Goal: Task Accomplishment & Management: Complete application form

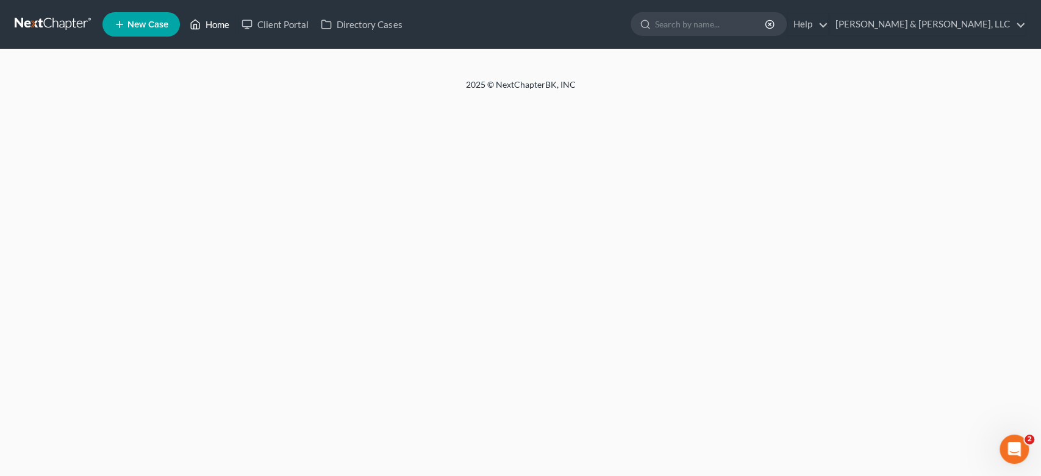
click at [212, 25] on link "Home" at bounding box center [210, 24] width 52 height 22
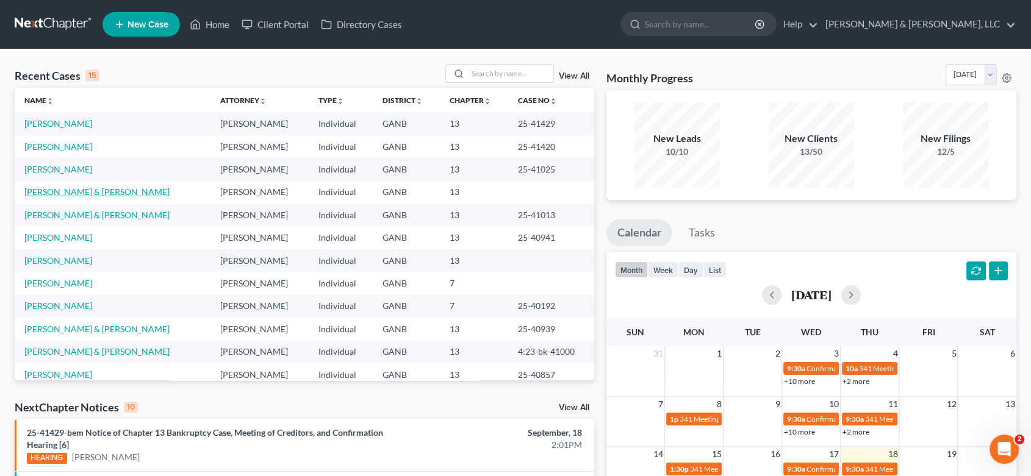
click at [59, 193] on link "[PERSON_NAME] & [PERSON_NAME]" at bounding box center [96, 192] width 145 height 10
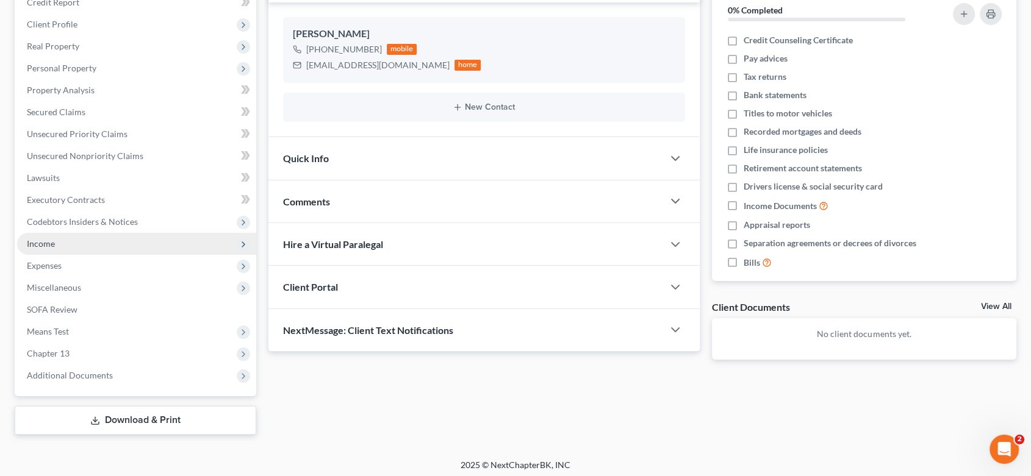
scroll to position [161, 0]
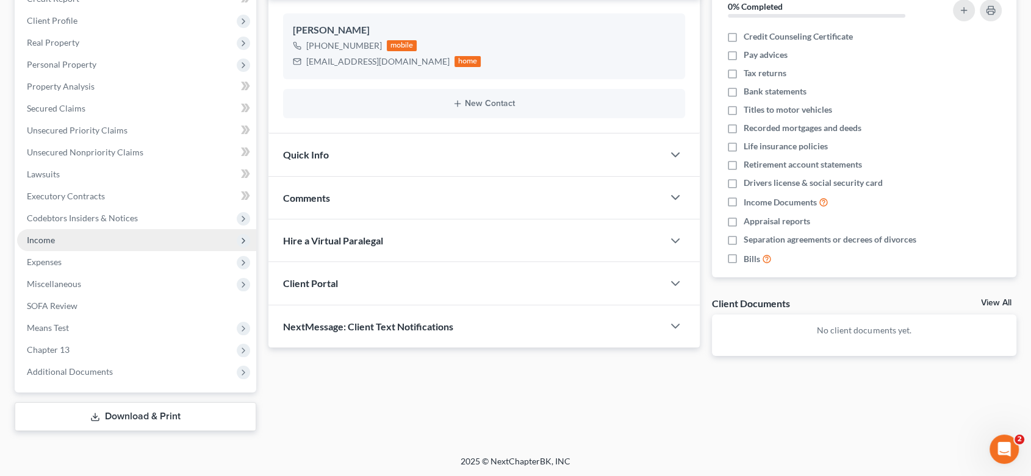
click at [45, 231] on span "Income" at bounding box center [136, 240] width 239 height 22
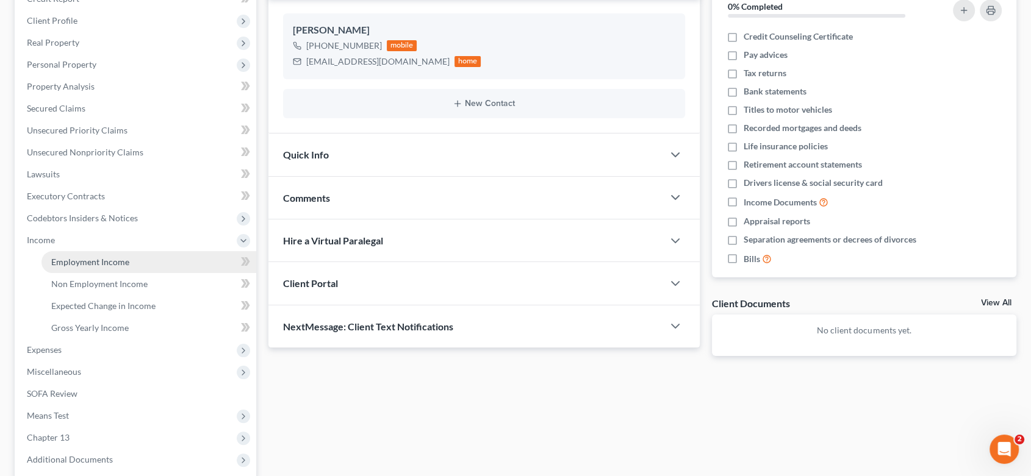
click at [93, 254] on link "Employment Income" at bounding box center [148, 262] width 215 height 22
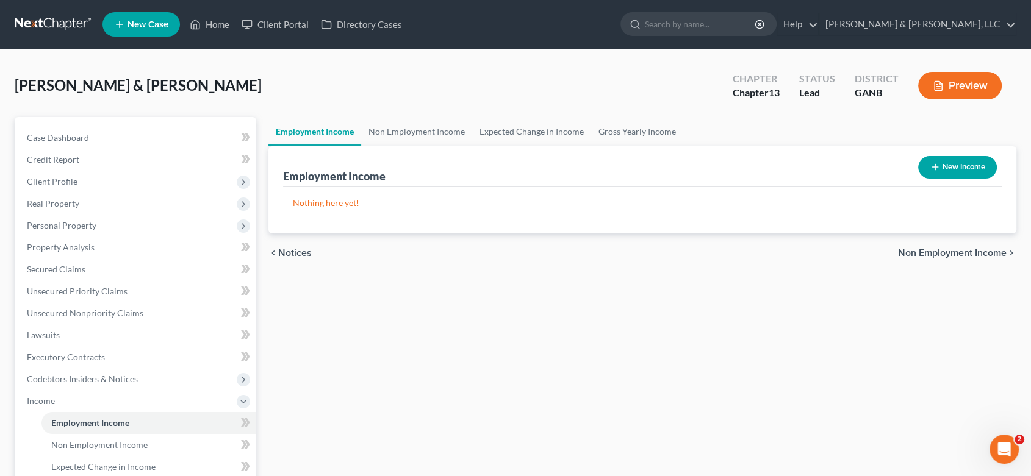
click at [970, 162] on button "New Income" at bounding box center [957, 167] width 79 height 23
select select "0"
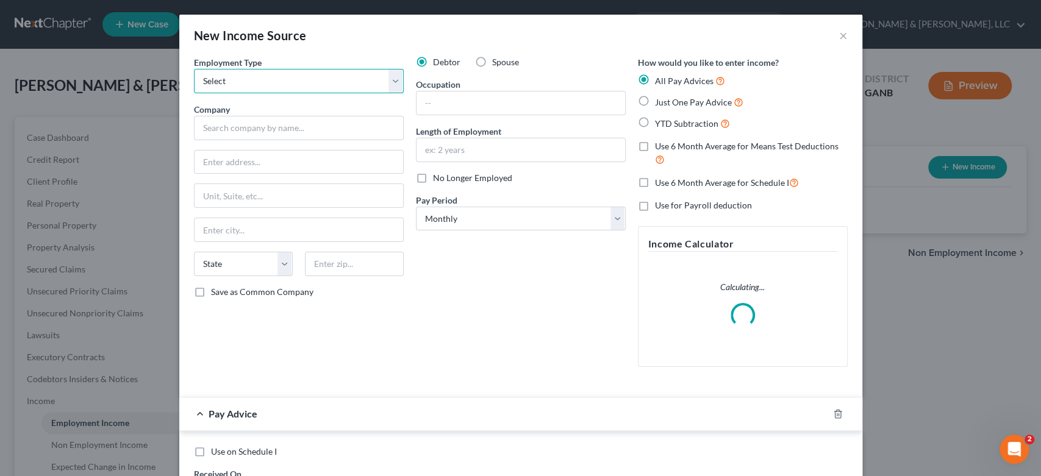
drag, startPoint x: 390, startPoint y: 77, endPoint x: 379, endPoint y: 80, distance: 12.0
click at [393, 77] on select "Select Full or [DEMOGRAPHIC_DATA] Employment Self Employment" at bounding box center [299, 81] width 210 height 24
select select "0"
click at [194, 69] on select "Select Full or [DEMOGRAPHIC_DATA] Employment Self Employment" at bounding box center [299, 81] width 210 height 24
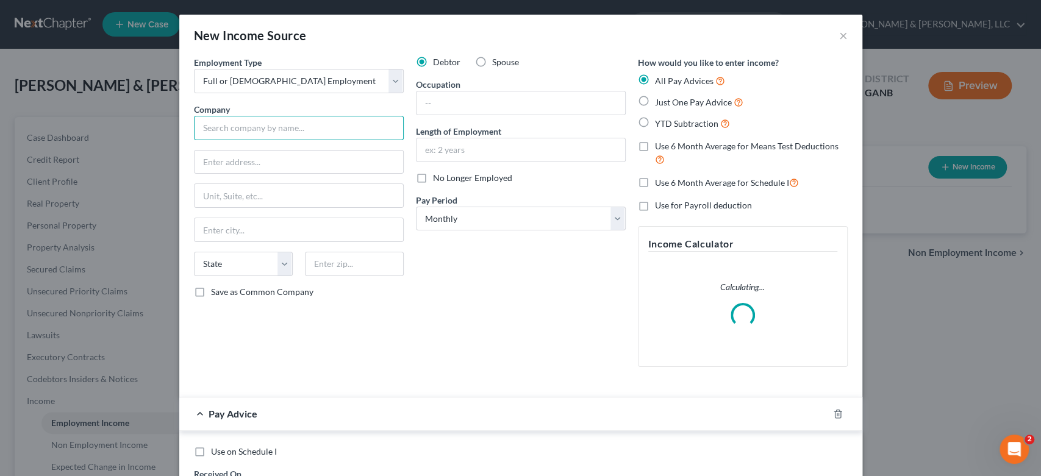
click at [224, 129] on input "text" at bounding box center [299, 128] width 210 height 24
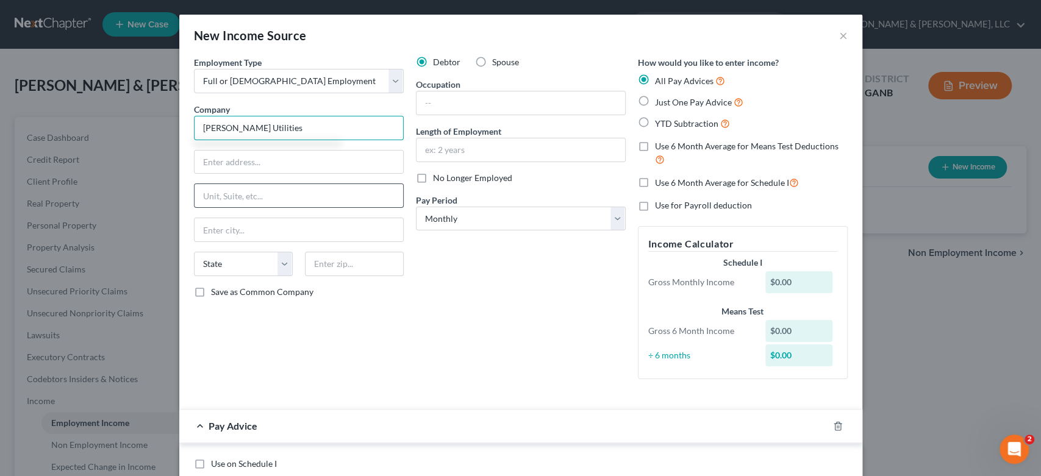
type input "[PERSON_NAME] Utilities"
type input "2"
type input "P.O. Box 869"
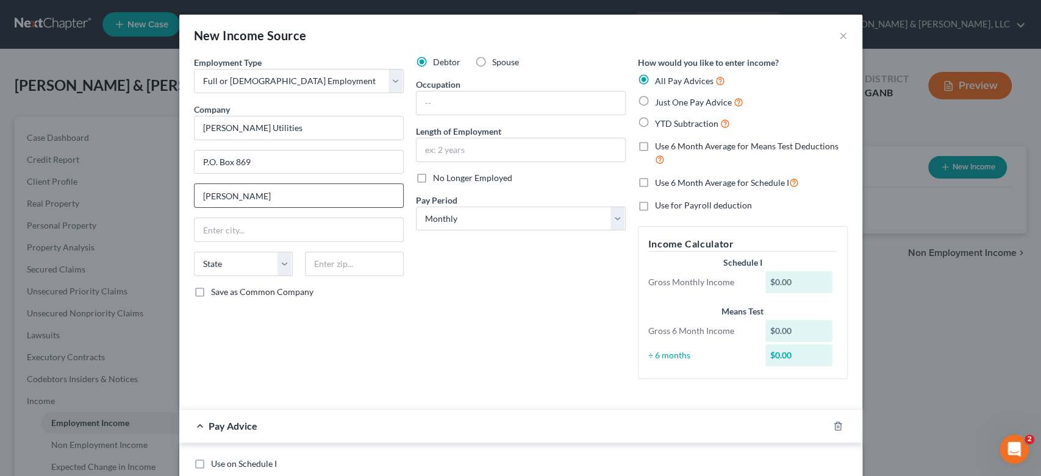
type input "[PERSON_NAME]"
type input "GA"
drag, startPoint x: 237, startPoint y: 201, endPoint x: 146, endPoint y: 211, distance: 91.5
click at [146, 211] on div "New Income Source × Employment Type * Select Full or [DEMOGRAPHIC_DATA] Employm…" at bounding box center [520, 238] width 1041 height 476
type input "[PERSON_NAME]"
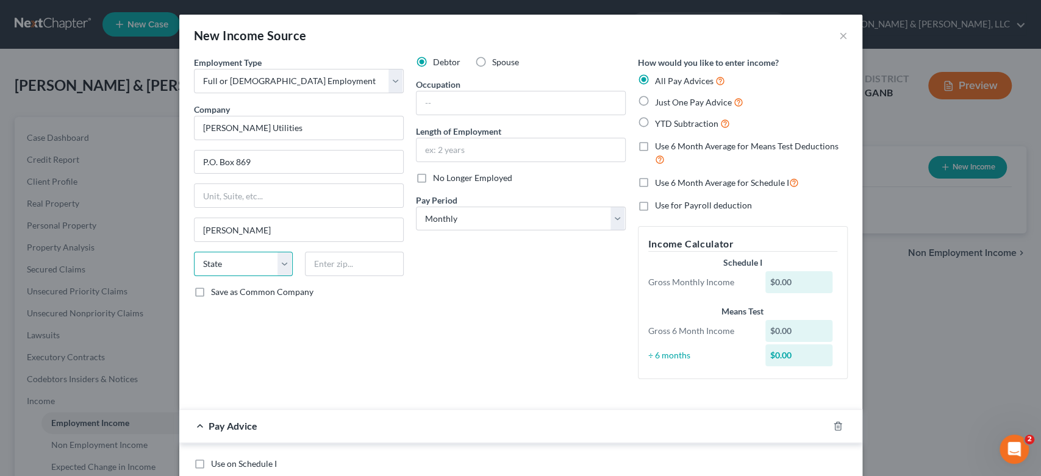
select select "10"
type input "30722"
click at [444, 105] on input "text" at bounding box center [521, 103] width 209 height 23
type input "S"
type input "Fleet Supervisor"
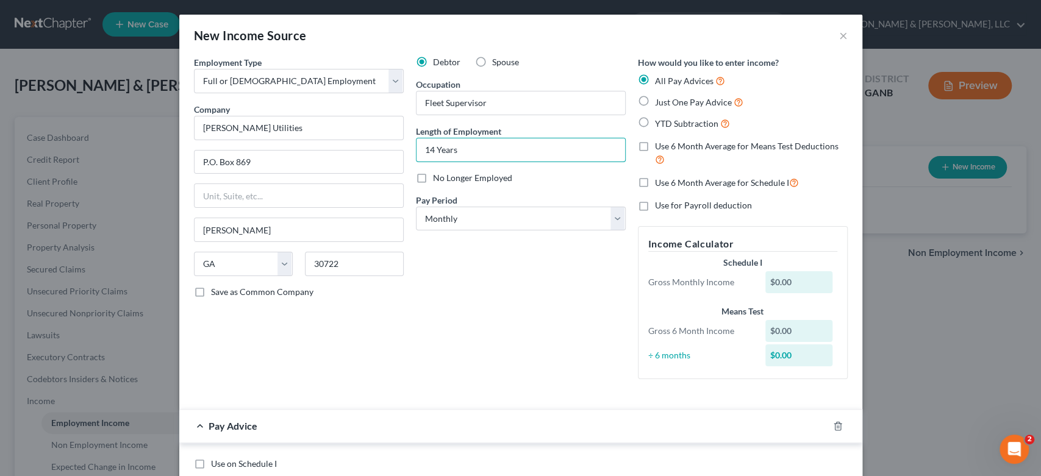
type input "14 Years"
click at [612, 219] on select "Select Monthly Twice Monthly Every Other Week Weekly" at bounding box center [521, 219] width 210 height 24
select select "2"
click at [416, 207] on select "Select Monthly Twice Monthly Every Other Week Weekly" at bounding box center [521, 219] width 210 height 24
click at [655, 101] on label "Just One Pay Advice" at bounding box center [699, 102] width 88 height 14
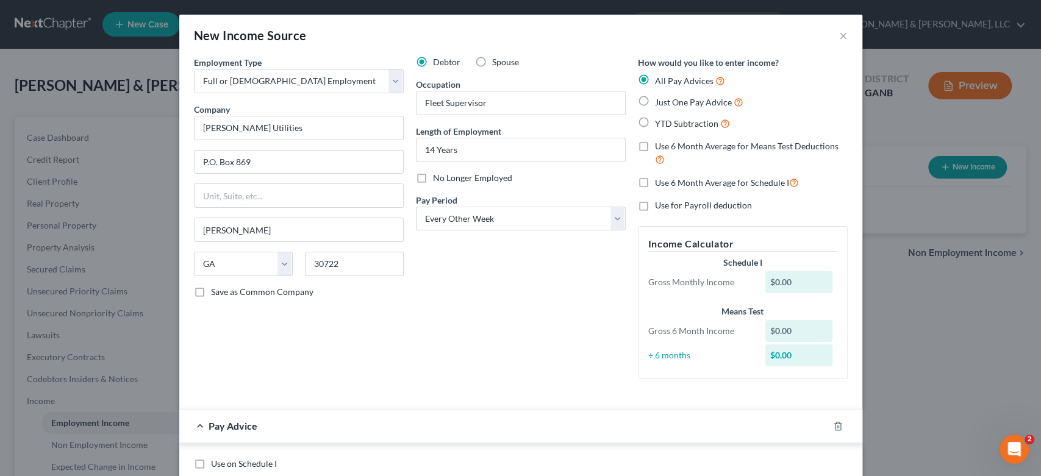
click at [660, 101] on input "Just One Pay Advice" at bounding box center [664, 99] width 8 height 8
radio input "true"
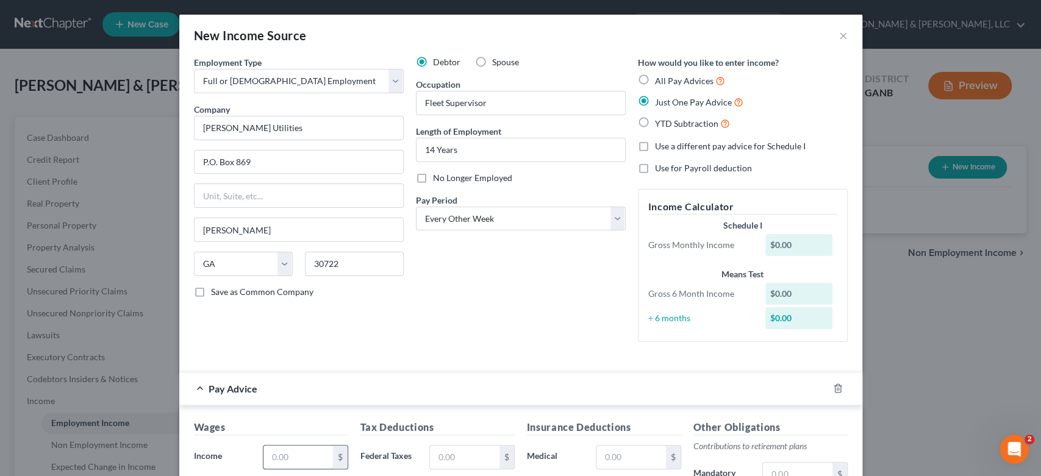
click at [293, 458] on input "text" at bounding box center [298, 457] width 69 height 23
type input "00.00"
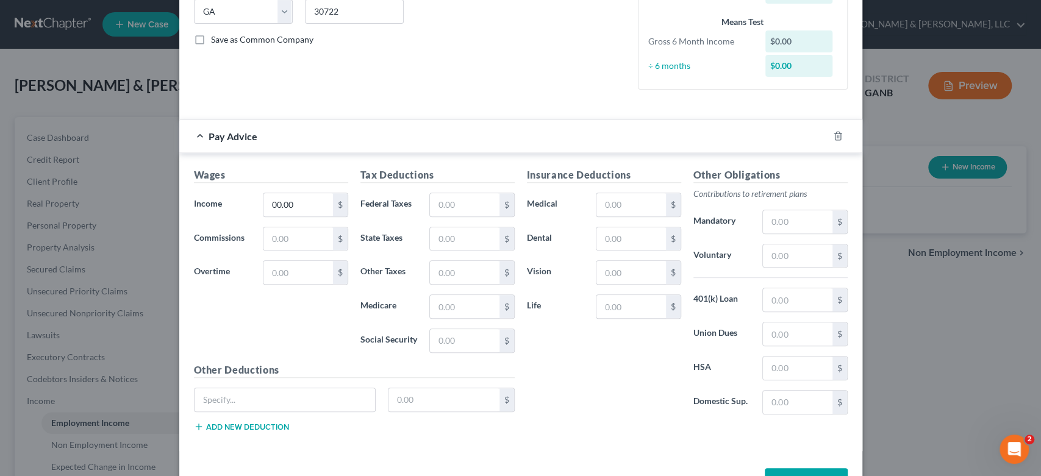
click at [786, 472] on button "Save & Close" at bounding box center [806, 482] width 83 height 26
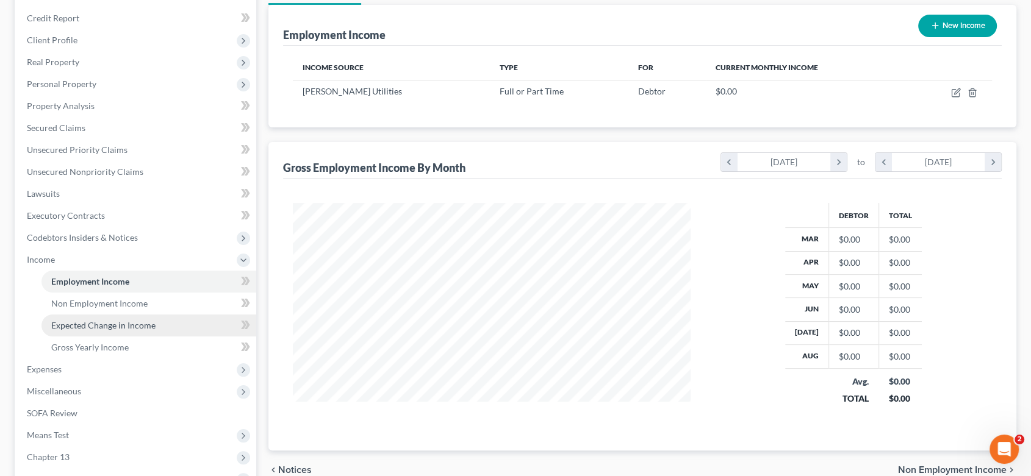
scroll to position [203, 0]
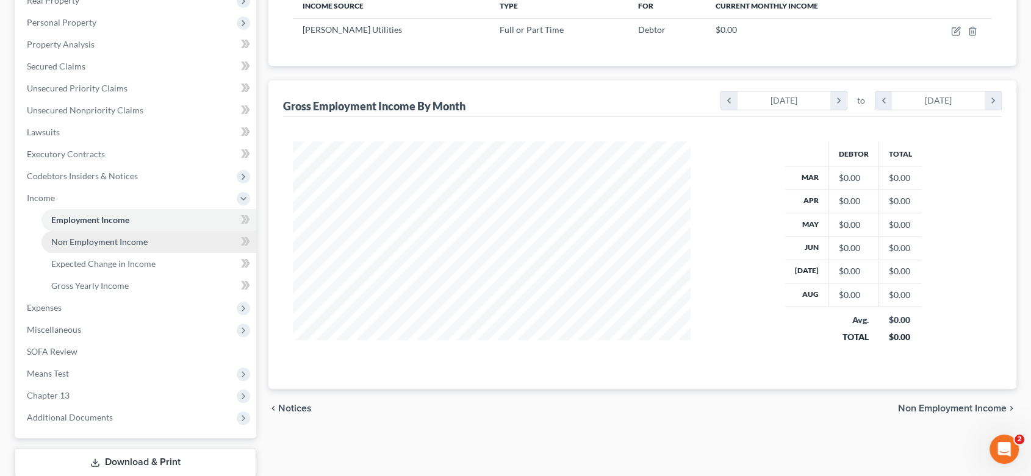
click at [99, 241] on span "Non Employment Income" at bounding box center [99, 242] width 96 height 10
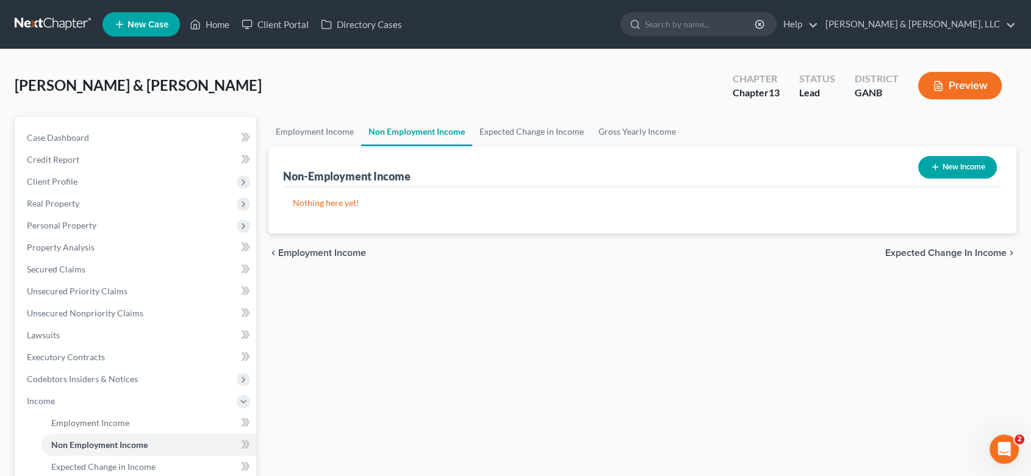
click at [952, 163] on button "New Income" at bounding box center [957, 167] width 79 height 23
select select "0"
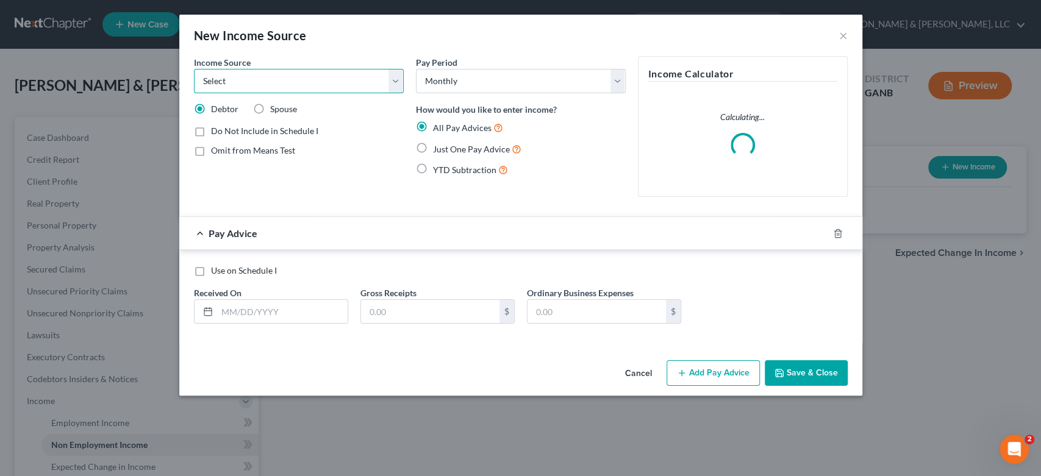
click at [395, 79] on select "Select Unemployment Disability (from employer) Pension Retirement Social Securi…" at bounding box center [299, 81] width 210 height 24
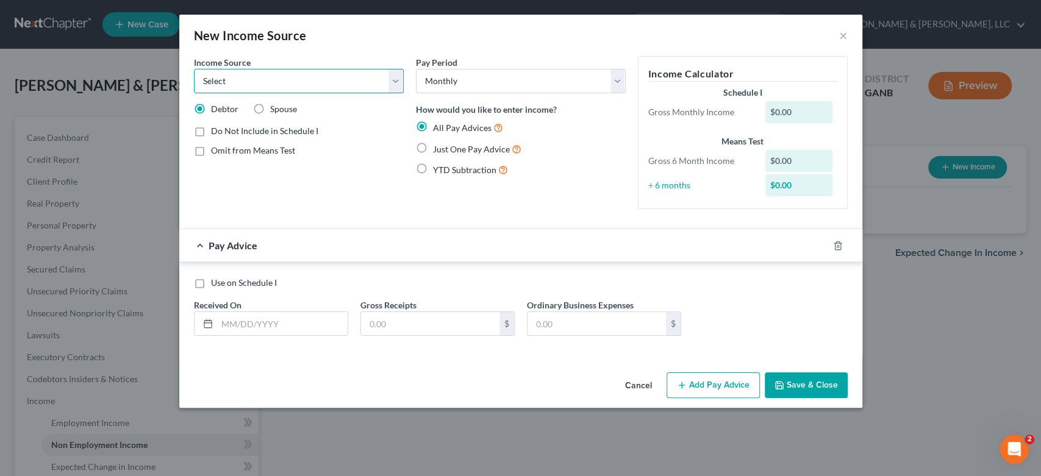
select select "4"
click at [194, 69] on select "Select Unemployment Disability (from employer) Pension Retirement Social Securi…" at bounding box center [299, 81] width 210 height 24
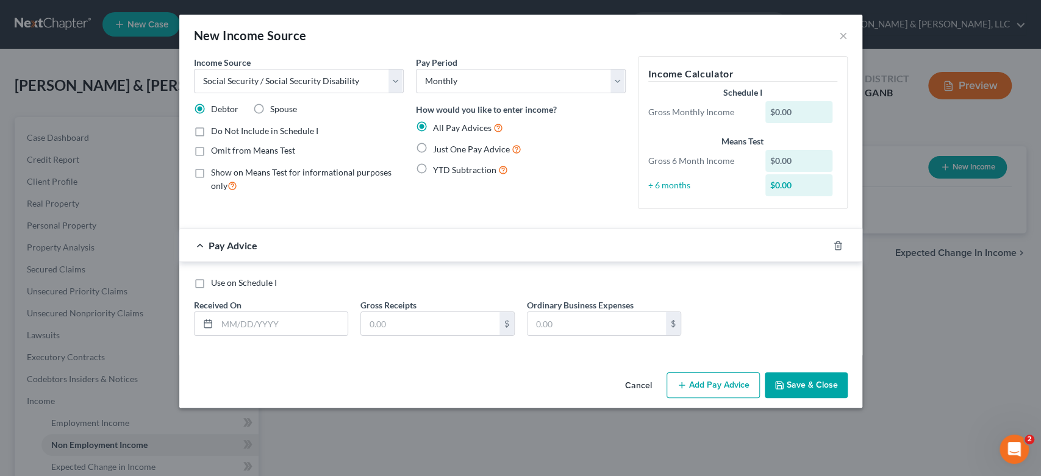
click at [433, 150] on label "Just One Pay Advice" at bounding box center [477, 149] width 88 height 14
click at [438, 150] on input "Just One Pay Advice" at bounding box center [442, 146] width 8 height 8
radio input "true"
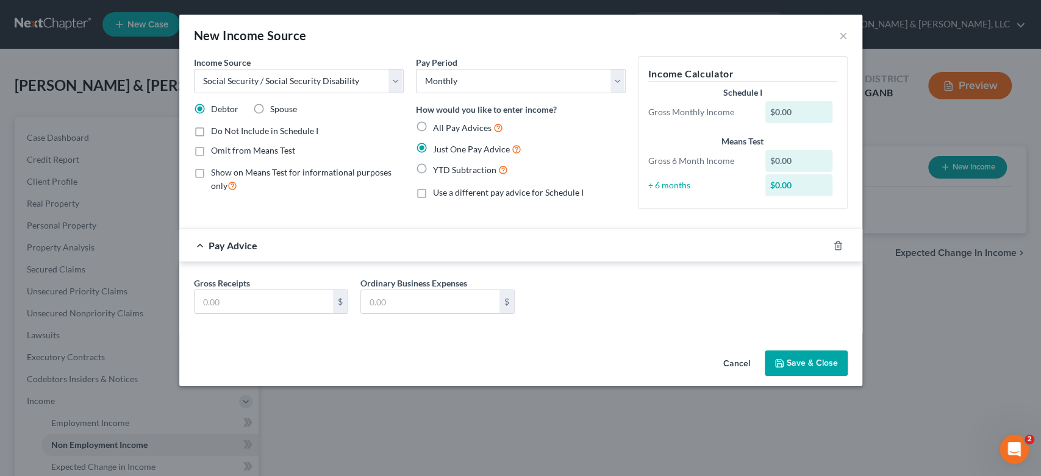
click at [795, 357] on button "Save & Close" at bounding box center [806, 364] width 83 height 26
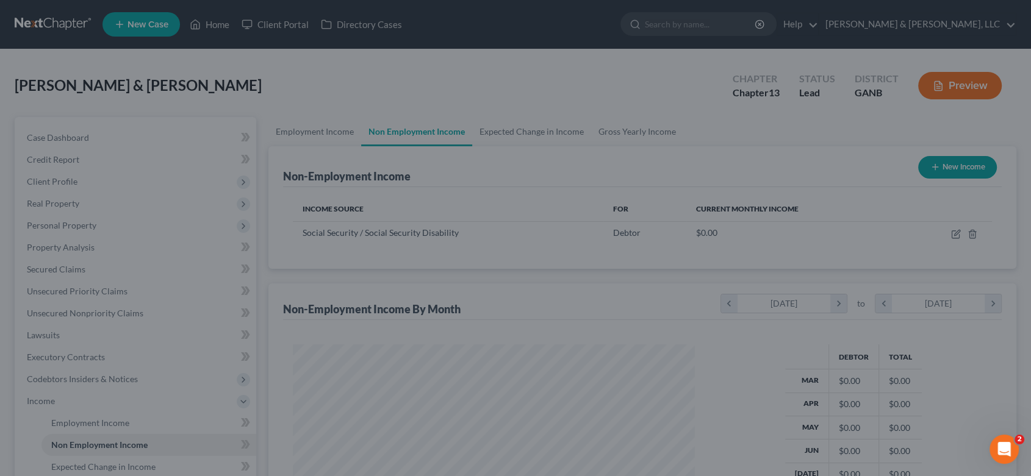
scroll to position [218, 422]
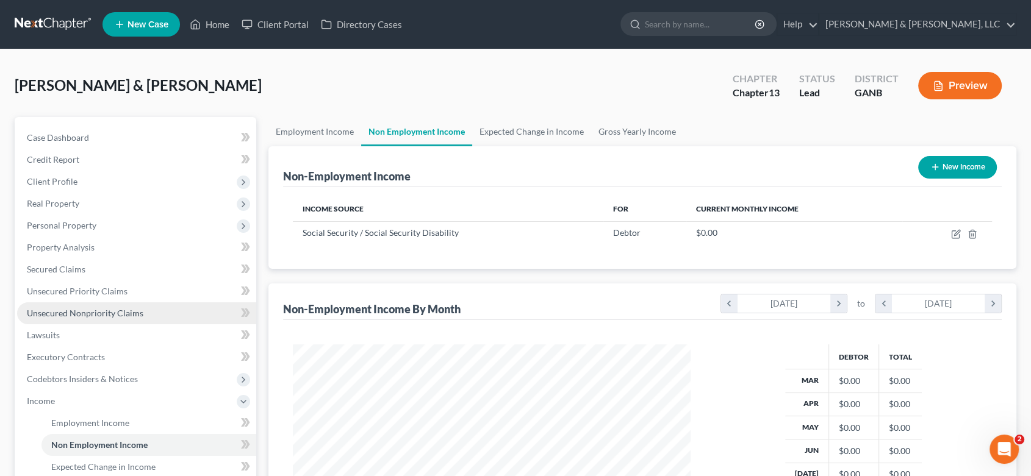
click at [79, 311] on span "Unsecured Nonpriority Claims" at bounding box center [85, 313] width 117 height 10
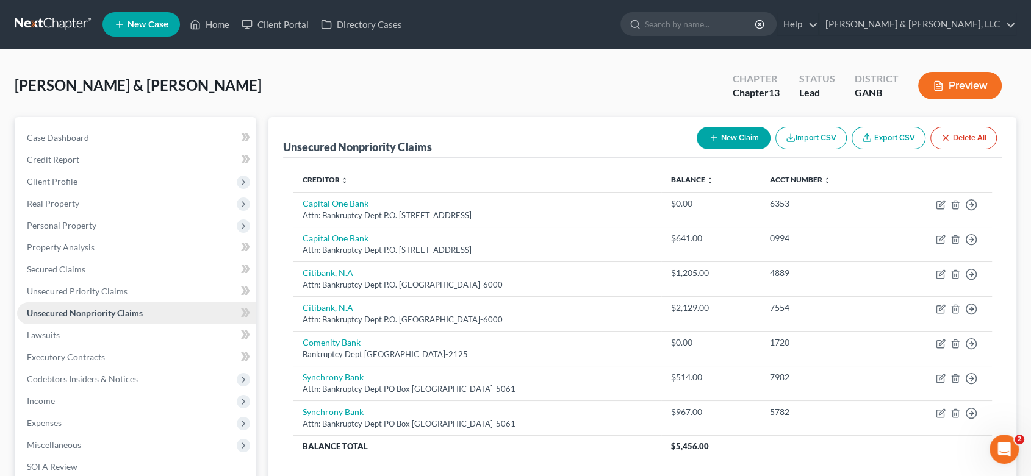
click at [176, 311] on link "Unsecured Nonpriority Claims" at bounding box center [136, 314] width 239 height 22
click at [727, 135] on button "New Claim" at bounding box center [734, 138] width 74 height 23
select select "2"
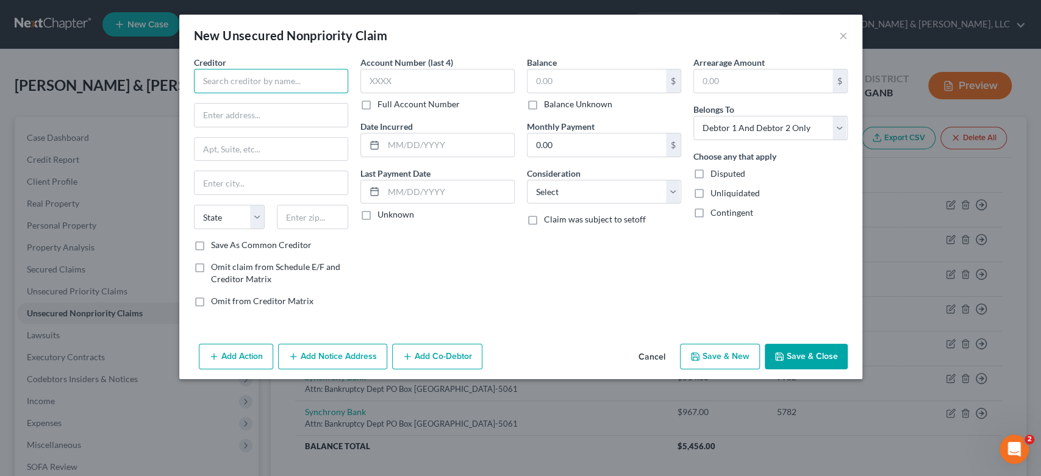
click at [265, 74] on input "text" at bounding box center [271, 81] width 154 height 24
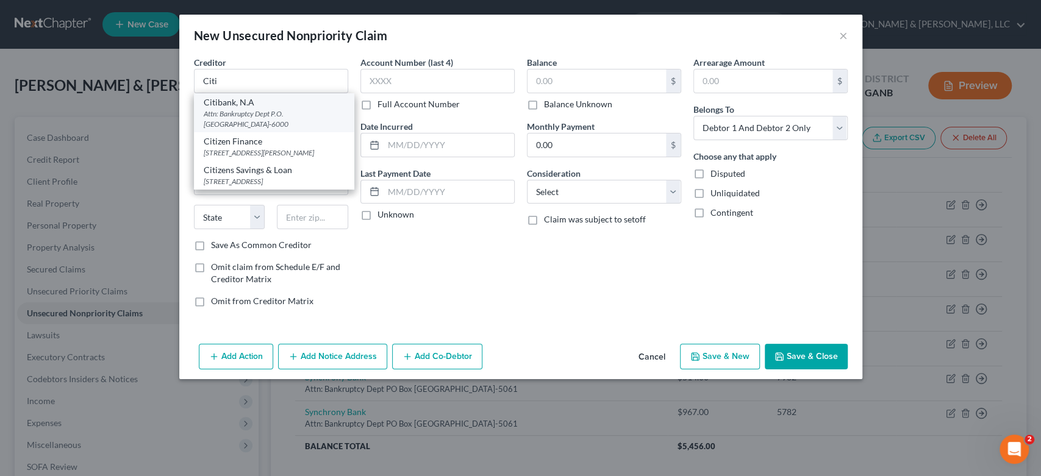
click at [242, 105] on div "Citibank, N.A" at bounding box center [274, 102] width 141 height 12
type input "Citibank, N.A"
type input "Attn: Bankruptcy Dept"
type input "P.O. Box 6000"
type input "[GEOGRAPHIC_DATA]"
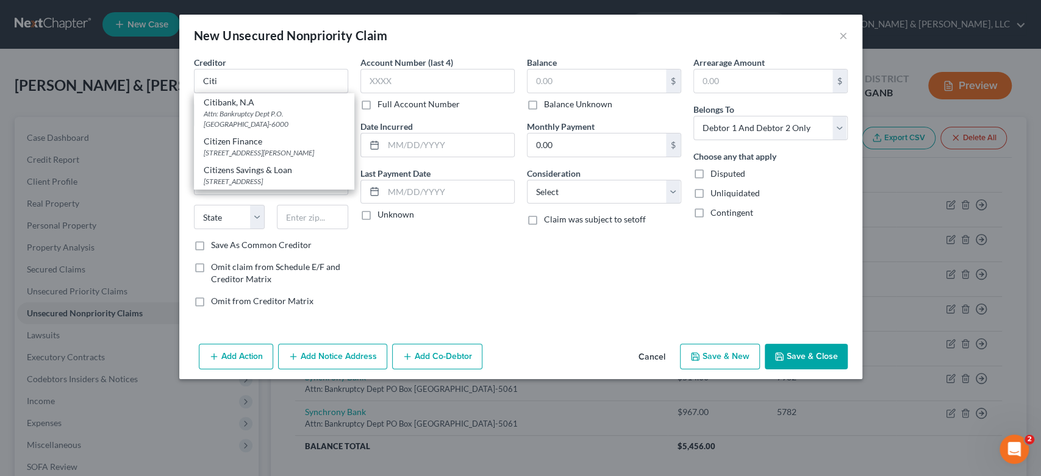
select select "43"
type input "57117-6000"
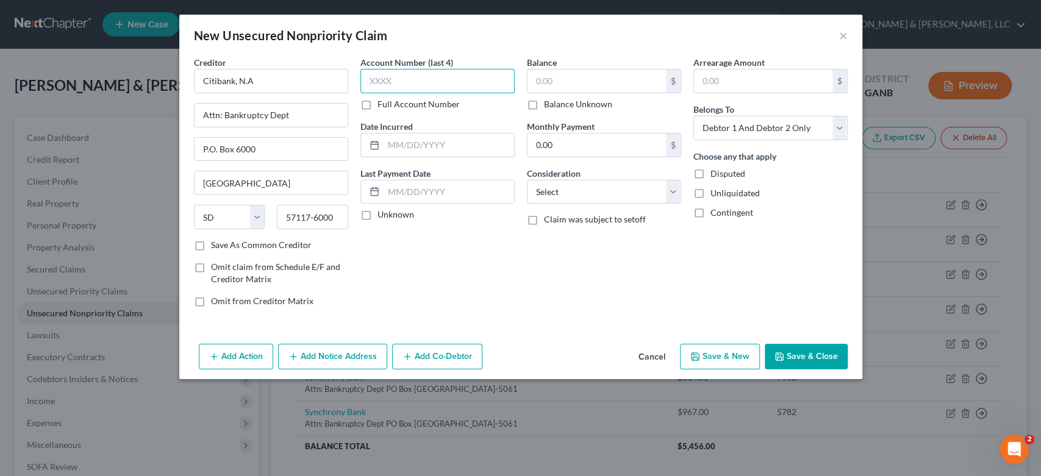
click at [406, 79] on input "text" at bounding box center [438, 81] width 154 height 24
type input "6743"
click at [667, 189] on select "Select Cable / Satellite Services Collection Agency Credit Card Debt Debt Couns…" at bounding box center [604, 192] width 154 height 24
select select "14"
click at [527, 180] on select "Select Cable / Satellite Services Collection Agency Credit Card Debt Debt Couns…" at bounding box center [604, 192] width 154 height 24
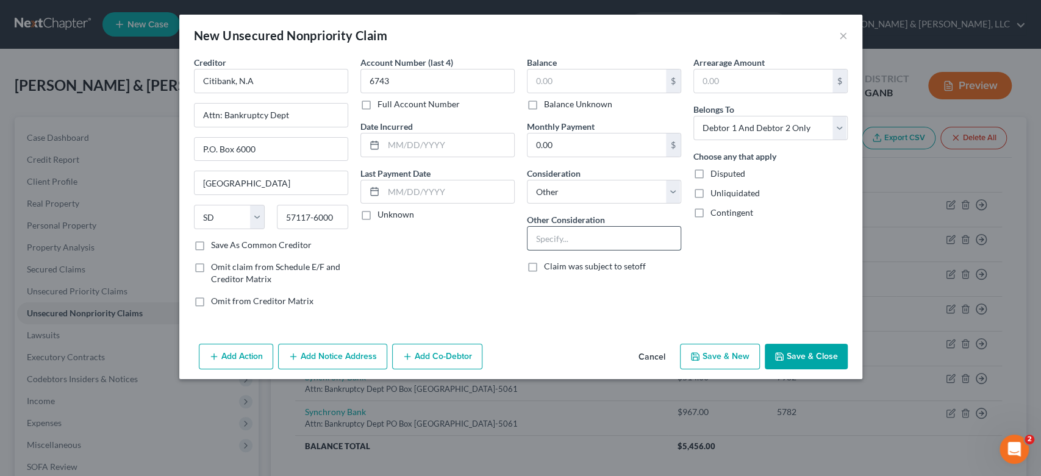
click at [562, 232] on input "text" at bounding box center [604, 238] width 153 height 23
click at [558, 238] on input "text" at bounding box center [604, 238] width 153 height 23
click at [559, 242] on input "text" at bounding box center [604, 238] width 153 height 23
click at [566, 243] on input "text" at bounding box center [604, 238] width 153 height 23
type input "H"
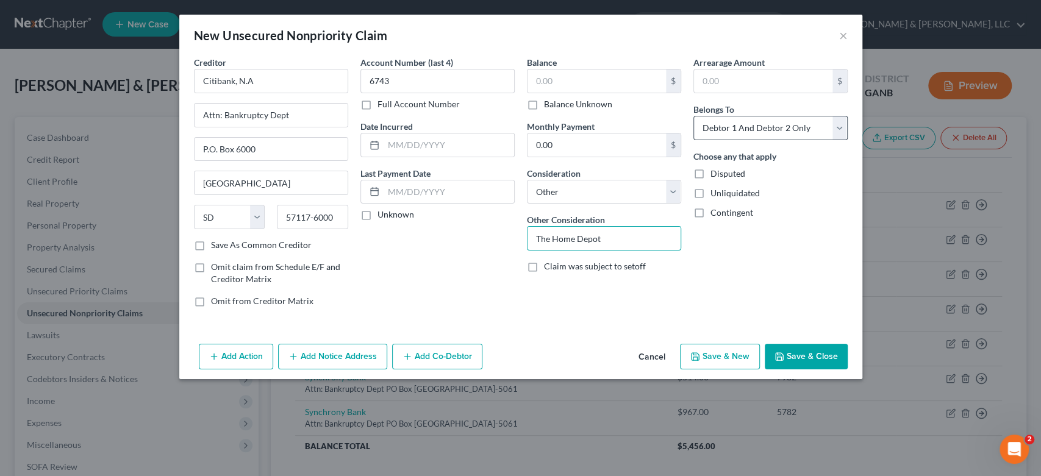
type input "The Home Depot"
click at [838, 126] on select "Select Debtor 1 Only Debtor 2 Only Debtor 1 And Debtor 2 Only At Least One Of T…" at bounding box center [771, 128] width 154 height 24
select select "1"
click at [694, 116] on select "Select Debtor 1 Only Debtor 2 Only Debtor 1 And Debtor 2 Only At Least One Of T…" at bounding box center [771, 128] width 154 height 24
click at [725, 357] on button "Save & New" at bounding box center [720, 357] width 80 height 26
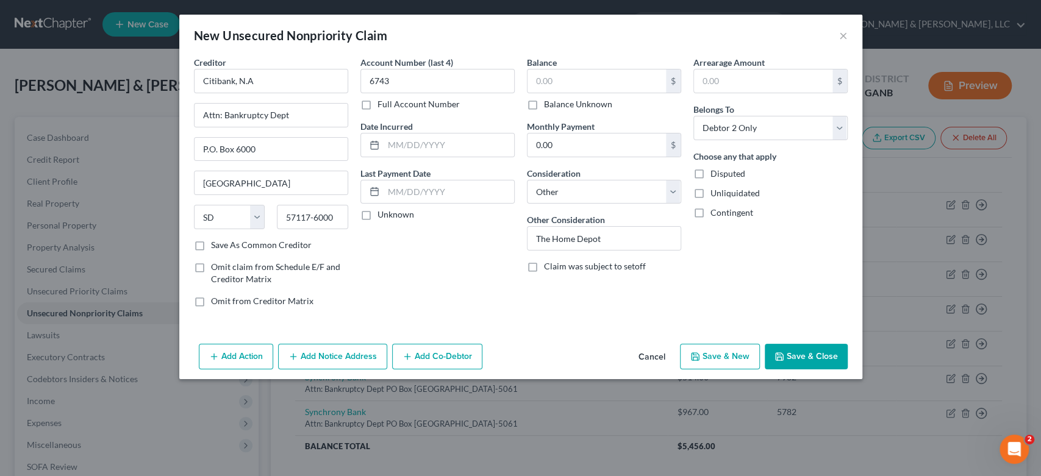
select select "2"
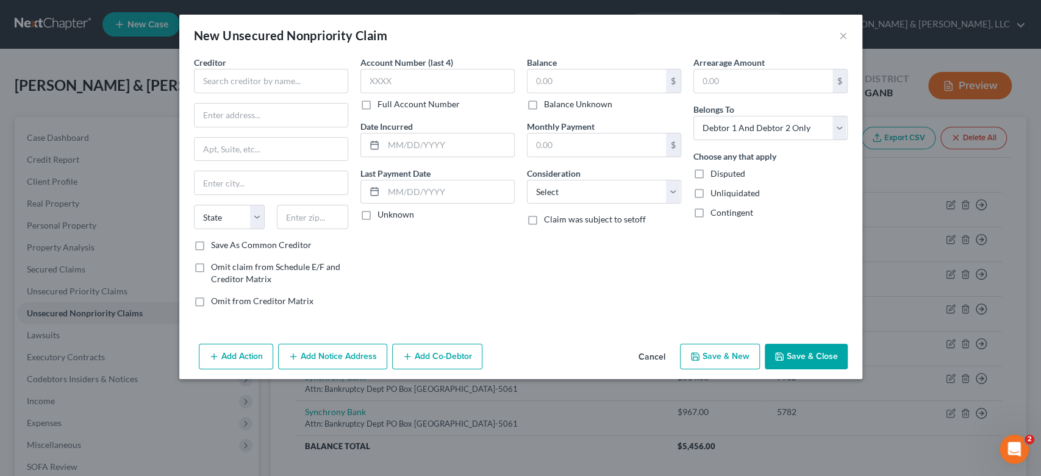
type input "0.00"
click at [842, 34] on button "×" at bounding box center [843, 35] width 9 height 15
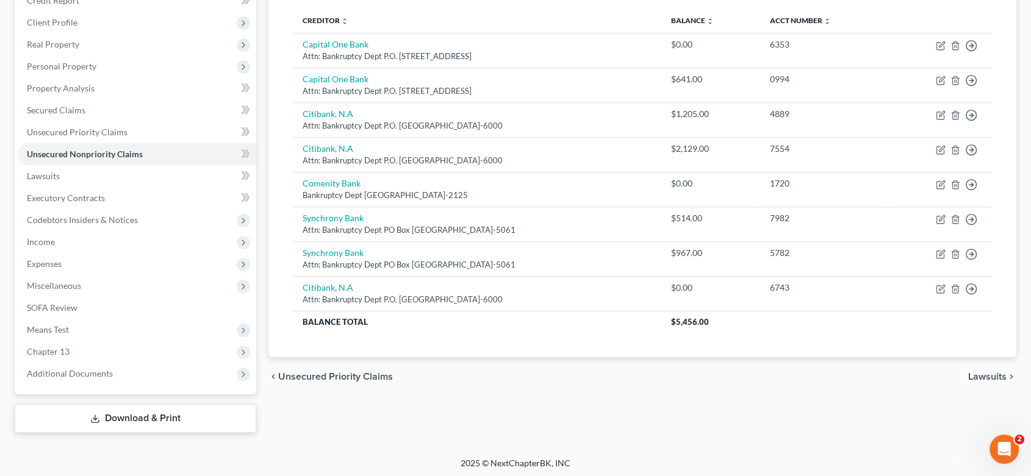
scroll to position [161, 0]
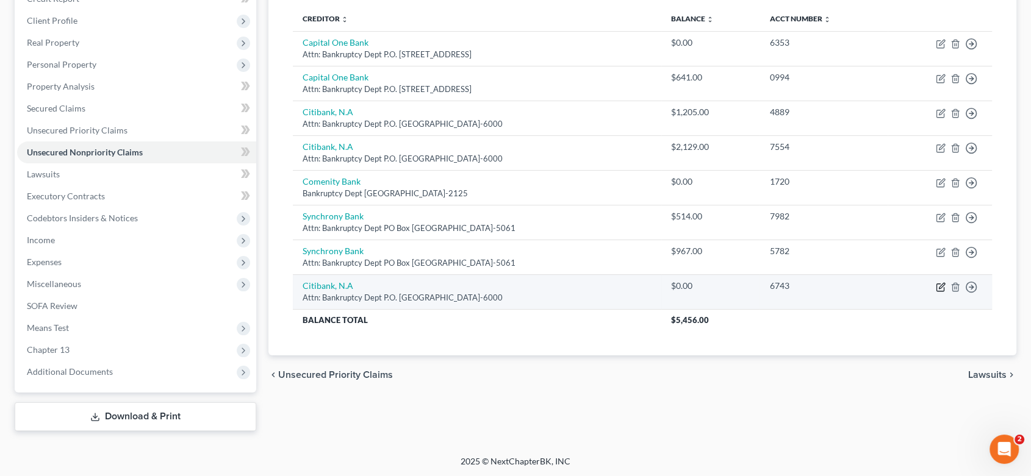
click at [940, 287] on icon "button" at bounding box center [941, 287] width 10 height 10
select select "43"
select select "14"
select select "1"
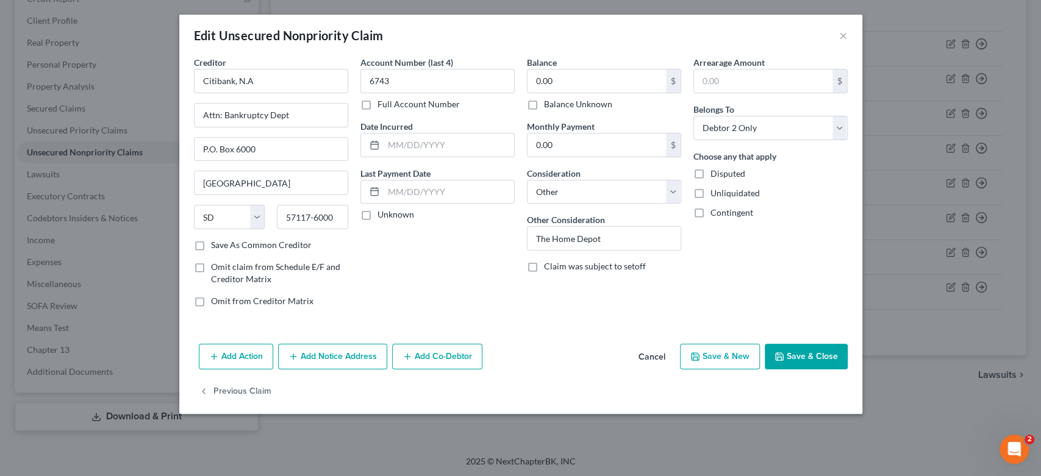
click at [791, 365] on button "Save & Close" at bounding box center [806, 357] width 83 height 26
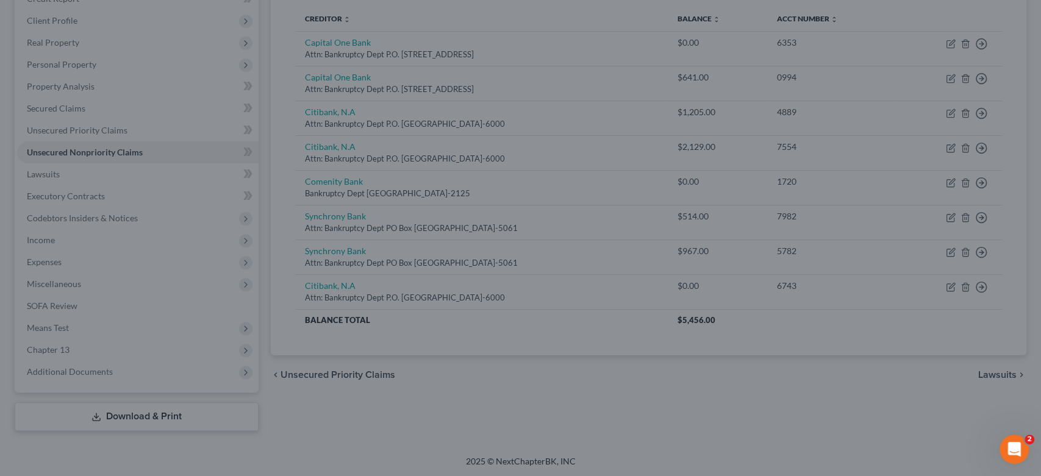
type input "0"
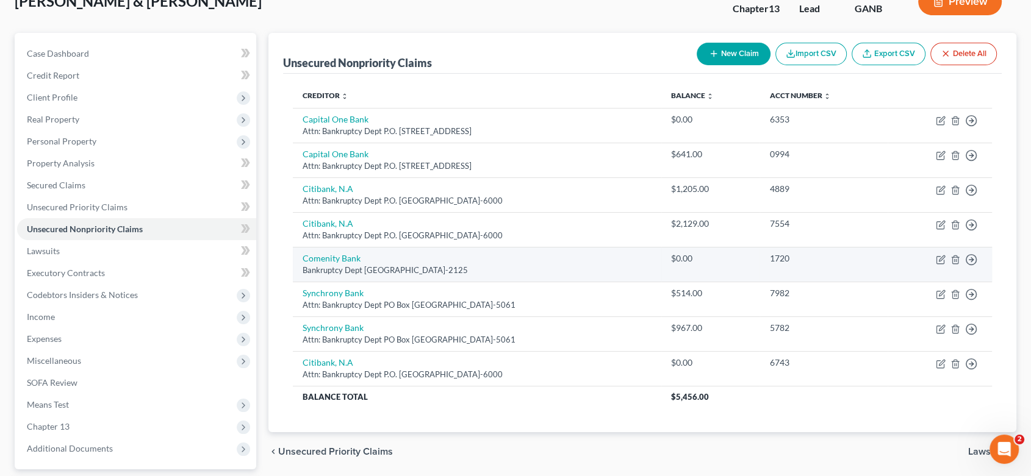
scroll to position [0, 0]
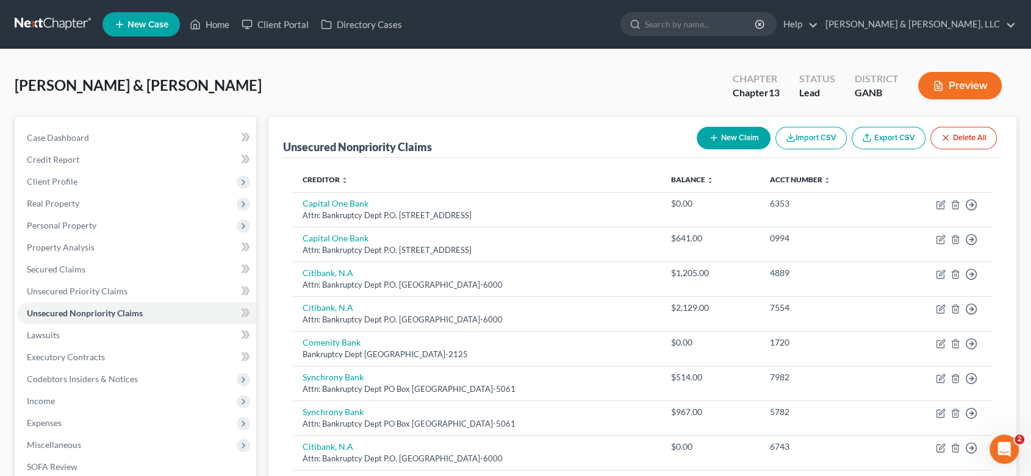
click at [722, 142] on button "New Claim" at bounding box center [734, 138] width 74 height 23
select select "2"
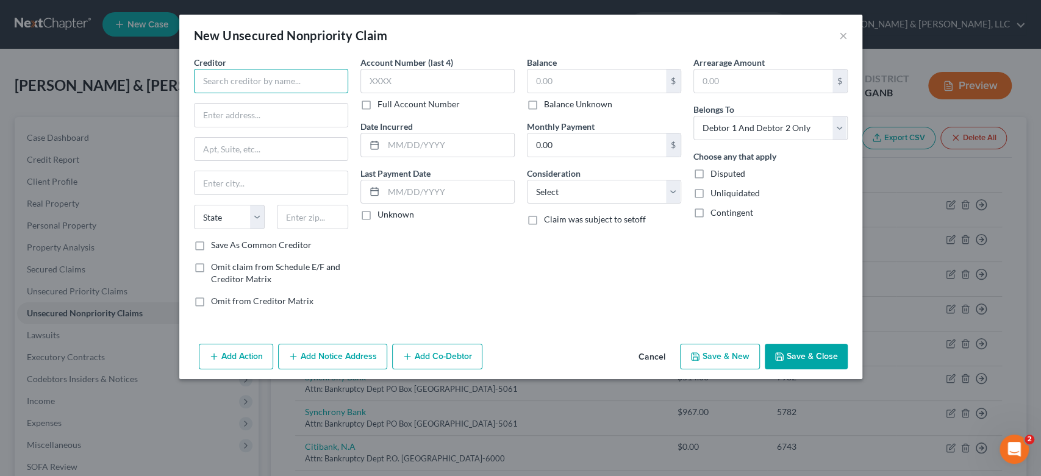
click at [270, 79] on input "text" at bounding box center [271, 81] width 154 height 24
type input "Comenity Capital Bank"
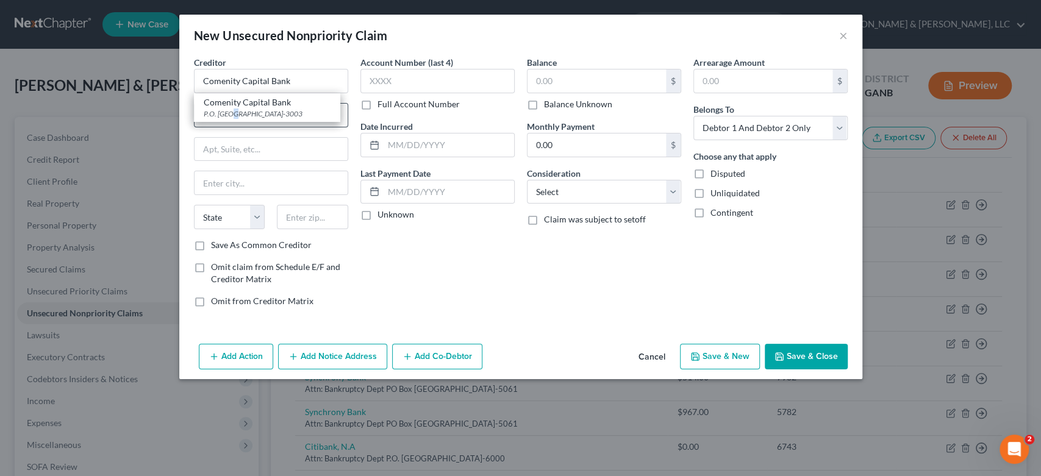
click at [231, 109] on div "P.O. [GEOGRAPHIC_DATA]-3003" at bounding box center [267, 114] width 127 height 10
type input "P.O. Box 183003"
type input "Columbus"
select select "36"
type input "43218-3003"
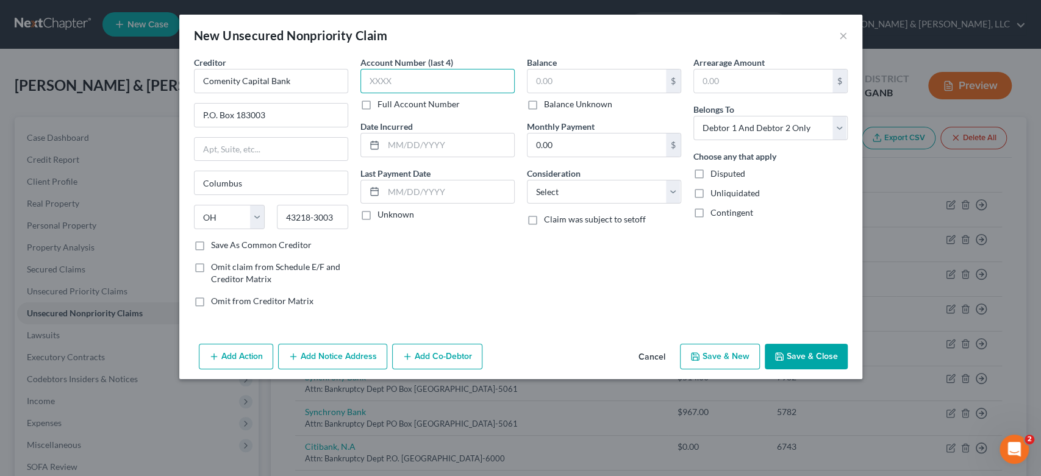
drag, startPoint x: 415, startPoint y: 82, endPoint x: 423, endPoint y: 81, distance: 7.4
click at [416, 82] on input "text" at bounding box center [438, 81] width 154 height 24
type input "5519"
click at [578, 71] on input "text" at bounding box center [597, 81] width 138 height 23
click at [676, 192] on select "Select Cable / Satellite Services Collection Agency Credit Card Debt Debt Couns…" at bounding box center [604, 192] width 154 height 24
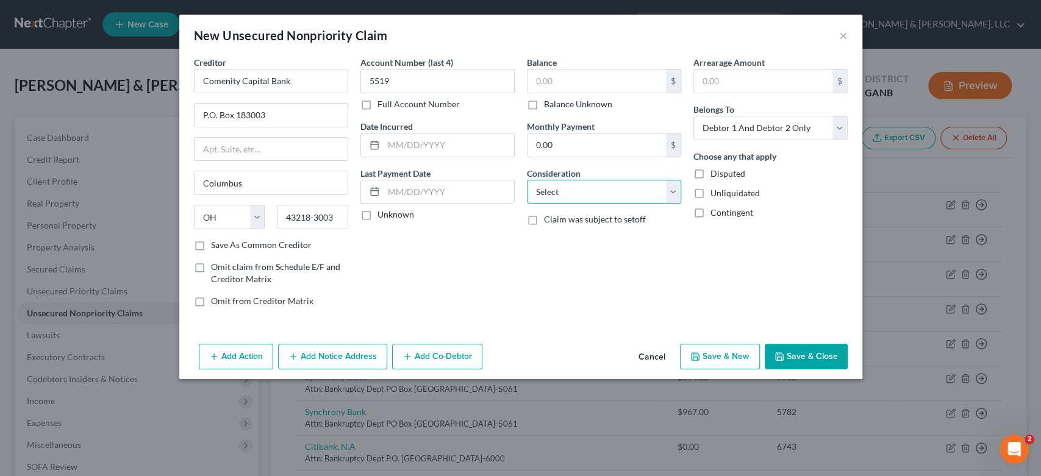
select select "14"
click at [527, 180] on select "Select Cable / Satellite Services Collection Agency Credit Card Debt Debt Couns…" at bounding box center [604, 192] width 154 height 24
click at [544, 240] on input "text" at bounding box center [604, 238] width 153 height 23
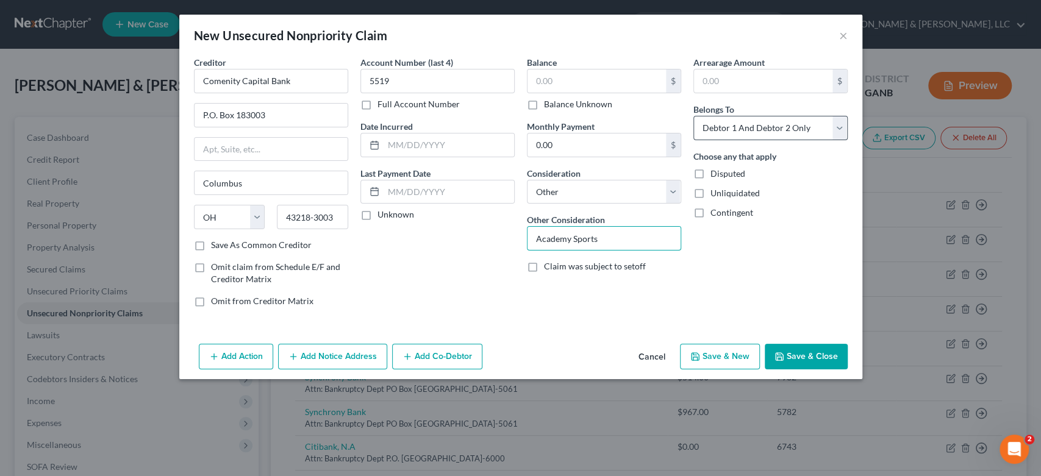
type input "Academy Sports"
click at [835, 128] on select "Select Debtor 1 Only Debtor 2 Only Debtor 1 And Debtor 2 Only At Least One Of T…" at bounding box center [771, 128] width 154 height 24
select select "1"
click at [694, 116] on select "Select Debtor 1 Only Debtor 2 Only Debtor 1 And Debtor 2 Only At Least One Of T…" at bounding box center [771, 128] width 154 height 24
click at [727, 359] on button "Save & New" at bounding box center [720, 357] width 80 height 26
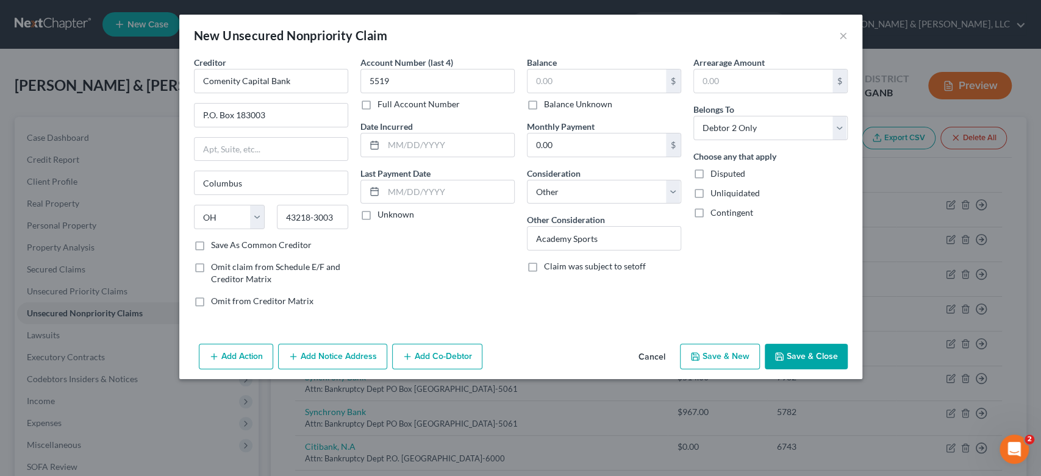
select select "2"
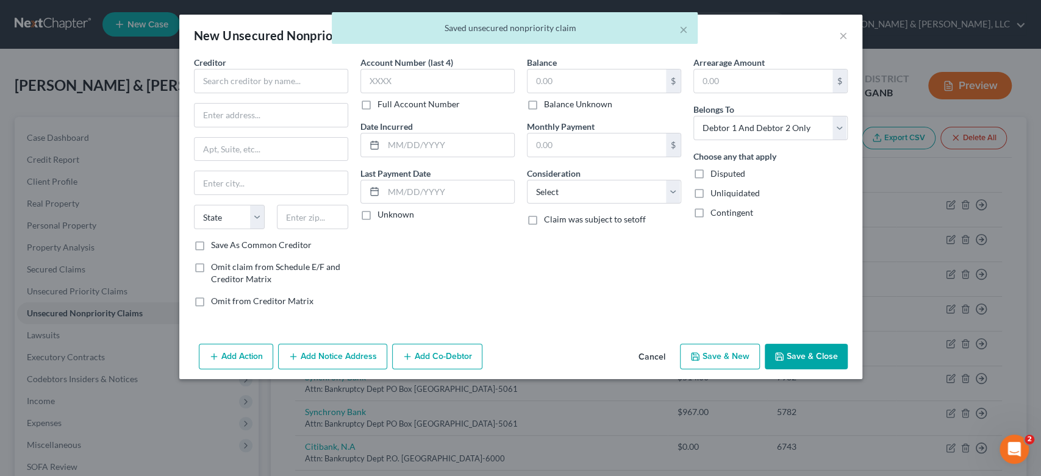
type input "0.00"
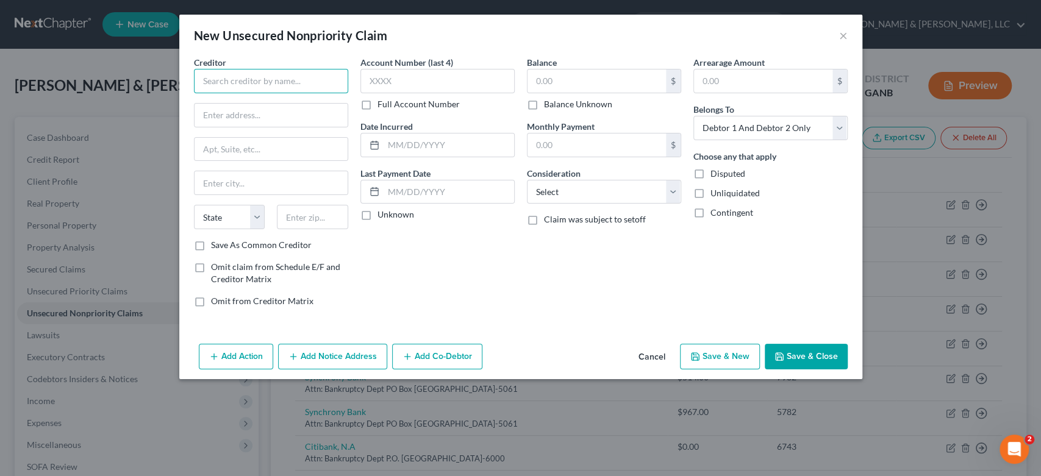
click at [244, 80] on input "text" at bounding box center [271, 81] width 154 height 24
type input "L"
type input "="
type input "Klarna"
click at [248, 110] on div "[STREET_ADDRESS]" at bounding box center [267, 114] width 127 height 10
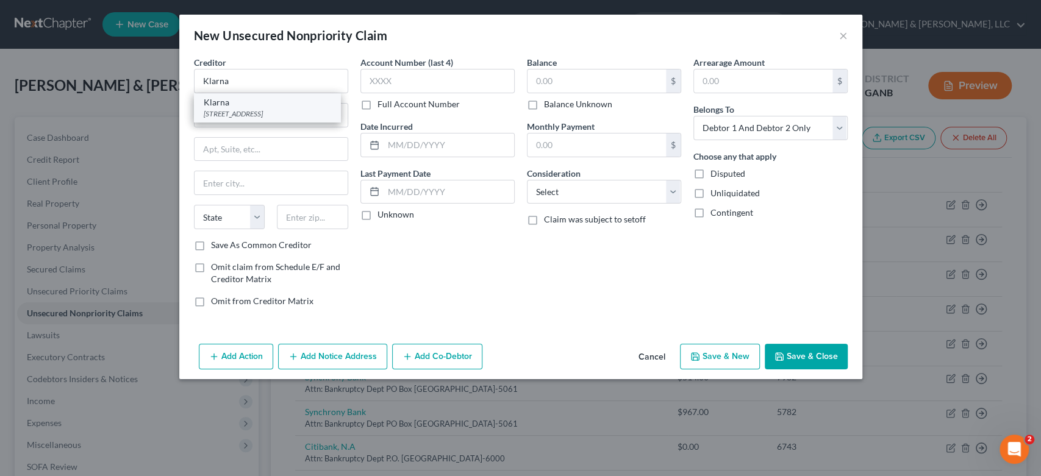
type input "[STREET_ADDRESS]"
type input "Columbus"
select select "36"
type input "43215"
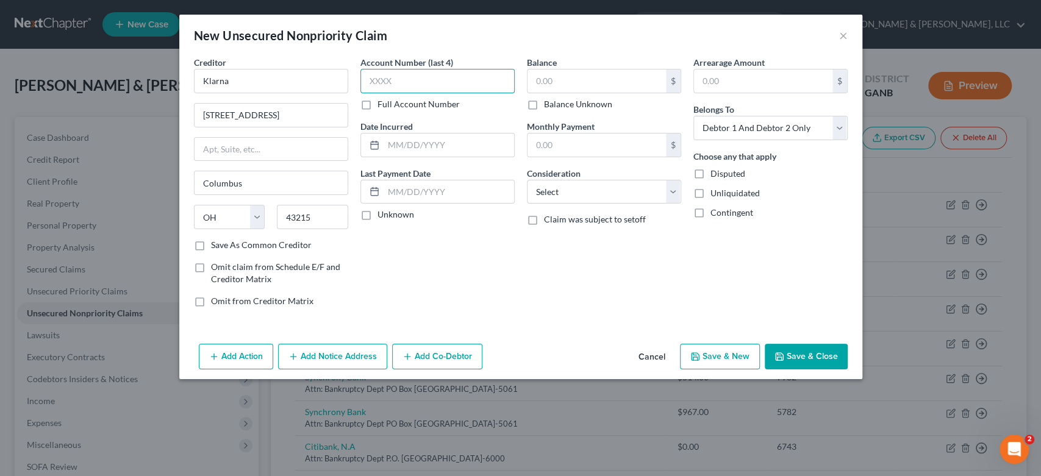
click at [415, 72] on input "text" at bounding box center [438, 81] width 154 height 24
click at [598, 73] on input "text" at bounding box center [597, 81] width 138 height 23
type input "113.00"
click at [667, 192] on select "Select Cable / Satellite Services Collection Agency Credit Card Debt Debt Couns…" at bounding box center [604, 192] width 154 height 24
select select "14"
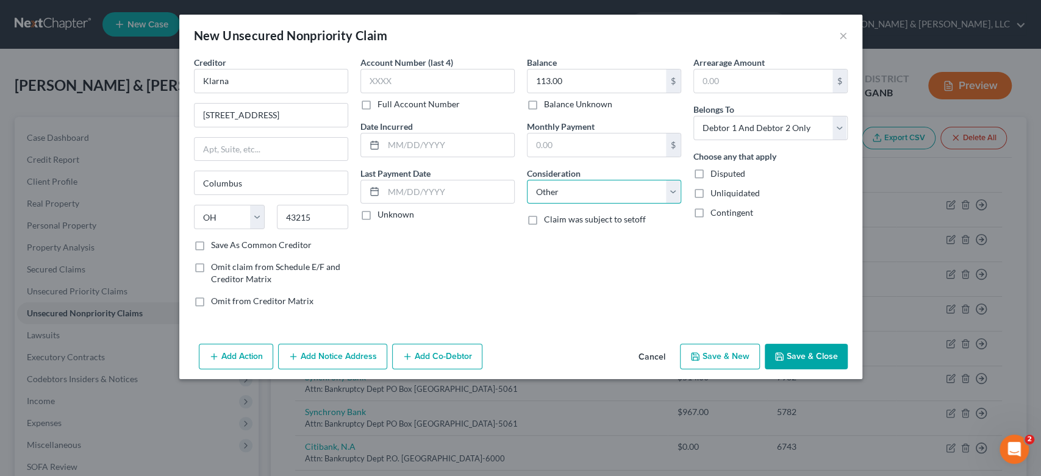
click at [527, 180] on select "Select Cable / Satellite Services Collection Agency Credit Card Debt Debt Couns…" at bounding box center [604, 192] width 154 height 24
click at [549, 238] on input "text" at bounding box center [604, 238] width 153 height 23
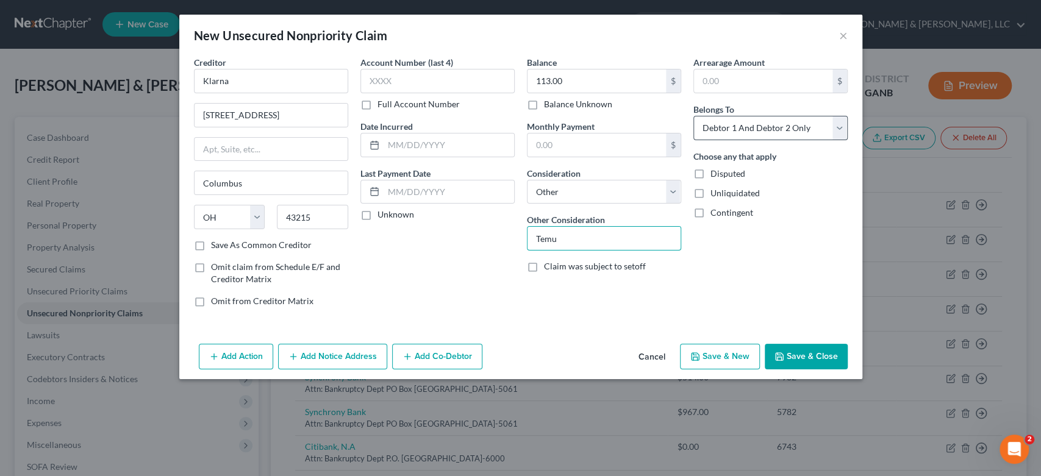
type input "Temu"
click at [836, 130] on select "Select Debtor 1 Only Debtor 2 Only Debtor 1 And Debtor 2 Only At Least One Of T…" at bounding box center [771, 128] width 154 height 24
select select "1"
click at [694, 116] on select "Select Debtor 1 Only Debtor 2 Only Debtor 1 And Debtor 2 Only At Least One Of T…" at bounding box center [771, 128] width 154 height 24
click at [721, 354] on button "Save & New" at bounding box center [720, 357] width 80 height 26
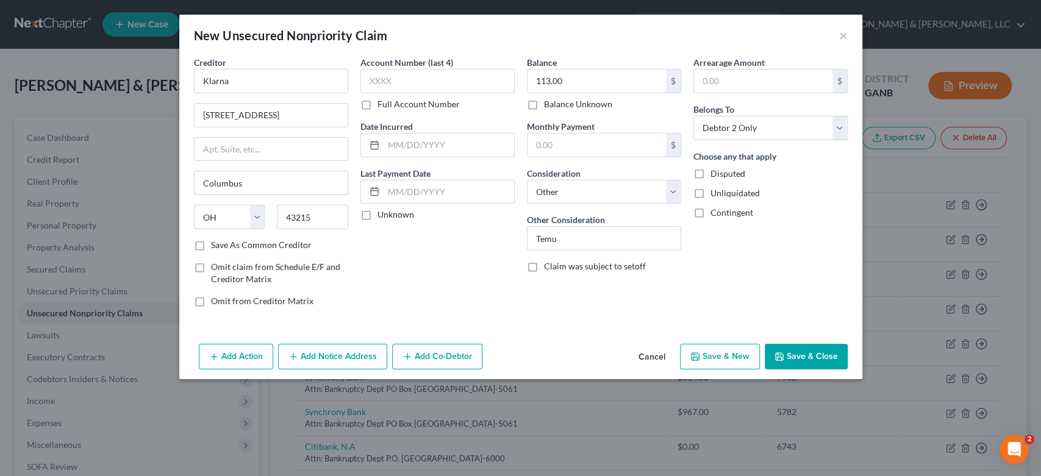
select select "2"
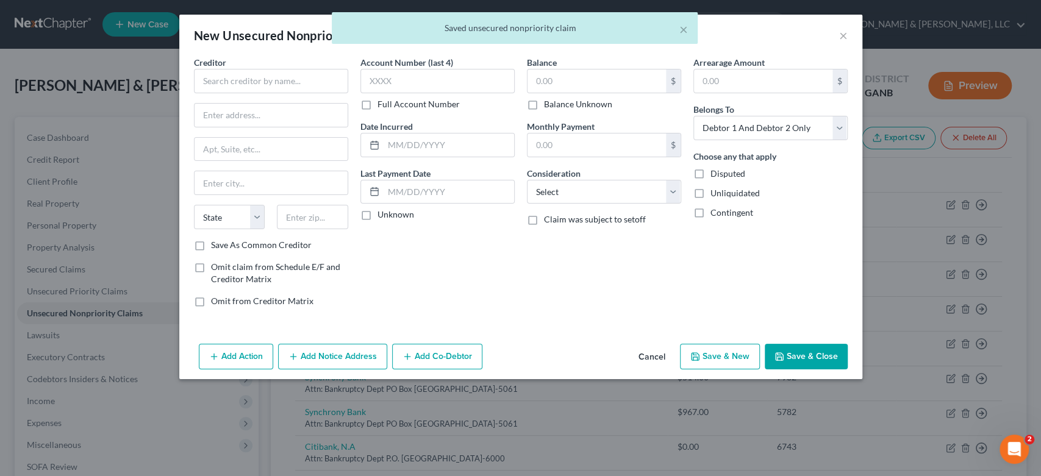
type input "0.00"
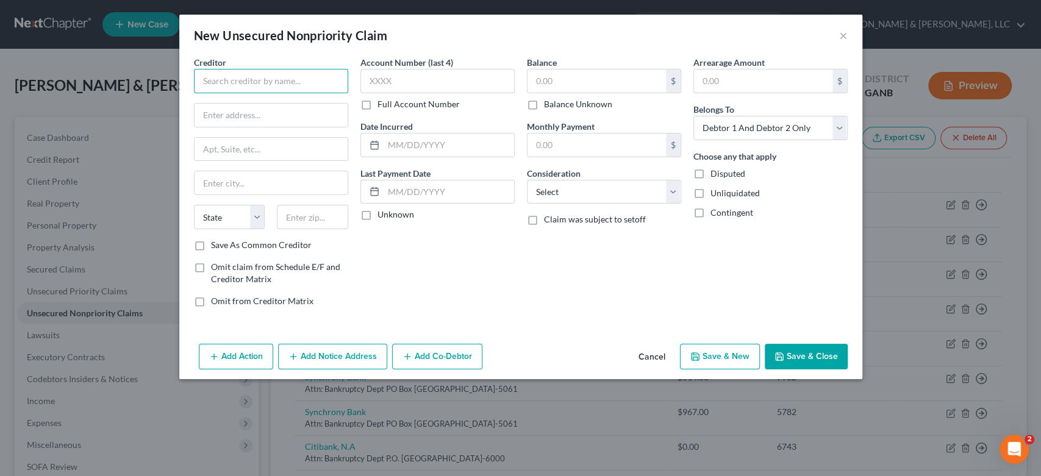
click at [213, 82] on input "text" at bounding box center [271, 81] width 154 height 24
type input "L"
type input "K"
click at [845, 34] on button "×" at bounding box center [843, 35] width 9 height 15
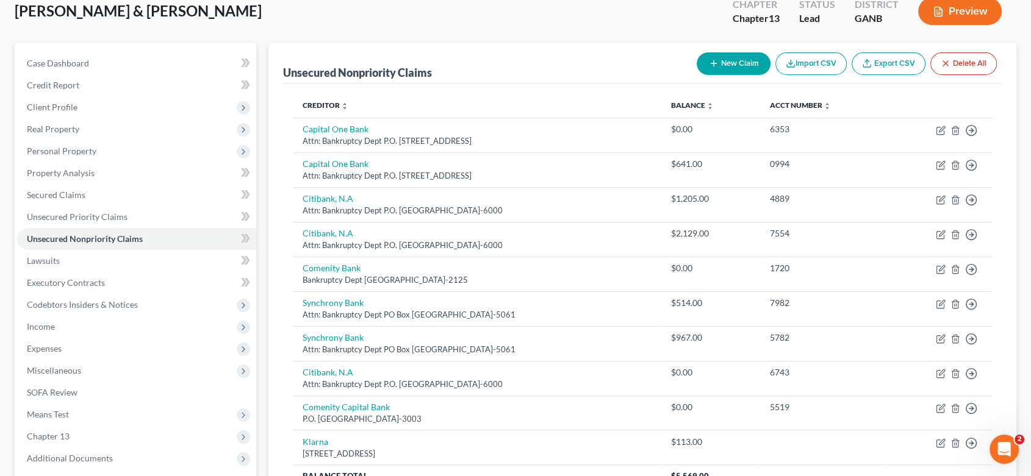
scroll to position [194, 0]
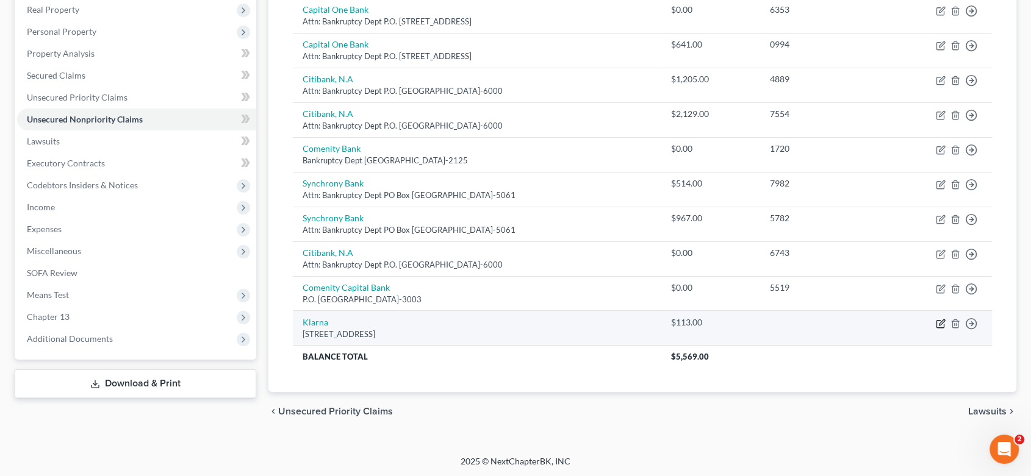
click at [936, 323] on icon "button" at bounding box center [941, 324] width 10 height 10
select select "36"
select select "14"
select select "1"
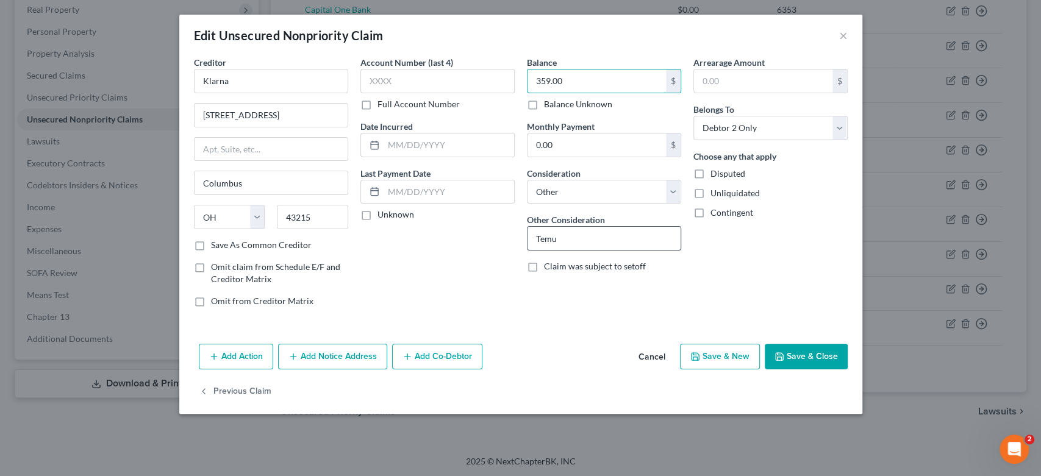
type input "359.00"
click at [576, 244] on input "Temu" at bounding box center [604, 238] width 153 height 23
click at [555, 238] on input "Temu Multiple Accounts" at bounding box center [604, 238] width 153 height 23
type input "Temu- Multiple Accounts"
click at [744, 356] on button "Save & New" at bounding box center [720, 357] width 80 height 26
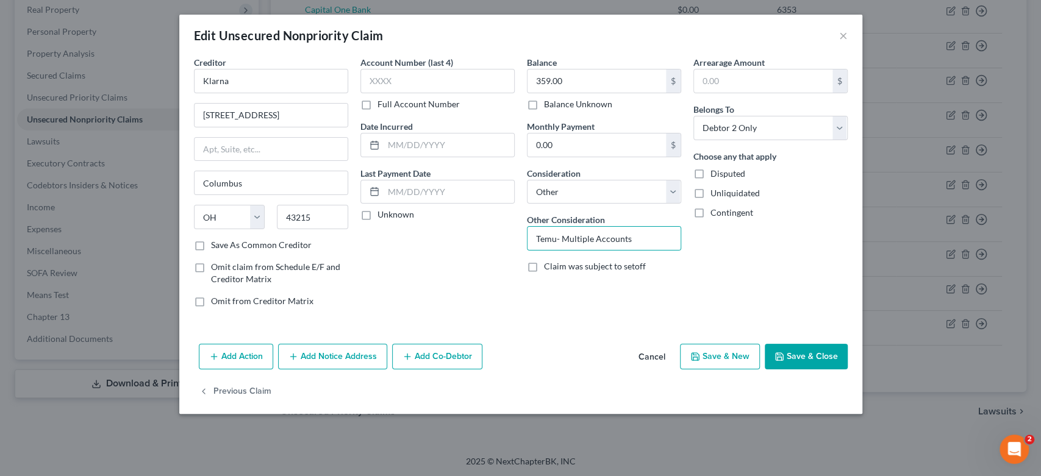
select select "2"
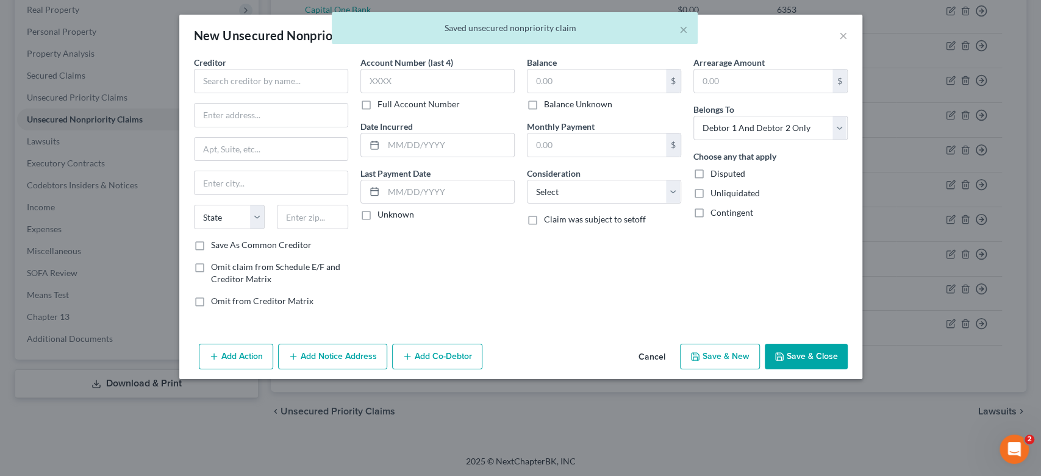
type input "0"
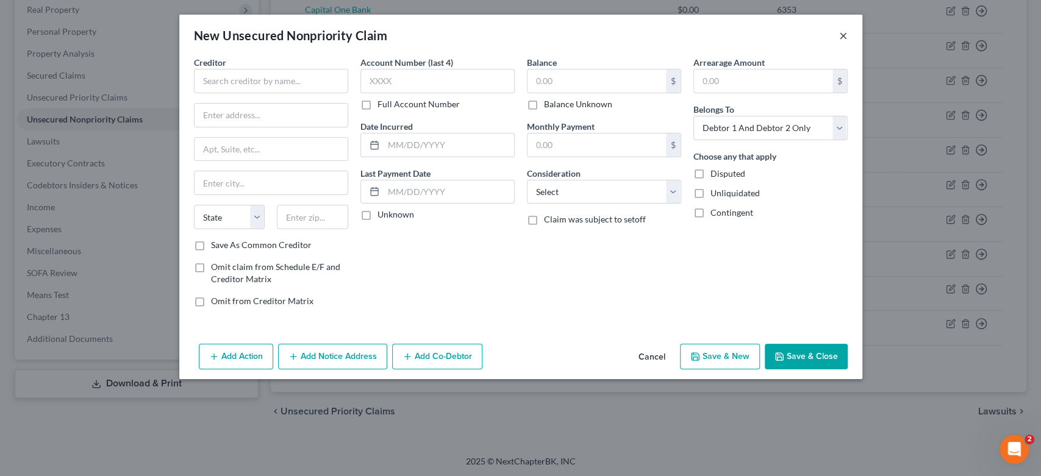
click at [840, 33] on button "×" at bounding box center [843, 35] width 9 height 15
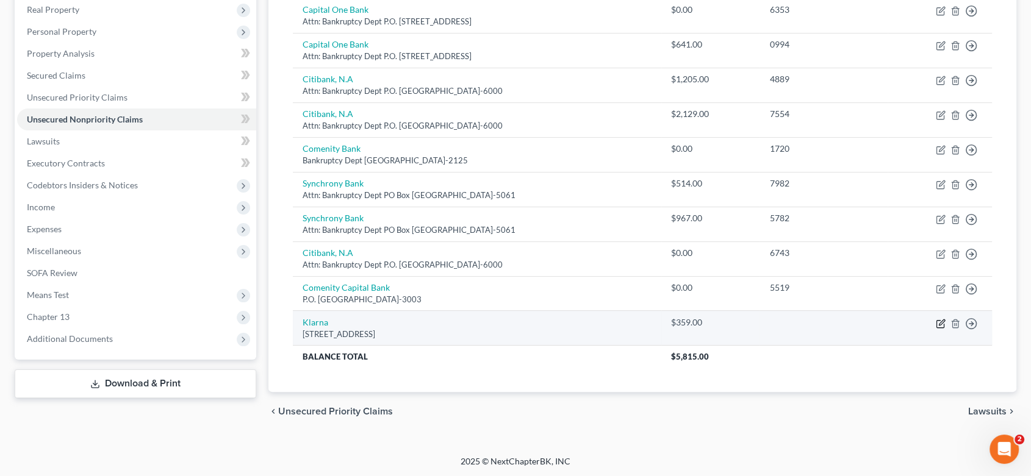
click at [938, 320] on icon "button" at bounding box center [939, 323] width 7 height 7
select select "36"
select select "14"
select select "1"
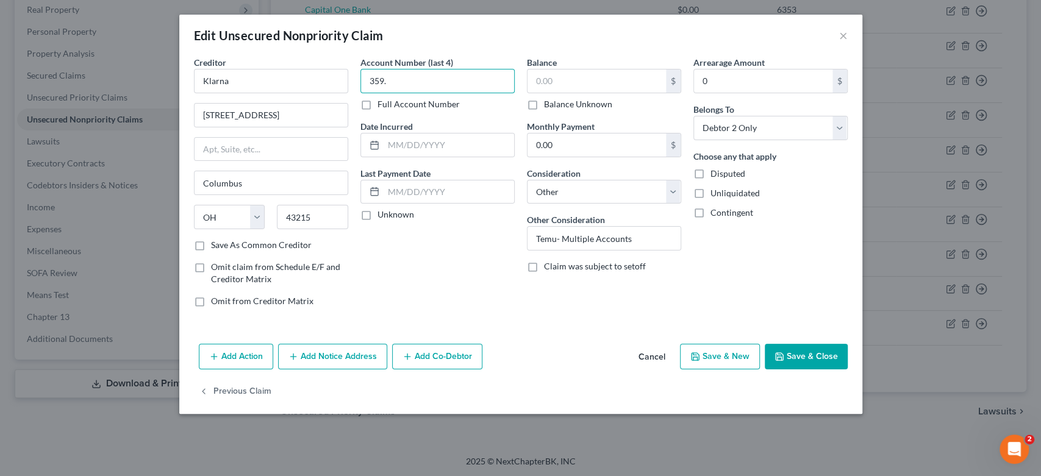
drag, startPoint x: 430, startPoint y: 82, endPoint x: 472, endPoint y: 66, distance: 45.0
click at [436, 77] on input "359." at bounding box center [438, 81] width 154 height 24
type input "3"
drag, startPoint x: 560, startPoint y: 87, endPoint x: 559, endPoint y: 79, distance: 8.0
click at [560, 85] on input "text" at bounding box center [597, 81] width 138 height 23
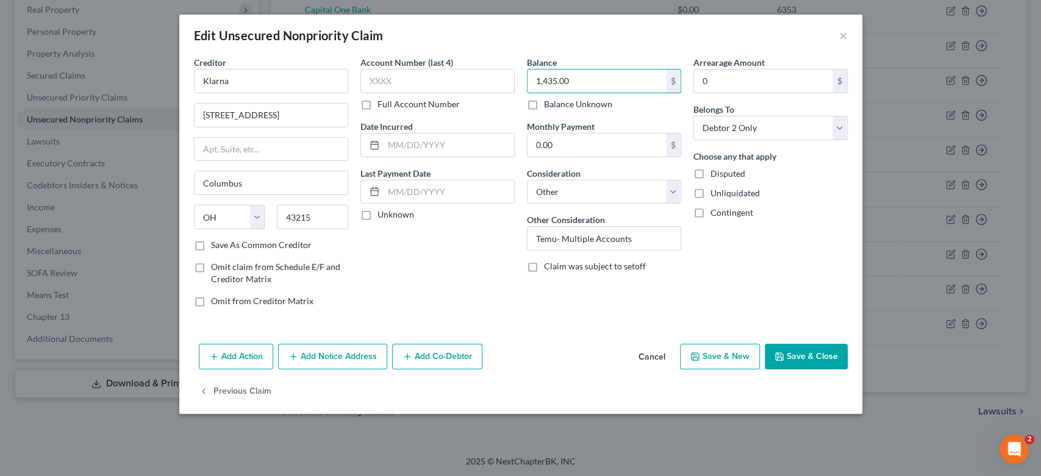
type input "1,435.00"
click at [720, 350] on button "Save & New" at bounding box center [720, 357] width 80 height 26
select select "2"
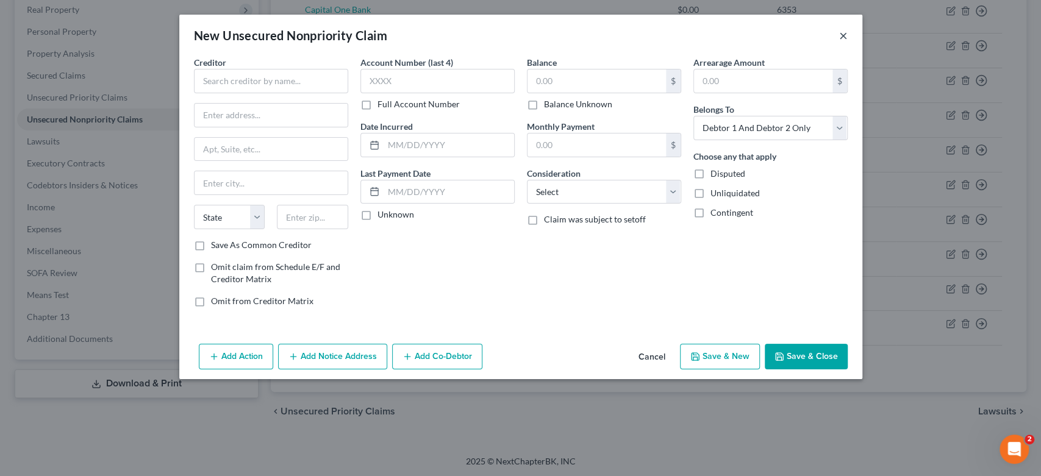
click at [841, 34] on button "×" at bounding box center [843, 35] width 9 height 15
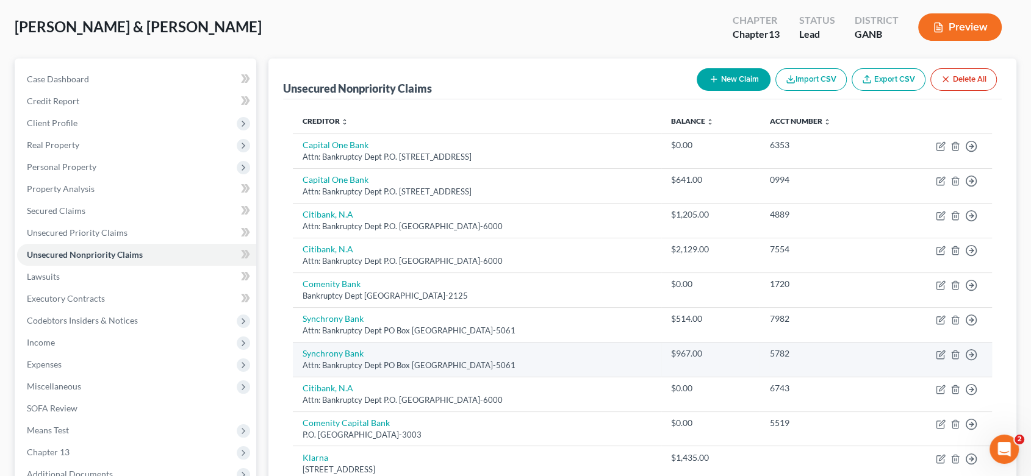
scroll to position [126, 0]
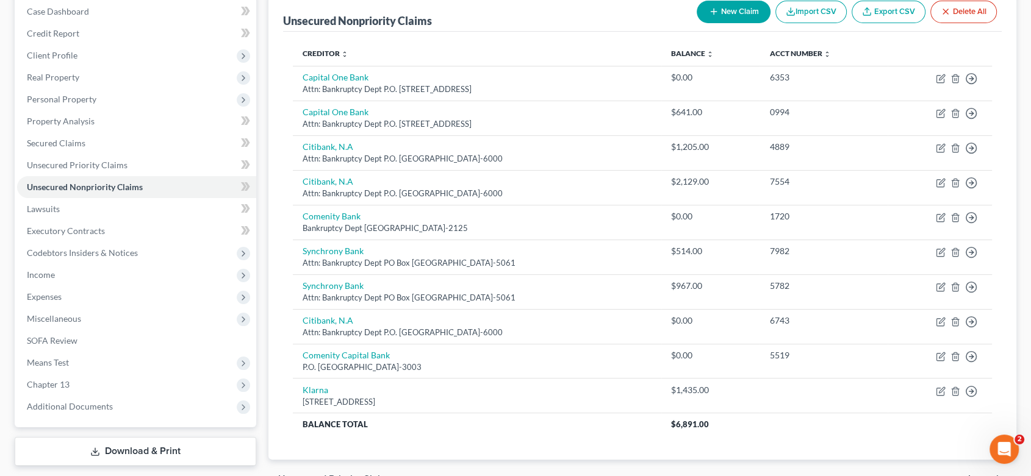
click at [736, 10] on button "New Claim" at bounding box center [734, 12] width 74 height 23
select select "2"
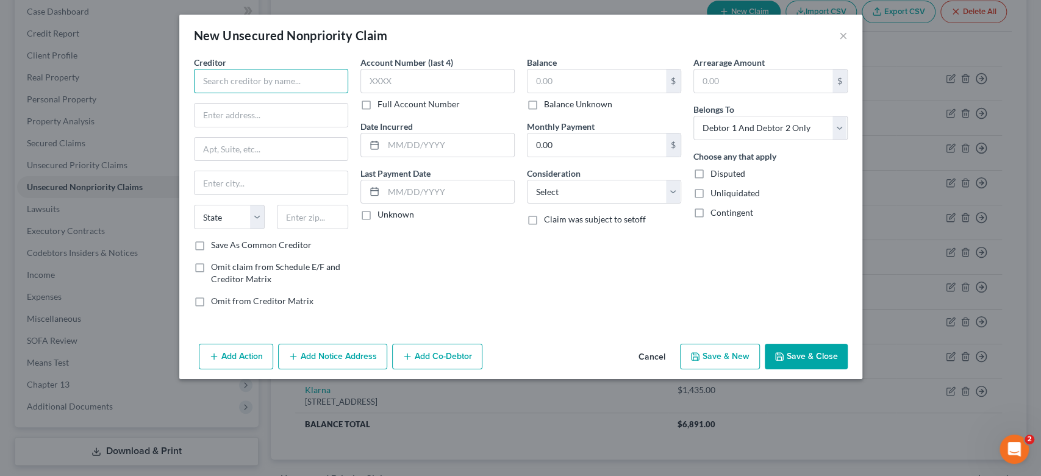
click at [233, 85] on input "text" at bounding box center [271, 81] width 154 height 24
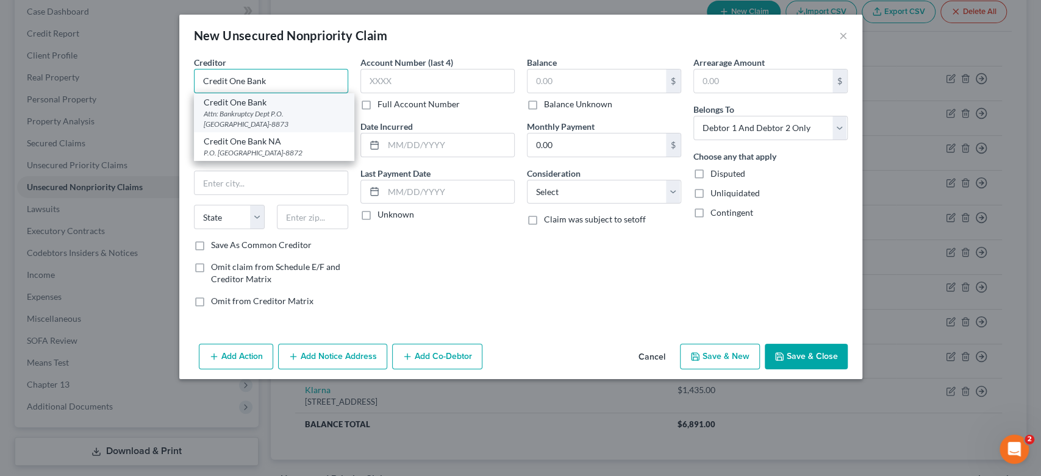
type input "Credit One Bank"
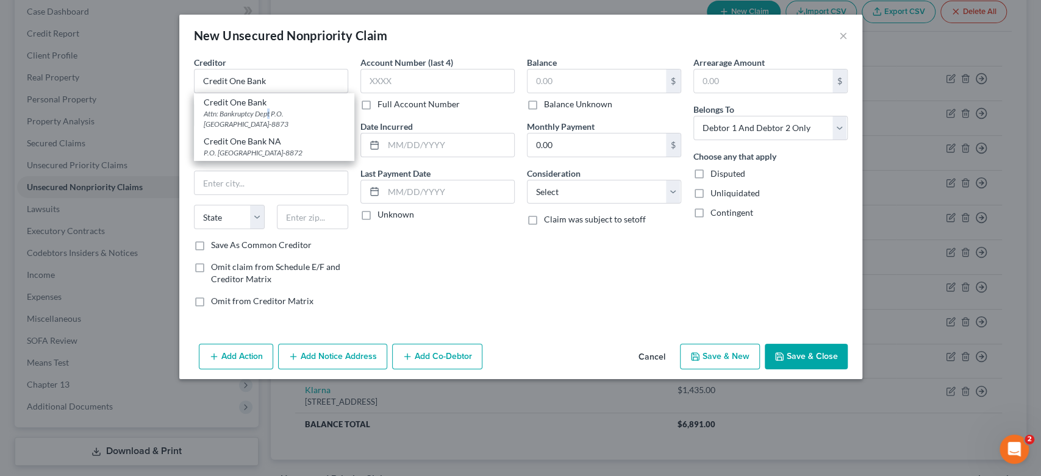
click at [269, 113] on div "Attn: Bankruptcy Dept P.O. [GEOGRAPHIC_DATA]-8873" at bounding box center [274, 119] width 141 height 21
type input "Attn: Bankruptcy Dept"
type input "P.O. Box 98873"
type input "[GEOGRAPHIC_DATA]"
select select "31"
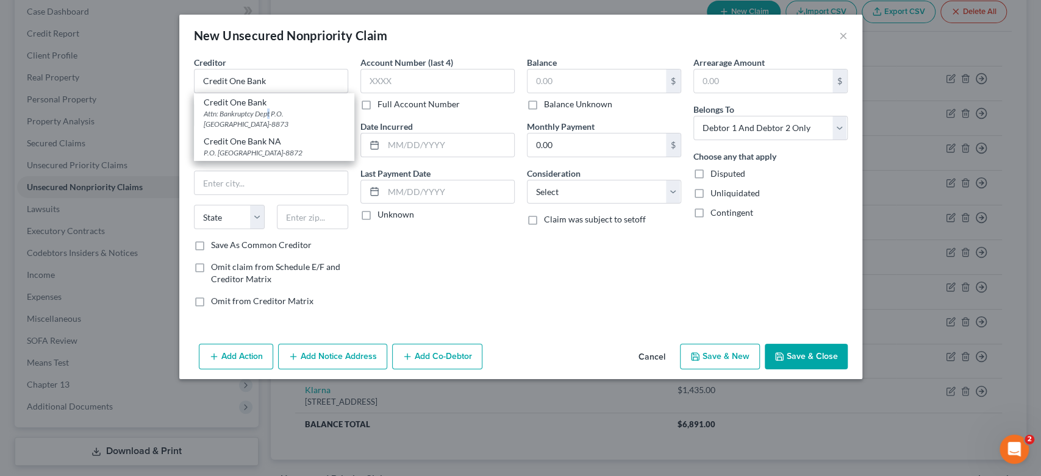
type input "89193-8873"
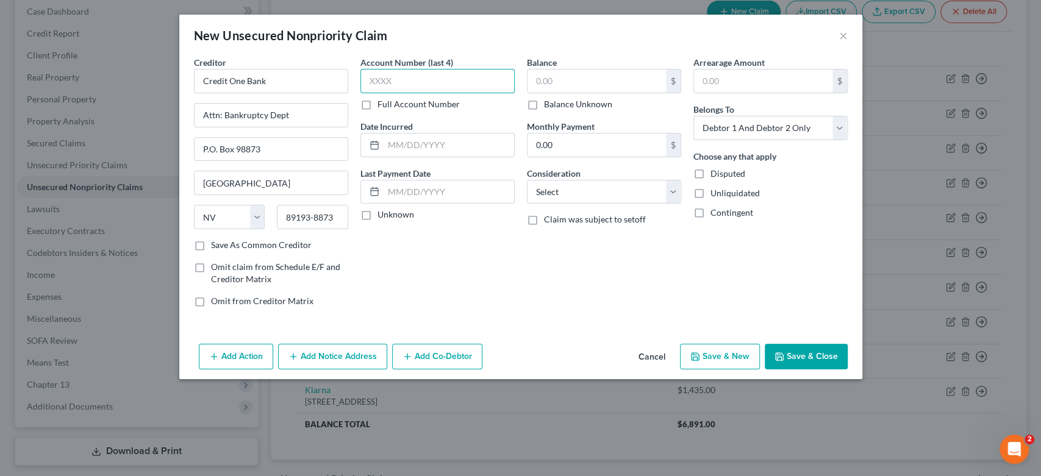
click at [425, 77] on input "text" at bounding box center [438, 81] width 154 height 24
click at [564, 81] on input "text" at bounding box center [597, 81] width 138 height 23
type input "2,412.00"
click at [675, 190] on select "Select Cable / Satellite Services Collection Agency Credit Card Debt Debt Couns…" at bounding box center [604, 192] width 154 height 24
select select "2"
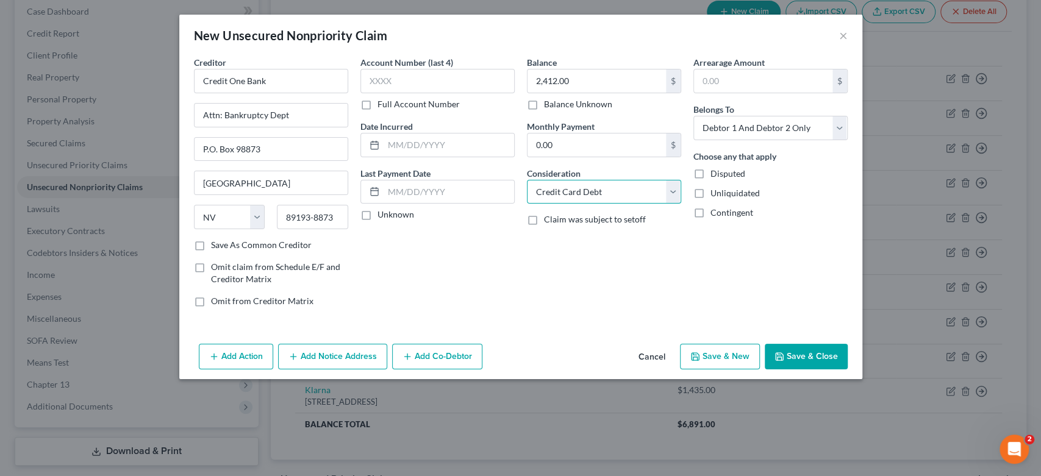
click at [527, 180] on select "Select Cable / Satellite Services Collection Agency Credit Card Debt Debt Couns…" at bounding box center [604, 192] width 154 height 24
click at [839, 128] on select "Select Debtor 1 Only Debtor 2 Only Debtor 1 And Debtor 2 Only At Least One Of T…" at bounding box center [771, 128] width 154 height 24
select select "1"
click at [694, 116] on select "Select Debtor 1 Only Debtor 2 Only Debtor 1 And Debtor 2 Only At Least One Of T…" at bounding box center [771, 128] width 154 height 24
click at [723, 350] on button "Save & New" at bounding box center [720, 357] width 80 height 26
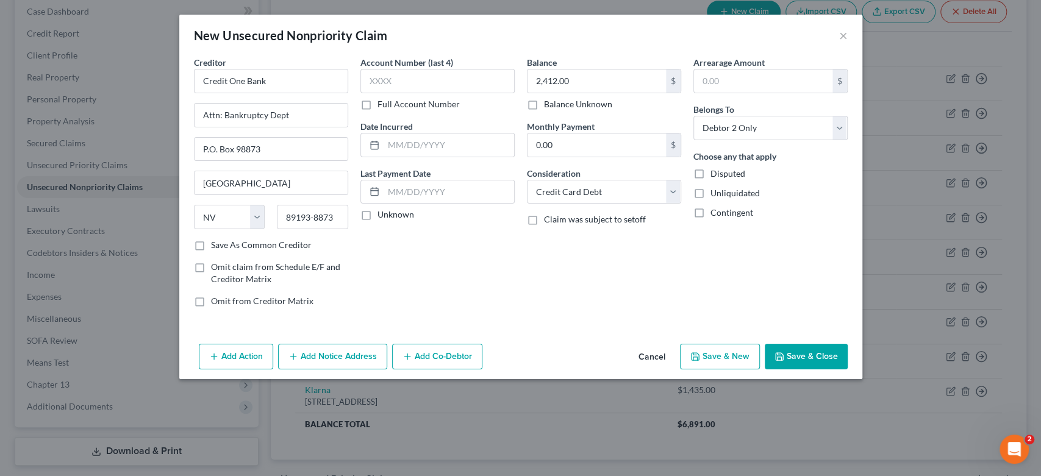
select select "2"
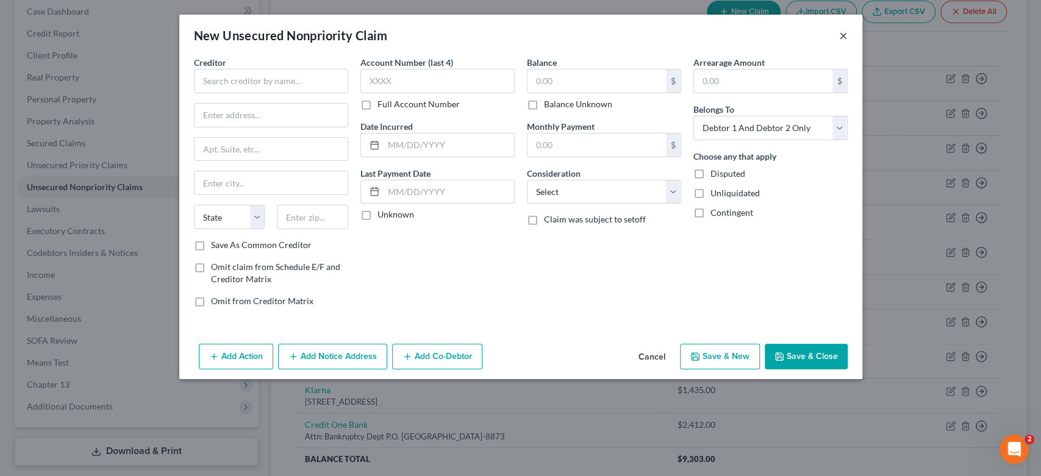
click at [841, 36] on button "×" at bounding box center [843, 35] width 9 height 15
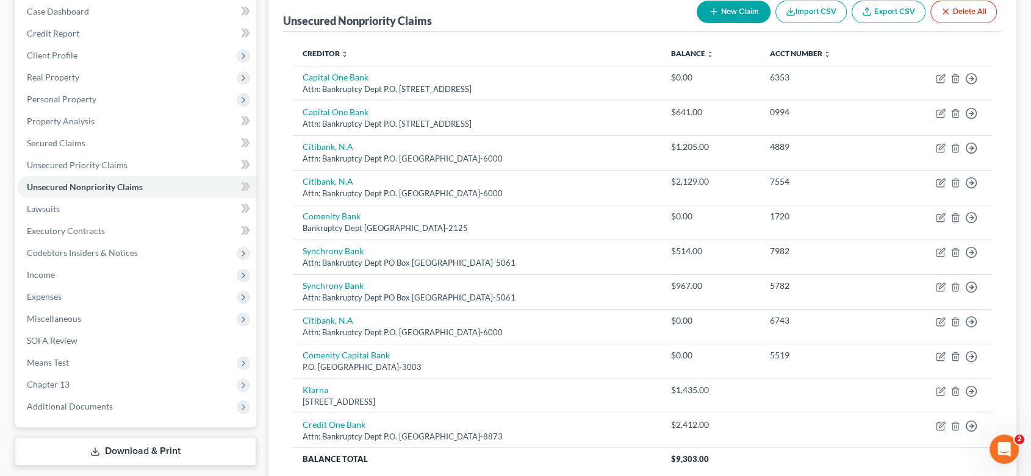
click at [736, 12] on button "New Claim" at bounding box center [734, 12] width 74 height 23
select select "2"
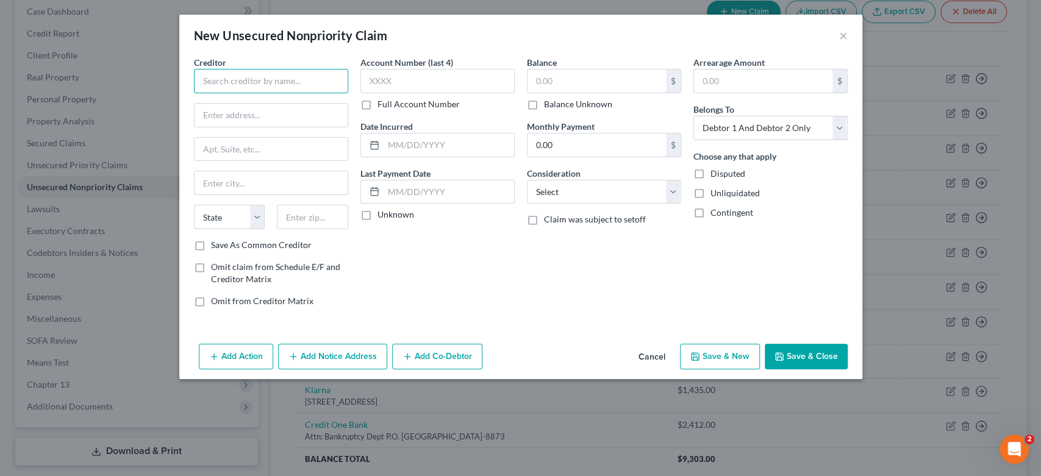
click at [249, 84] on input "text" at bounding box center [271, 81] width 154 height 24
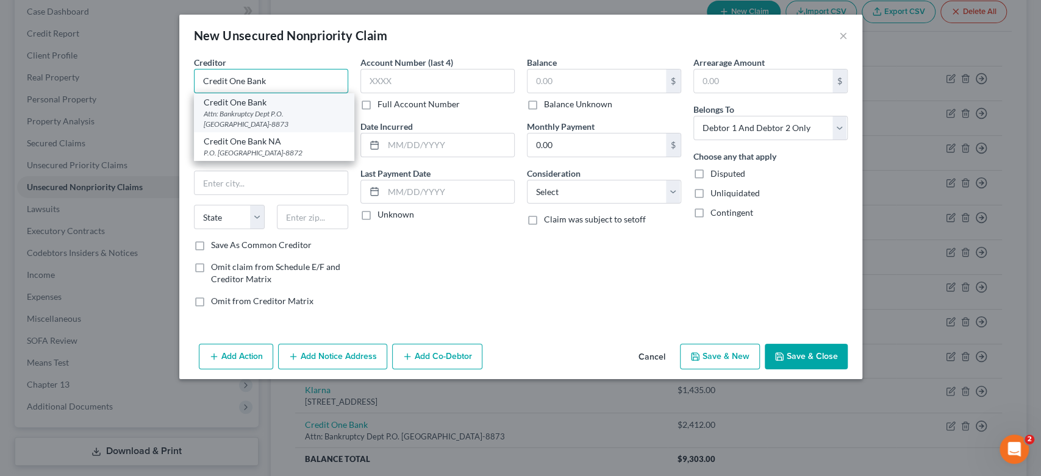
type input "Credit One Bank"
click at [267, 112] on div "Attn: Bankruptcy Dept P.O. [GEOGRAPHIC_DATA]-8873" at bounding box center [274, 119] width 141 height 21
type input "Attn: Bankruptcy Dept"
type input "P.O. Box 98873"
type input "[GEOGRAPHIC_DATA]"
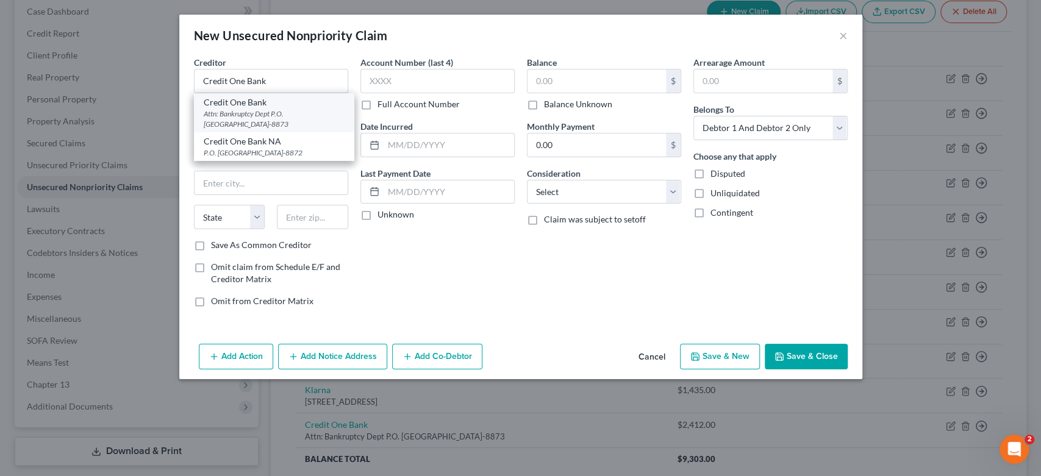
select select "31"
type input "89193-8873"
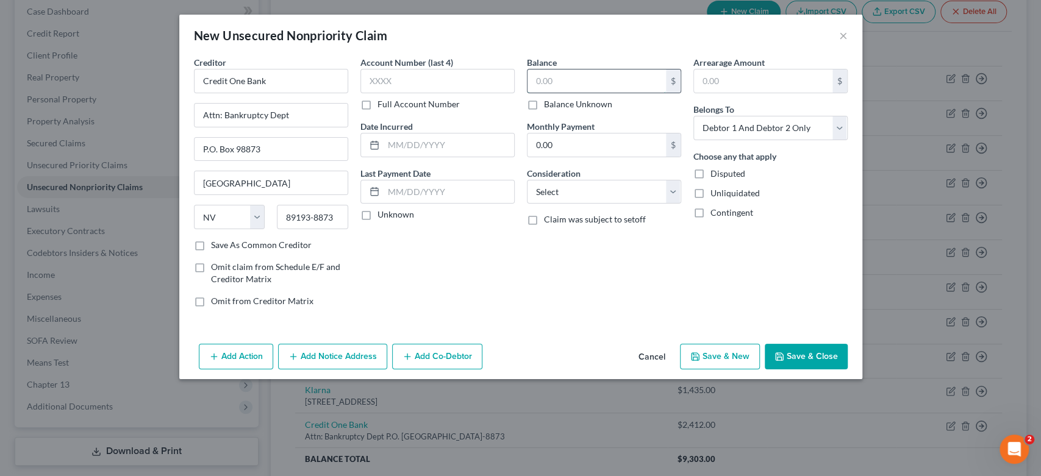
click at [584, 85] on input "text" at bounding box center [597, 81] width 138 height 23
type input "1,384.00"
click at [669, 186] on select "Select Cable / Satellite Services Collection Agency Credit Card Debt Debt Couns…" at bounding box center [604, 192] width 154 height 24
select select "2"
click at [527, 180] on select "Select Cable / Satellite Services Collection Agency Credit Card Debt Debt Couns…" at bounding box center [604, 192] width 154 height 24
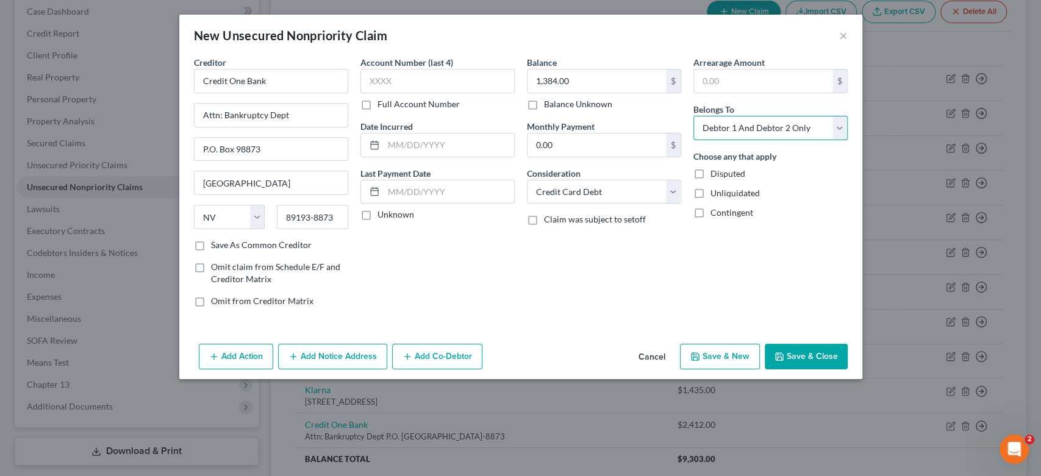
click at [835, 126] on select "Select Debtor 1 Only Debtor 2 Only Debtor 1 And Debtor 2 Only At Least One Of T…" at bounding box center [771, 128] width 154 height 24
select select "1"
click at [694, 116] on select "Select Debtor 1 Only Debtor 2 Only Debtor 1 And Debtor 2 Only At Least One Of T…" at bounding box center [771, 128] width 154 height 24
click at [733, 360] on button "Save & New" at bounding box center [720, 357] width 80 height 26
select select "2"
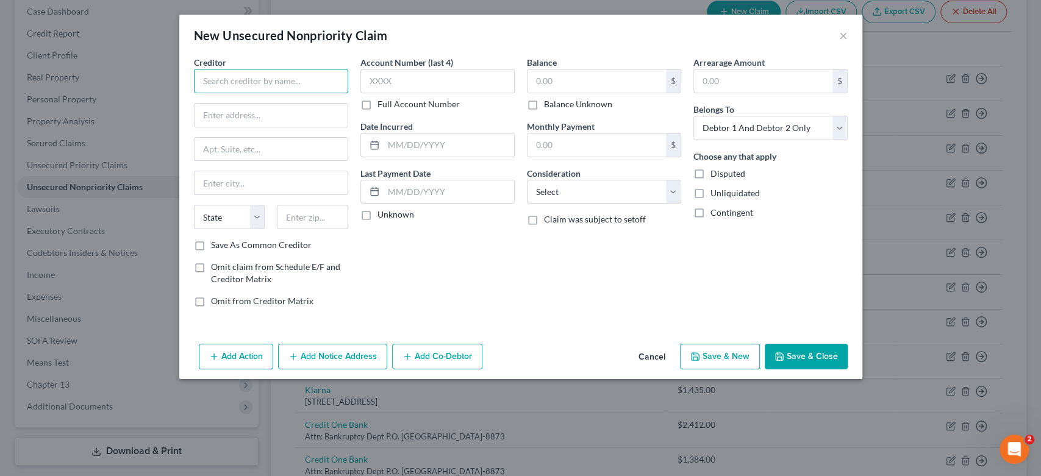
click at [226, 87] on input "text" at bounding box center [271, 81] width 154 height 24
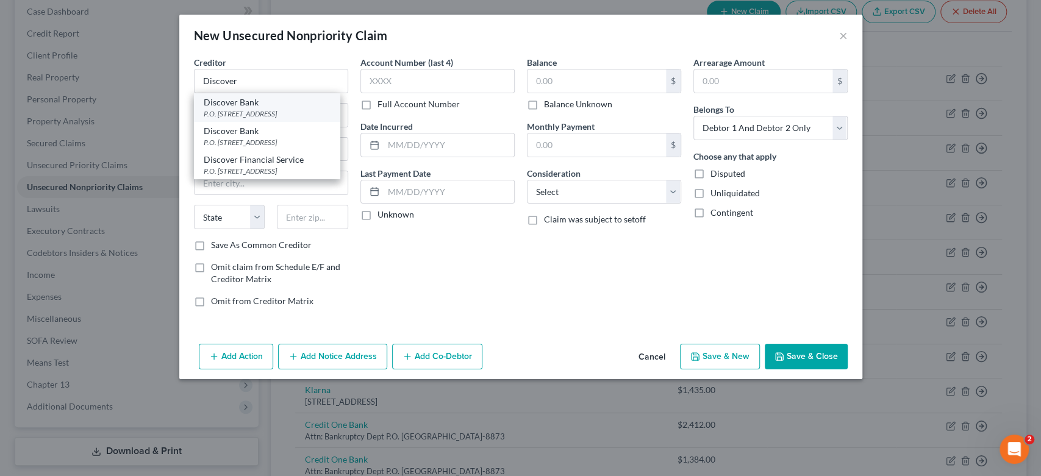
click at [244, 112] on div "P.O. [STREET_ADDRESS]" at bounding box center [267, 114] width 127 height 10
type input "Discover Bank"
type input "P.O. Box 30939"
type input "[GEOGRAPHIC_DATA]"
select select "46"
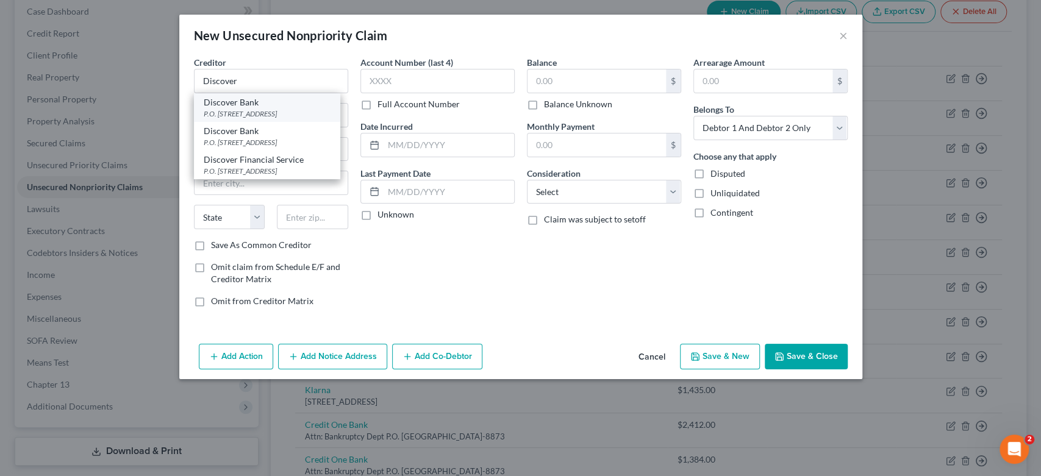
type input "84130"
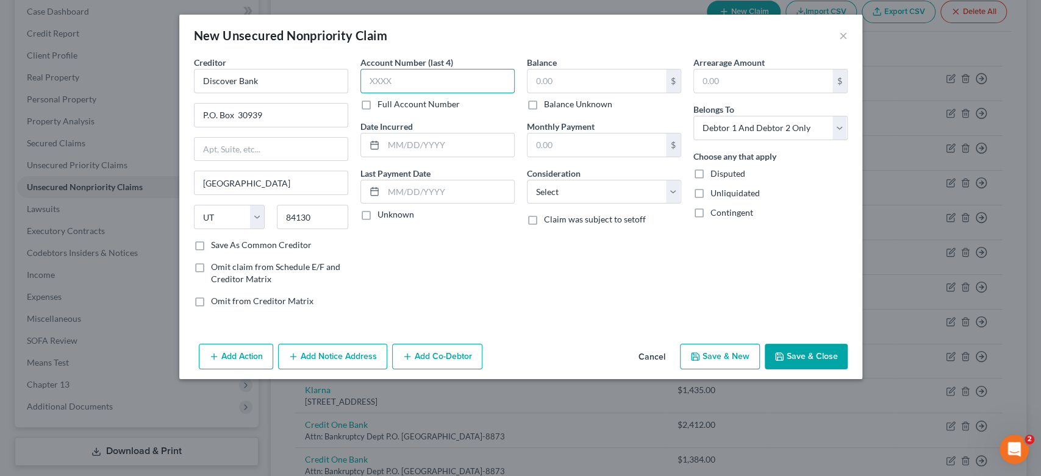
click at [416, 87] on input "text" at bounding box center [438, 81] width 154 height 24
drag, startPoint x: 569, startPoint y: 84, endPoint x: 556, endPoint y: 68, distance: 19.9
click at [569, 82] on input "text" at bounding box center [597, 81] width 138 height 23
type input "2,997.00"
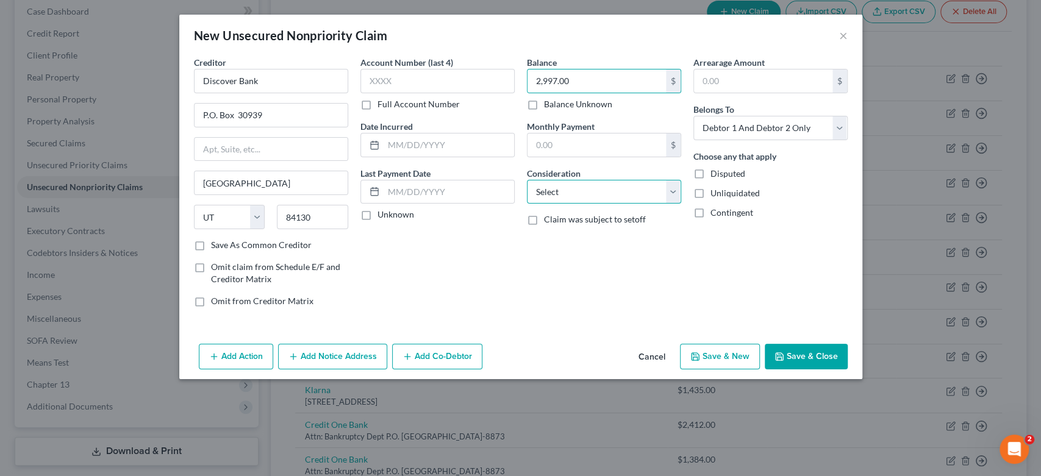
click at [672, 192] on select "Select Cable / Satellite Services Collection Agency Credit Card Debt Debt Couns…" at bounding box center [604, 192] width 154 height 24
select select "2"
click at [527, 180] on select "Select Cable / Satellite Services Collection Agency Credit Card Debt Debt Couns…" at bounding box center [604, 192] width 154 height 24
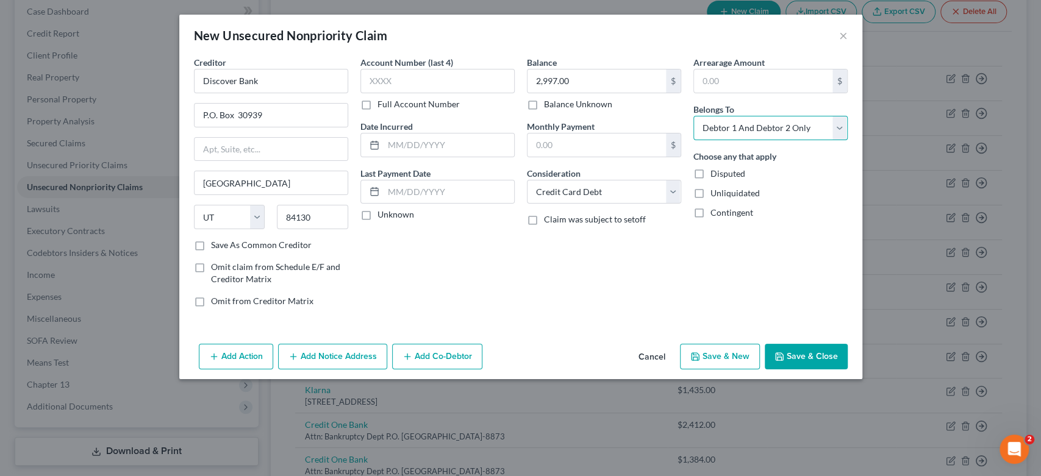
drag, startPoint x: 842, startPoint y: 127, endPoint x: 838, endPoint y: 133, distance: 7.0
click at [842, 128] on select "Select Debtor 1 Only Debtor 2 Only Debtor 1 And Debtor 2 Only At Least One Of T…" at bounding box center [771, 128] width 154 height 24
select select "1"
click at [694, 116] on select "Select Debtor 1 Only Debtor 2 Only Debtor 1 And Debtor 2 Only At Least One Of T…" at bounding box center [771, 128] width 154 height 24
click at [732, 356] on button "Save & New" at bounding box center [720, 357] width 80 height 26
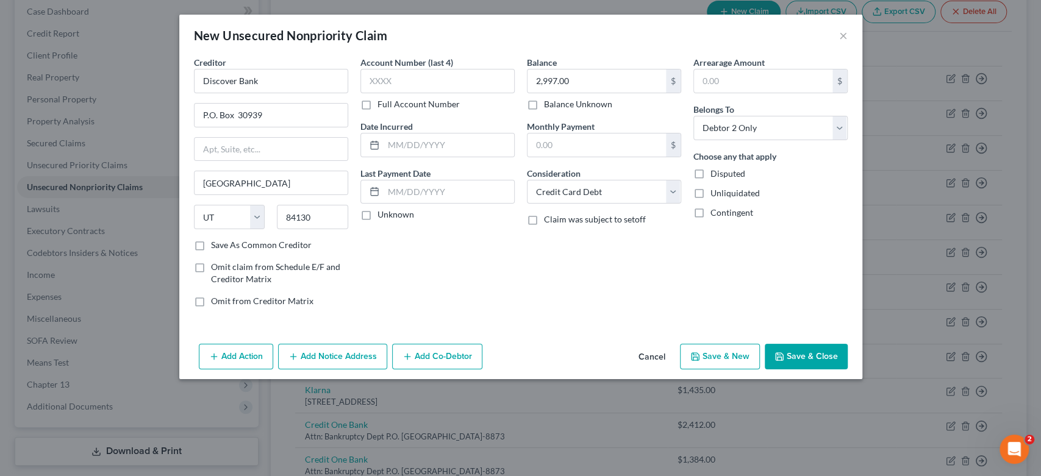
type input "0.00"
select select "2"
click at [846, 33] on button "×" at bounding box center [843, 35] width 9 height 15
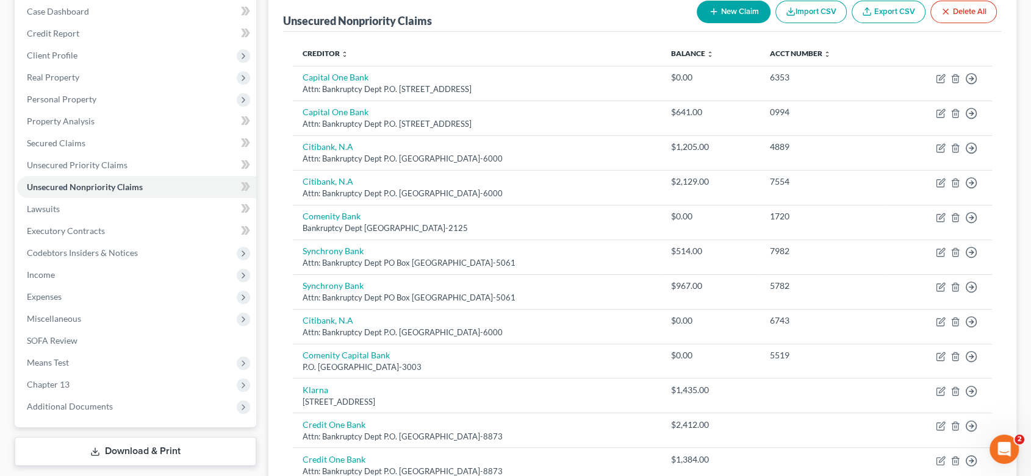
click at [738, 9] on button "New Claim" at bounding box center [734, 12] width 74 height 23
select select "2"
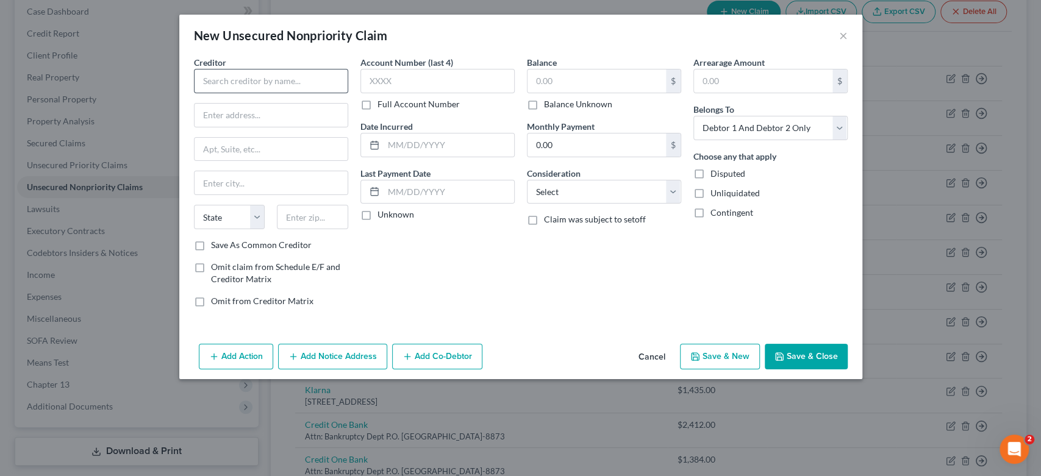
click at [250, 73] on div "Creditor *" at bounding box center [271, 74] width 154 height 37
click at [239, 88] on input "text" at bounding box center [271, 81] width 154 height 24
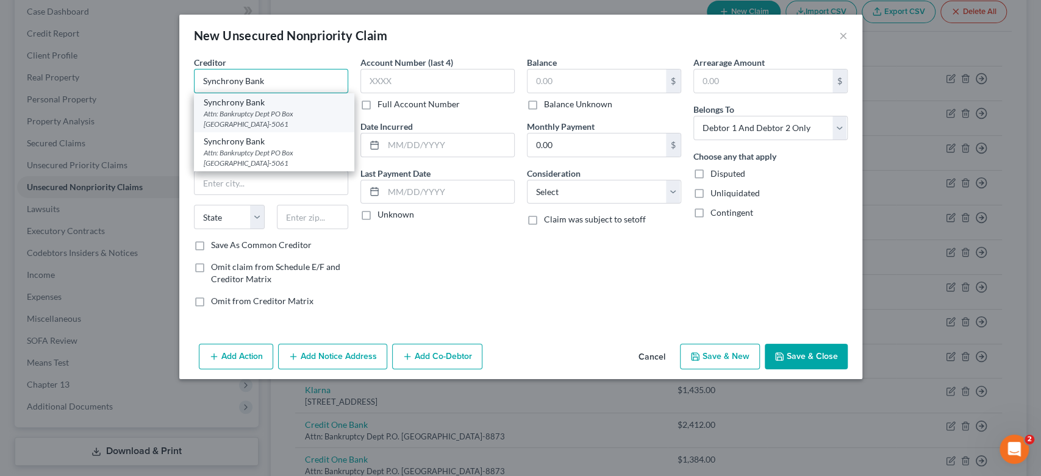
type input "Synchrony Bank"
click at [222, 114] on div "Attn: Bankruptcy Dept PO Box [GEOGRAPHIC_DATA]-5061" at bounding box center [274, 119] width 141 height 21
type input "Attn: Bankruptcy Dept"
type input "PO Box 965061"
type input "Orlando"
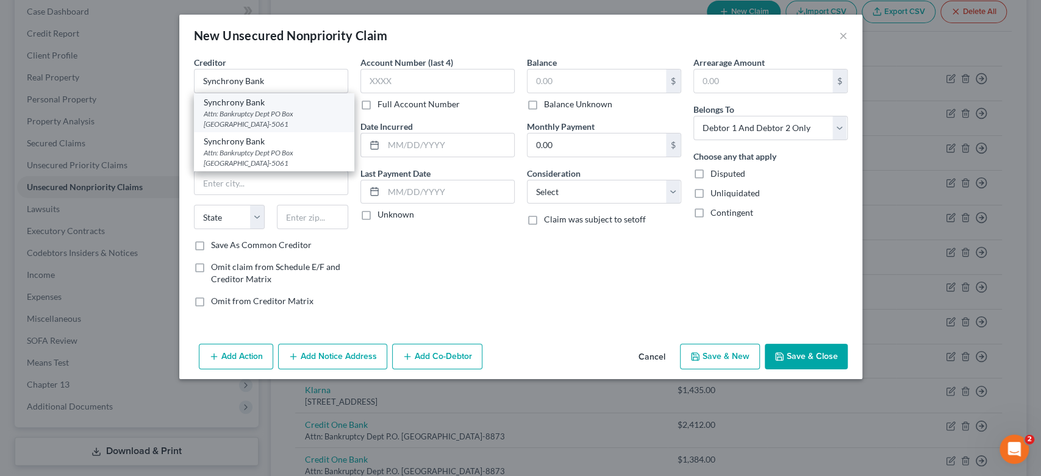
select select "9"
type input "32896-5061"
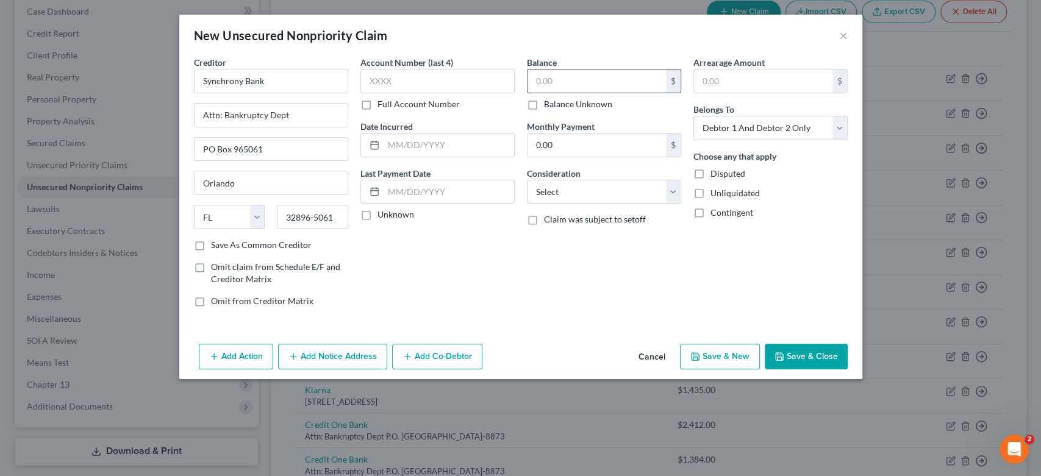
click at [568, 80] on input "text" at bounding box center [597, 81] width 138 height 23
type input "3,382.00"
click at [677, 194] on select "Select Cable / Satellite Services Collection Agency Credit Card Debt Debt Couns…" at bounding box center [604, 192] width 154 height 24
select select "2"
click at [527, 180] on select "Select Cable / Satellite Services Collection Agency Credit Card Debt Debt Couns…" at bounding box center [604, 192] width 154 height 24
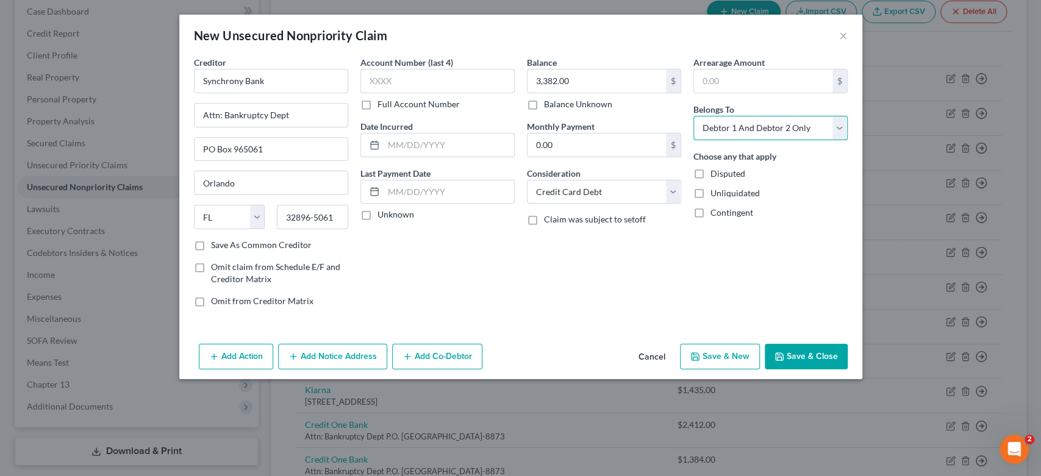
click at [838, 130] on select "Select Debtor 1 Only Debtor 2 Only Debtor 1 And Debtor 2 Only At Least One Of T…" at bounding box center [771, 128] width 154 height 24
select select "1"
click at [694, 116] on select "Select Debtor 1 Only Debtor 2 Only Debtor 1 And Debtor 2 Only At Least One Of T…" at bounding box center [771, 128] width 154 height 24
click at [730, 359] on button "Save & New" at bounding box center [720, 357] width 80 height 26
select select "2"
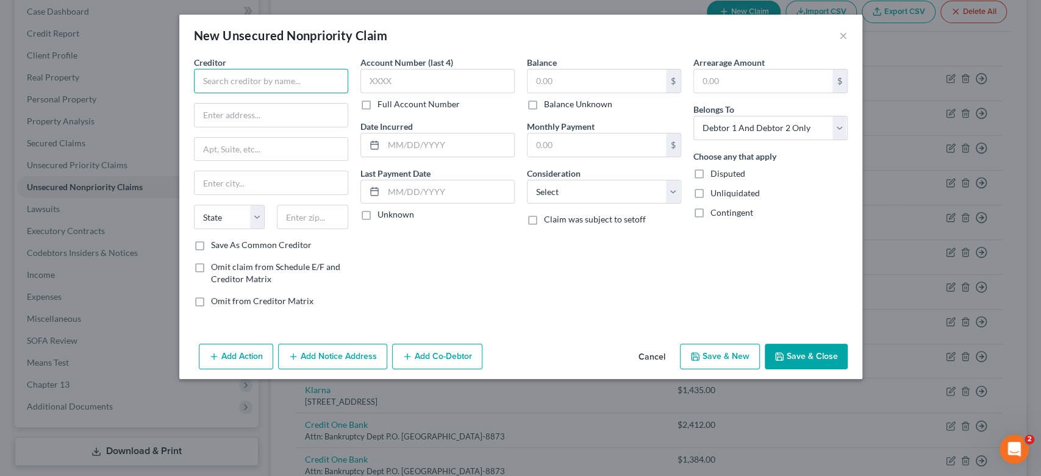
click at [277, 82] on input "text" at bounding box center [271, 81] width 154 height 24
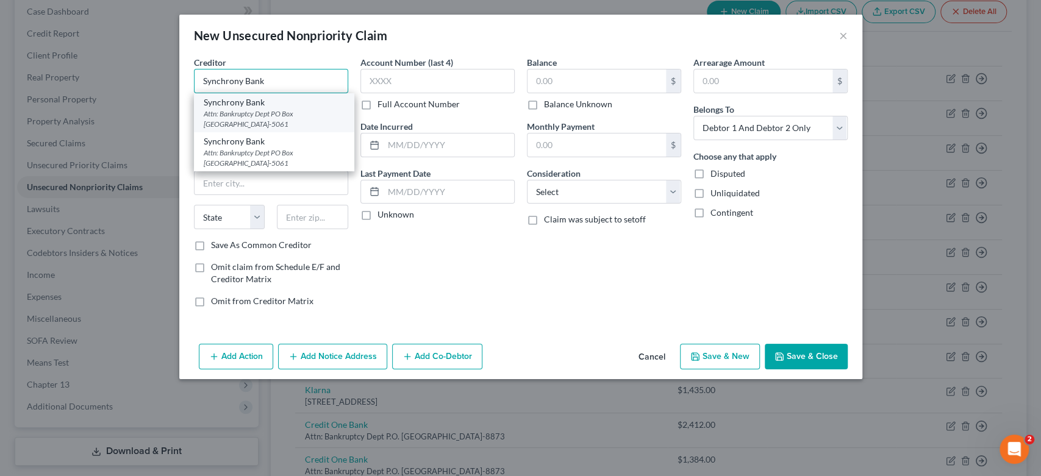
type input "Synchrony Bank"
click at [248, 113] on div "Attn: Bankruptcy Dept PO Box [GEOGRAPHIC_DATA]-5061" at bounding box center [274, 119] width 141 height 21
type input "Attn: Bankruptcy Dept"
type input "PO Box 965061"
type input "Orlando"
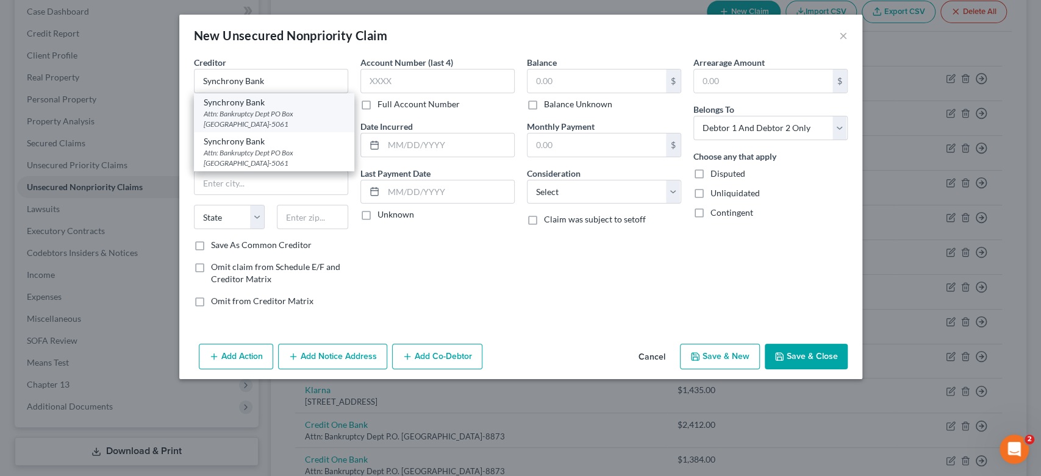
select select "9"
type input "32896-5061"
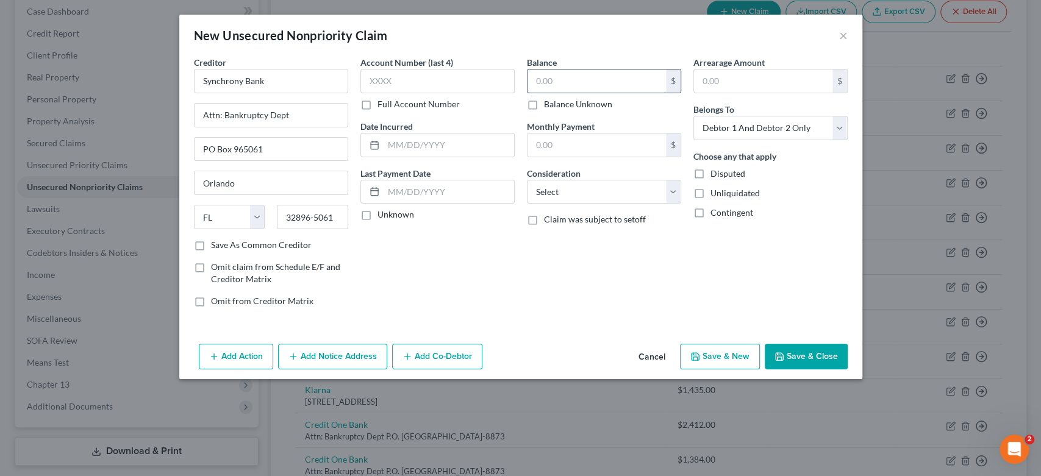
drag, startPoint x: 575, startPoint y: 79, endPoint x: 599, endPoint y: 76, distance: 24.6
click at [580, 79] on input "text" at bounding box center [597, 81] width 138 height 23
type input "3"
type input "3,477.00"
click at [676, 190] on select "Select Cable / Satellite Services Collection Agency Credit Card Debt Debt Couns…" at bounding box center [604, 192] width 154 height 24
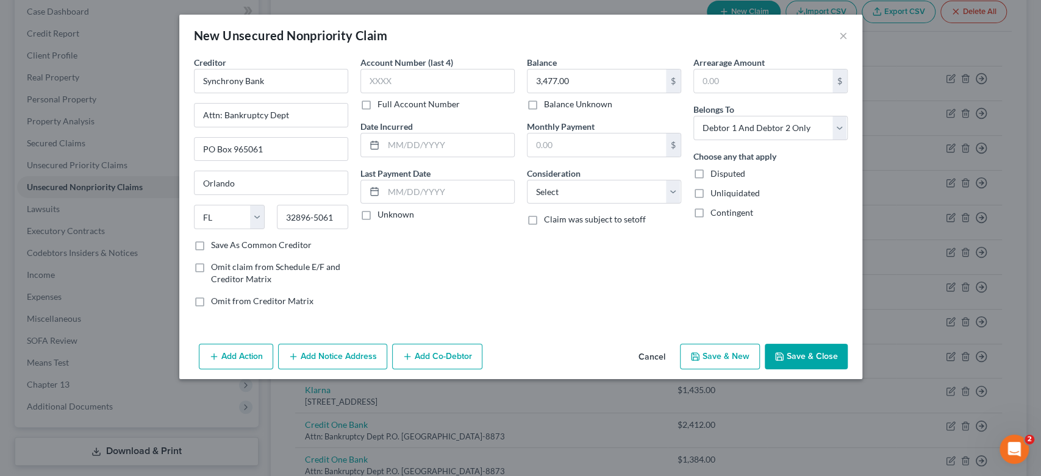
click at [663, 177] on div "Consideration Select Cable / Satellite Services Collection Agency Credit Card D…" at bounding box center [604, 185] width 154 height 37
click at [670, 194] on select "Select Cable / Satellite Services Collection Agency Credit Card Debt Debt Couns…" at bounding box center [604, 192] width 154 height 24
click at [527, 180] on select "Select Cable / Satellite Services Collection Agency Credit Card Debt Debt Couns…" at bounding box center [604, 192] width 154 height 24
drag, startPoint x: 670, startPoint y: 191, endPoint x: 667, endPoint y: 197, distance: 7.1
click at [670, 193] on select "Select Cable / Satellite Services Collection Agency Credit Card Debt Debt Couns…" at bounding box center [604, 192] width 154 height 24
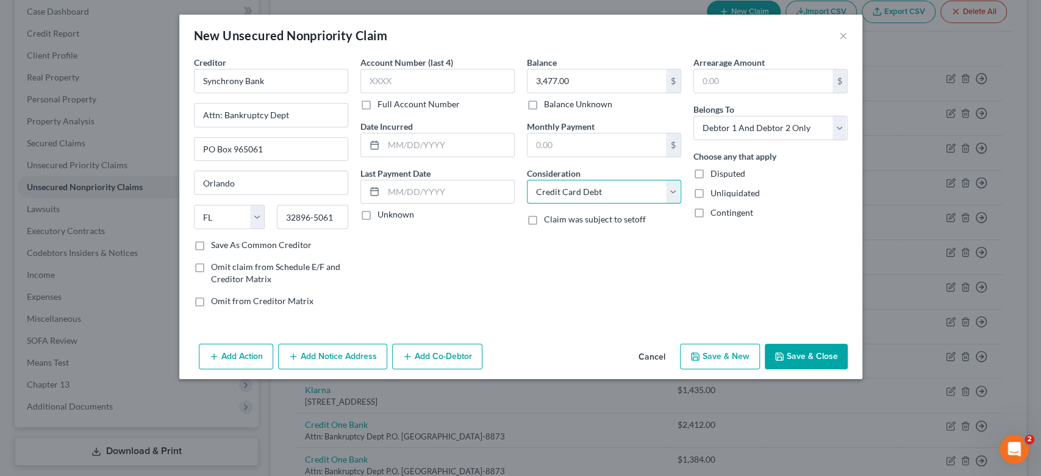
select select "14"
click at [527, 180] on select "Select Cable / Satellite Services Collection Agency Credit Card Debt Debt Couns…" at bounding box center [604, 192] width 154 height 24
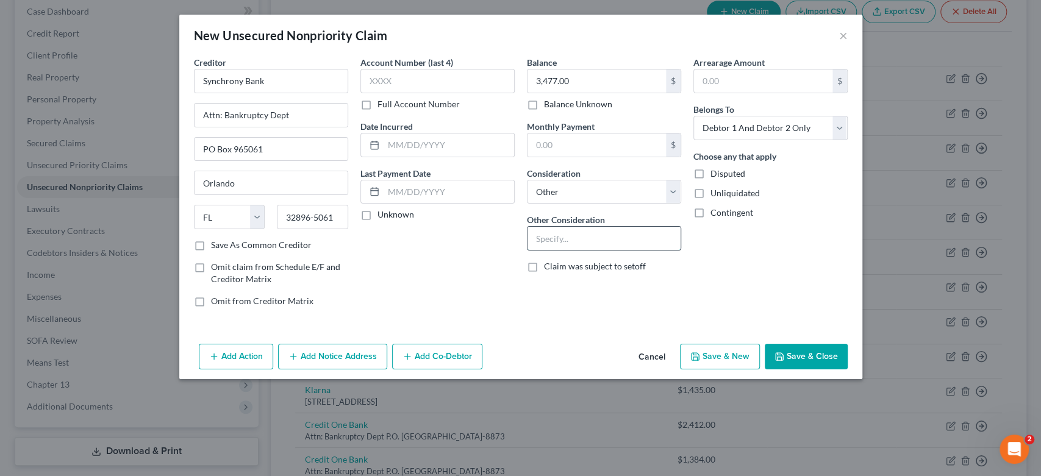
click at [558, 237] on input "text" at bounding box center [604, 238] width 153 height 23
click at [597, 239] on input "text" at bounding box center [604, 238] width 153 height 23
click at [583, 239] on input "Lowes Credir Card" at bounding box center [604, 238] width 153 height 23
click at [586, 236] on input "Lowes Credir Card" at bounding box center [604, 238] width 153 height 23
type input "Lowes Credit Card"
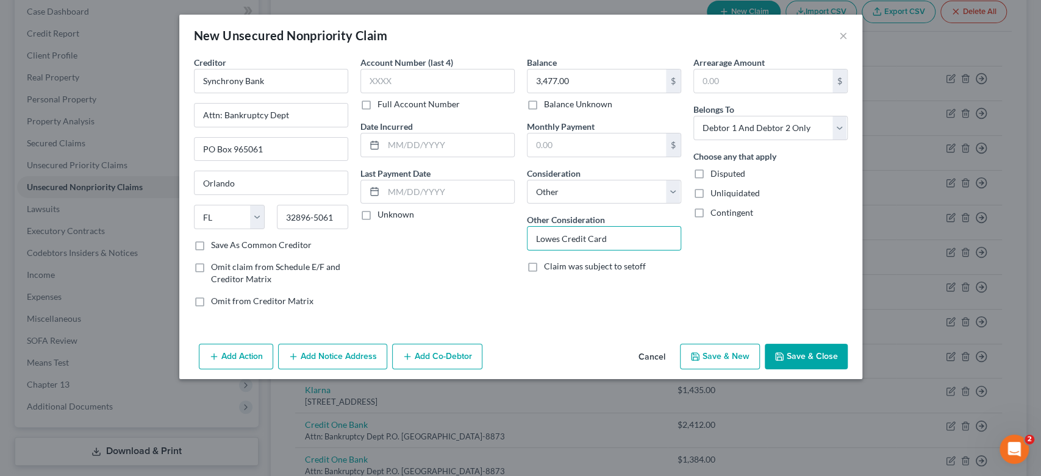
click at [726, 352] on button "Save & New" at bounding box center [720, 357] width 80 height 26
select select "2"
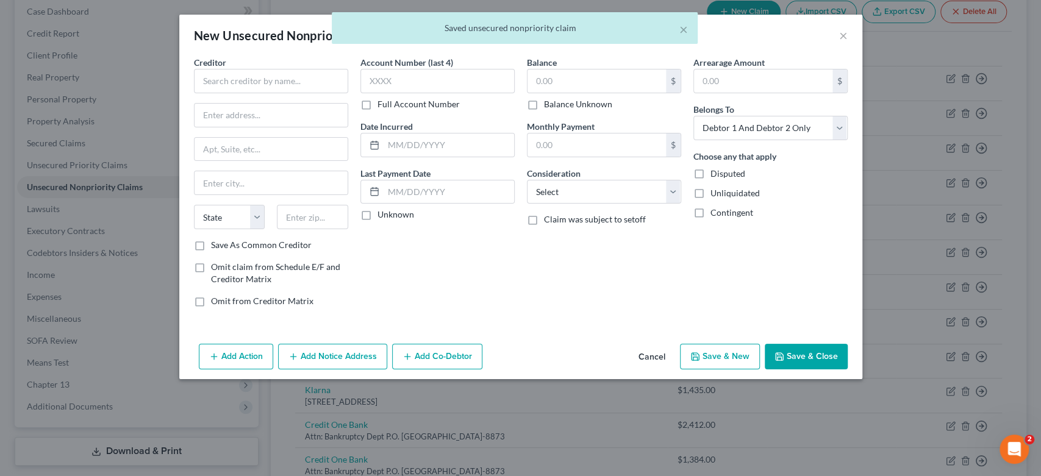
click at [842, 35] on div "× Saved unsecured nonpriority claim" at bounding box center [514, 31] width 1041 height 38
click at [688, 31] on div "× Saved unsecured nonpriority claim" at bounding box center [515, 28] width 366 height 32
click at [683, 23] on button "×" at bounding box center [684, 29] width 9 height 15
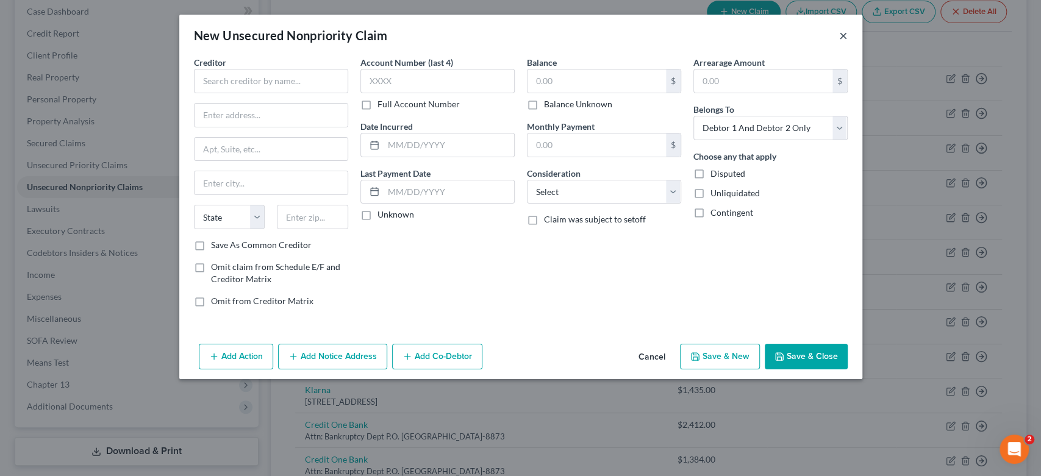
click at [846, 31] on button "×" at bounding box center [843, 35] width 9 height 15
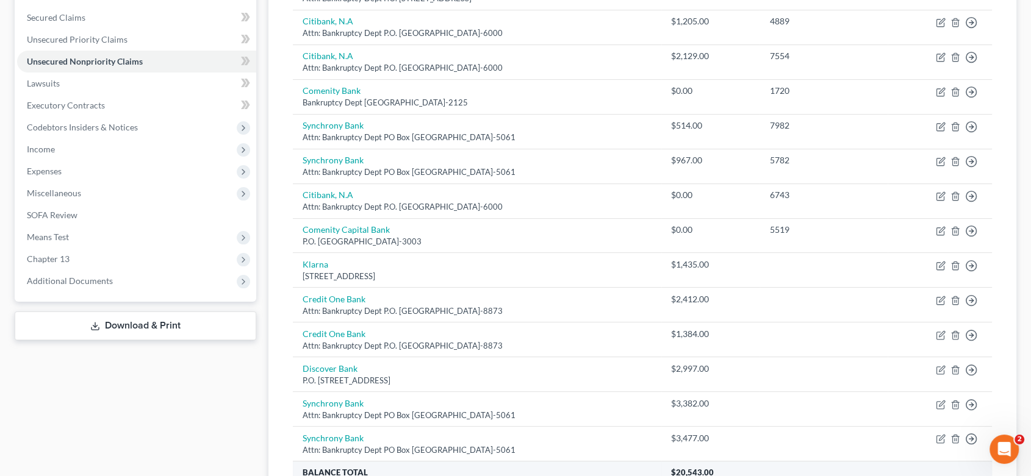
scroll to position [367, 0]
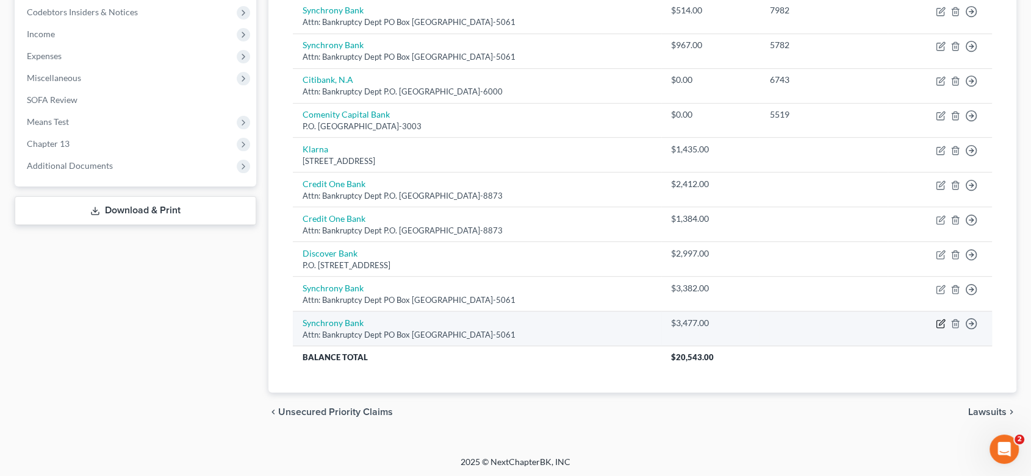
click at [939, 319] on icon "button" at bounding box center [941, 324] width 10 height 10
select select "9"
select select "14"
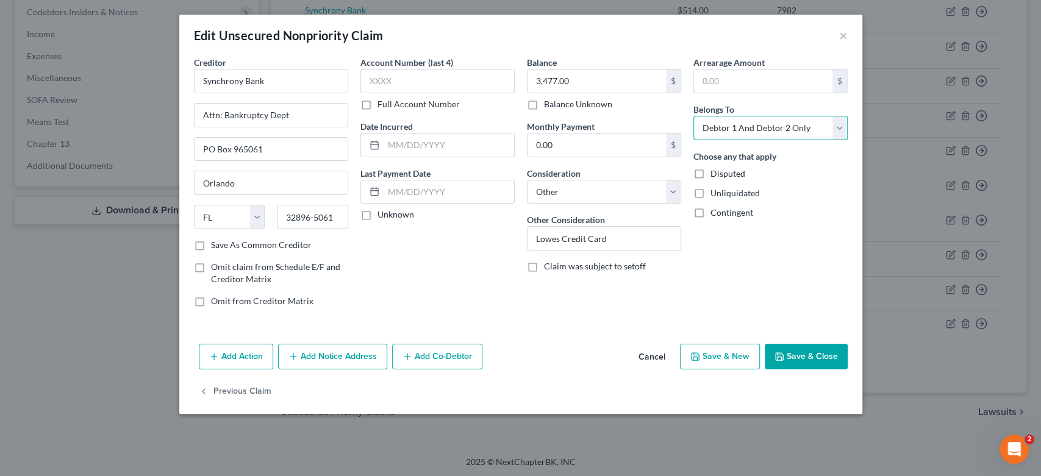
click at [833, 124] on select "Select Debtor 1 Only Debtor 2 Only Debtor 1 And Debtor 2 Only At Least One Of T…" at bounding box center [771, 128] width 154 height 24
select select "1"
click at [694, 116] on select "Select Debtor 1 Only Debtor 2 Only Debtor 1 And Debtor 2 Only At Least One Of T…" at bounding box center [771, 128] width 154 height 24
click at [794, 352] on button "Save & Close" at bounding box center [806, 357] width 83 height 26
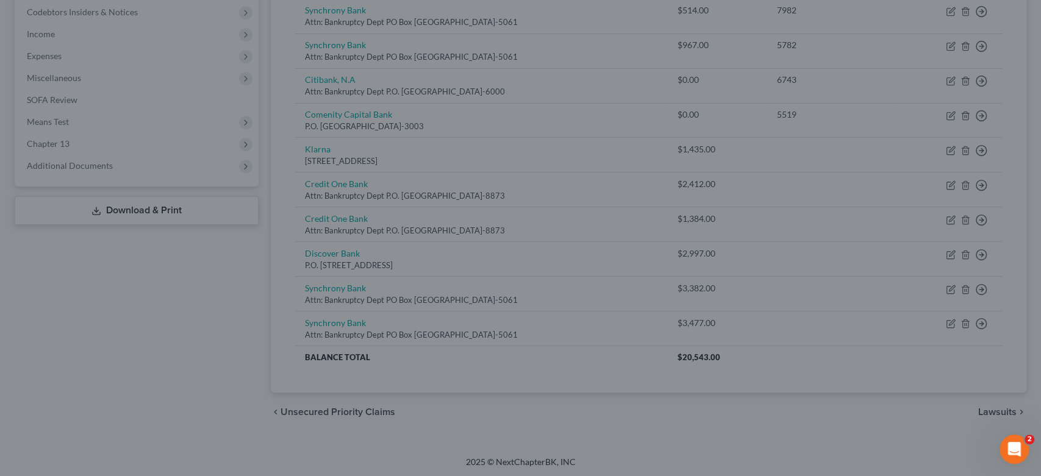
type input "0"
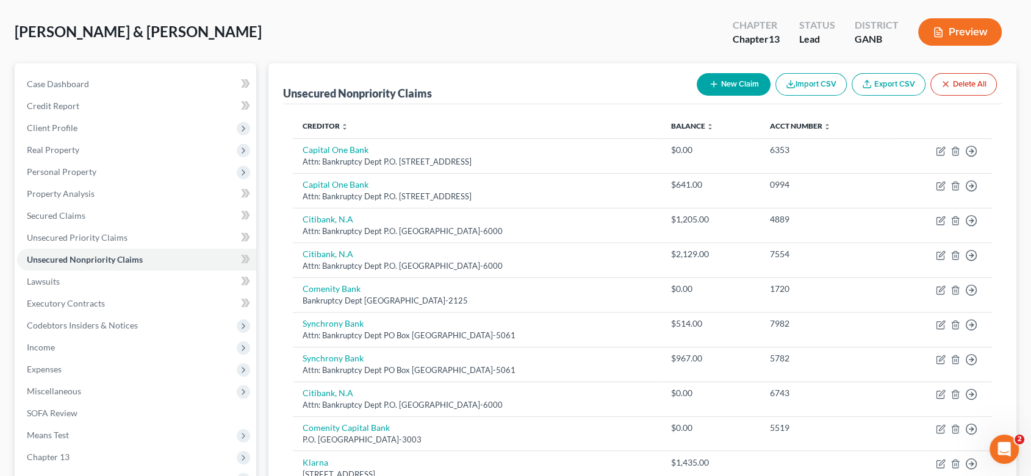
scroll to position [29, 0]
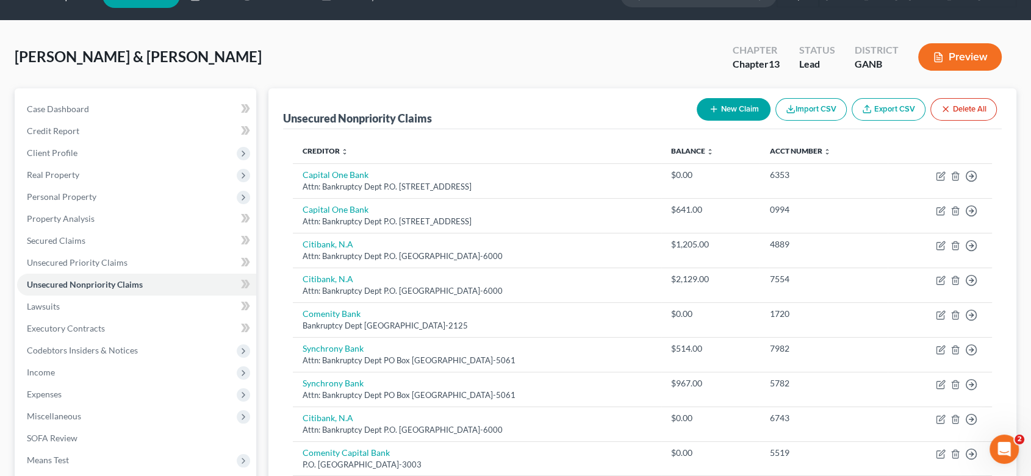
click at [752, 98] on button "New Claim" at bounding box center [734, 109] width 74 height 23
select select "2"
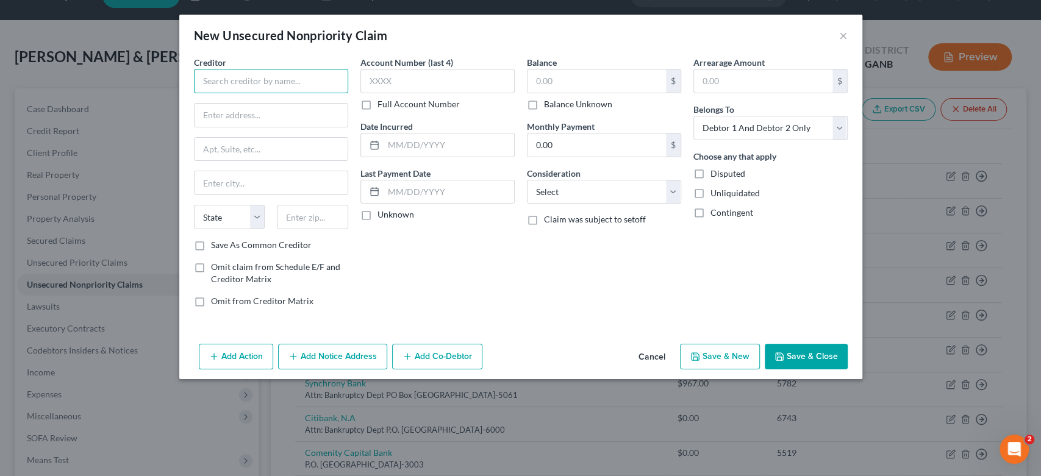
click at [290, 87] on input "text" at bounding box center [271, 81] width 154 height 24
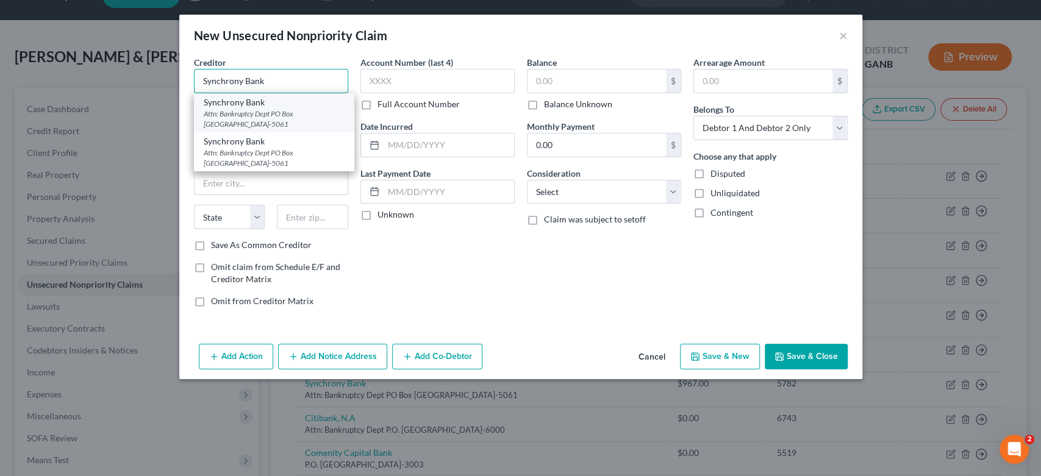
type input "Synchrony Bank"
click at [248, 119] on div "Attn: Bankruptcy Dept PO Box [GEOGRAPHIC_DATA]-5061" at bounding box center [274, 119] width 141 height 21
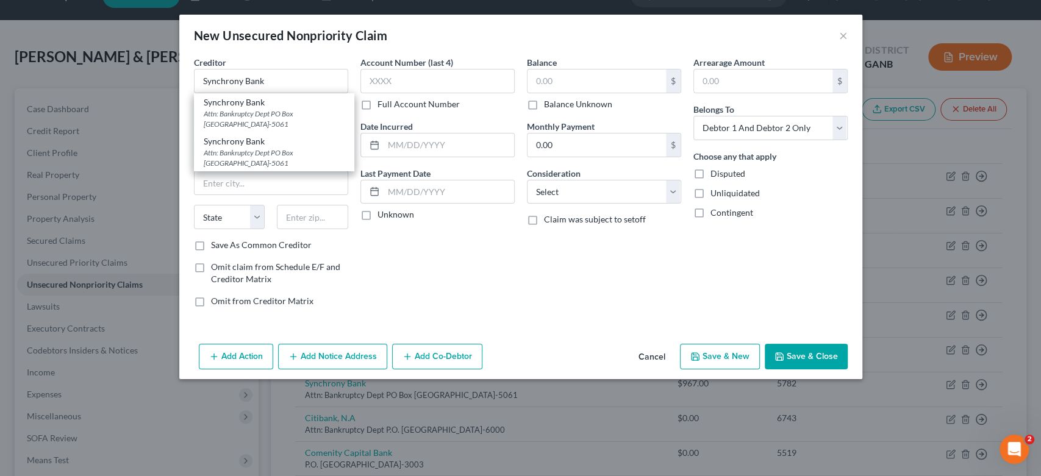
type input "Attn: Bankruptcy Dept"
type input "PO Box 965061"
type input "Orlando"
select select "9"
type input "32896-5061"
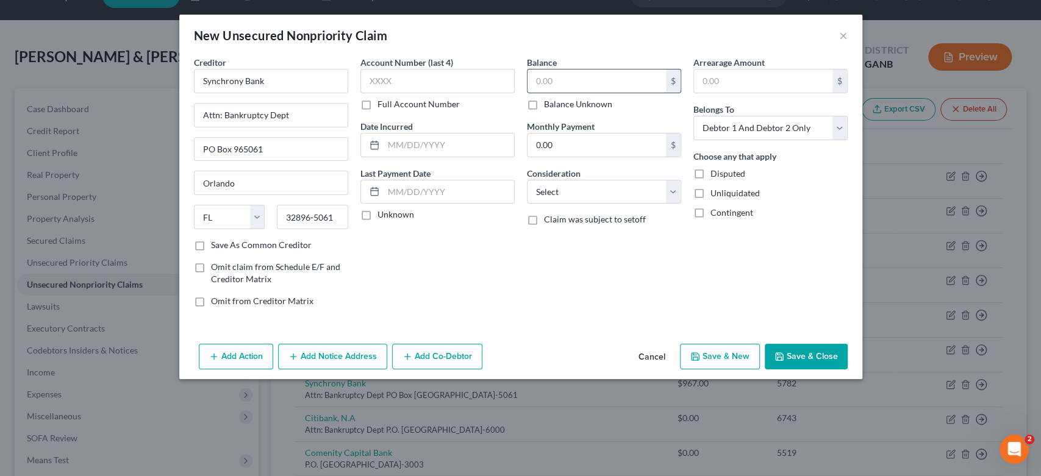
drag, startPoint x: 589, startPoint y: 87, endPoint x: 642, endPoint y: 71, distance: 55.6
click at [594, 88] on input "text" at bounding box center [597, 81] width 138 height 23
type input "4,124.00"
click at [674, 195] on select "Select Cable / Satellite Services Collection Agency Credit Card Debt Debt Couns…" at bounding box center [604, 192] width 154 height 24
select select "14"
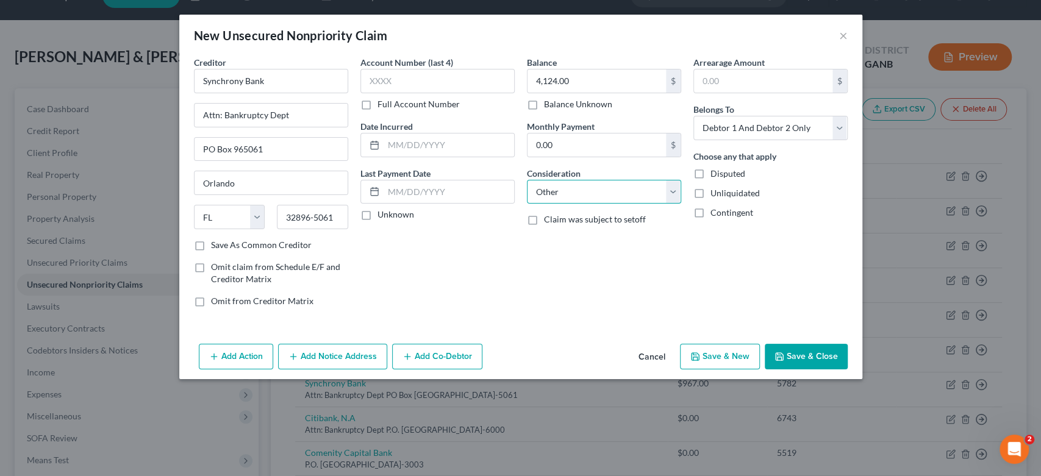
click at [527, 180] on select "Select Cable / Satellite Services Collection Agency Credit Card Debt Debt Couns…" at bounding box center [604, 192] width 154 height 24
click at [540, 229] on input "text" at bounding box center [604, 238] width 153 height 23
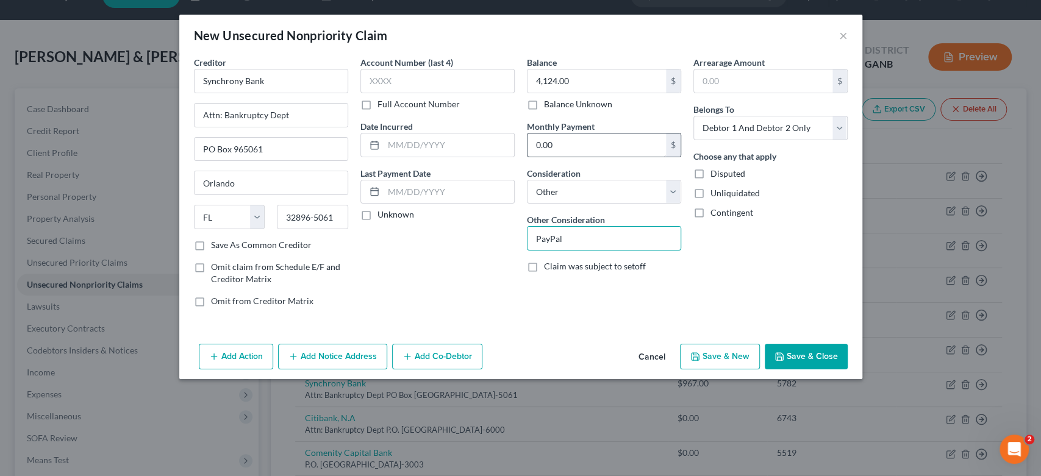
type input "PayPal"
click at [834, 129] on select "Select Debtor 1 Only Debtor 2 Only Debtor 1 And Debtor 2 Only At Least One Of T…" at bounding box center [771, 128] width 154 height 24
click at [694, 116] on select "Select Debtor 1 Only Debtor 2 Only Debtor 1 And Debtor 2 Only At Least One Of T…" at bounding box center [771, 128] width 154 height 24
click at [839, 129] on select "Select Debtor 1 Only Debtor 2 Only Debtor 1 And Debtor 2 Only At Least One Of T…" at bounding box center [771, 128] width 154 height 24
select select "1"
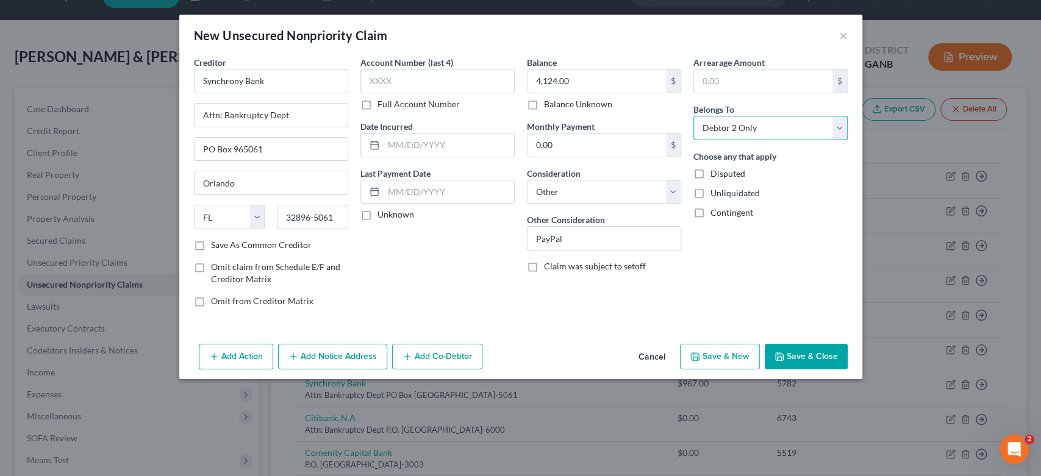
click at [694, 116] on select "Select Debtor 1 Only Debtor 2 Only Debtor 1 And Debtor 2 Only At Least One Of T…" at bounding box center [771, 128] width 154 height 24
click at [708, 355] on button "Save & New" at bounding box center [720, 357] width 80 height 26
select select "2"
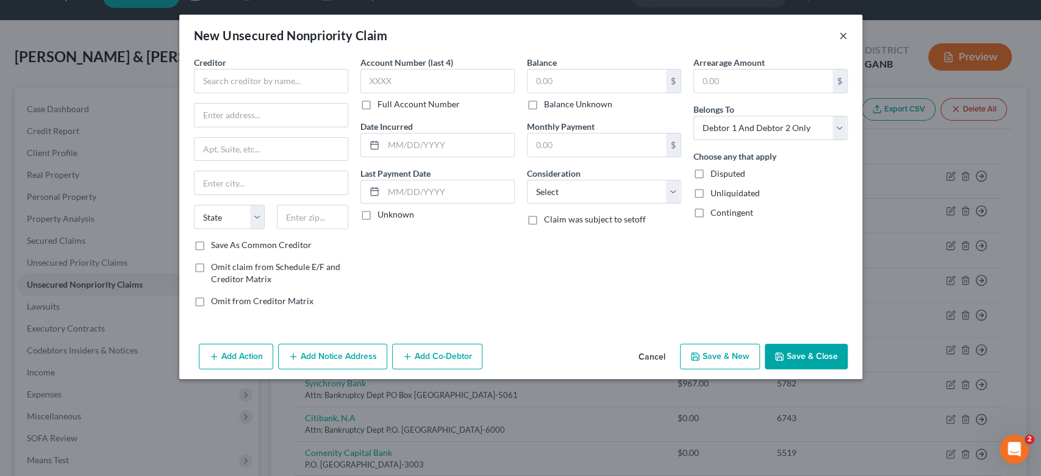
click at [844, 37] on button "×" at bounding box center [843, 35] width 9 height 15
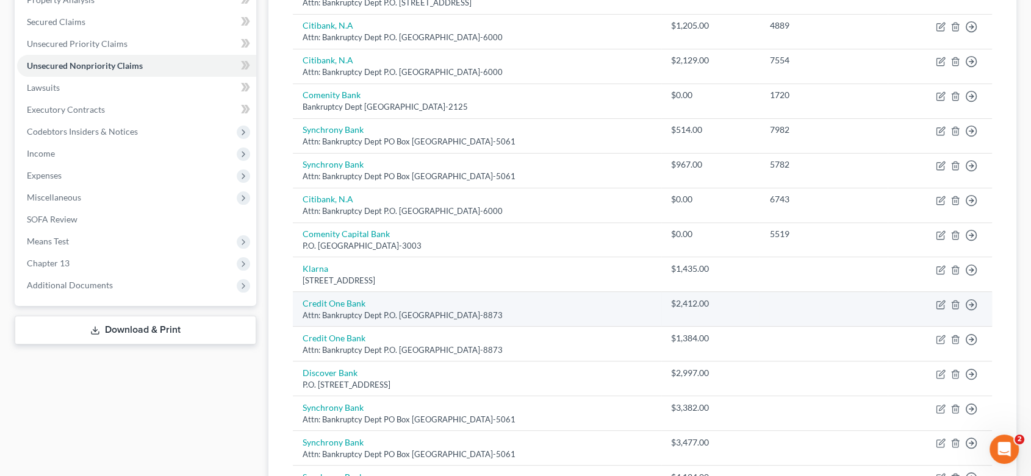
scroll to position [300, 0]
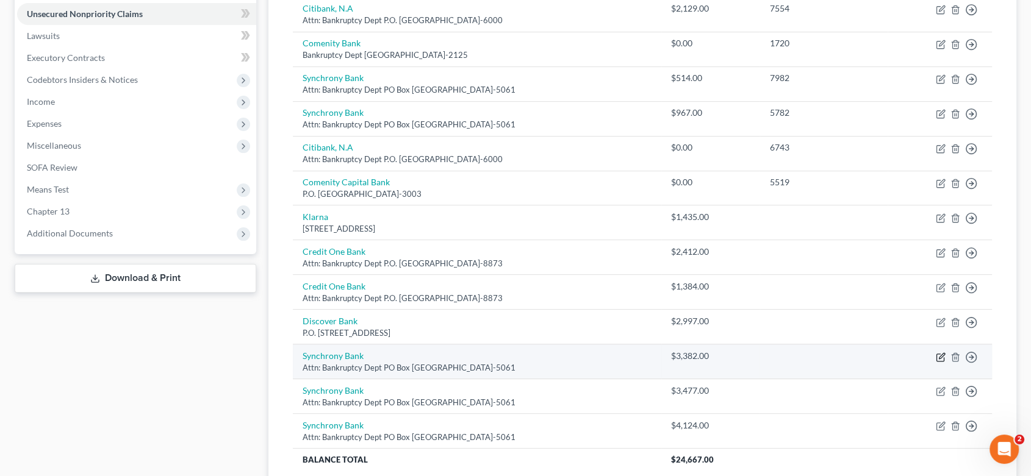
click at [941, 355] on icon "button" at bounding box center [941, 355] width 5 height 5
select select "9"
select select "2"
select select "1"
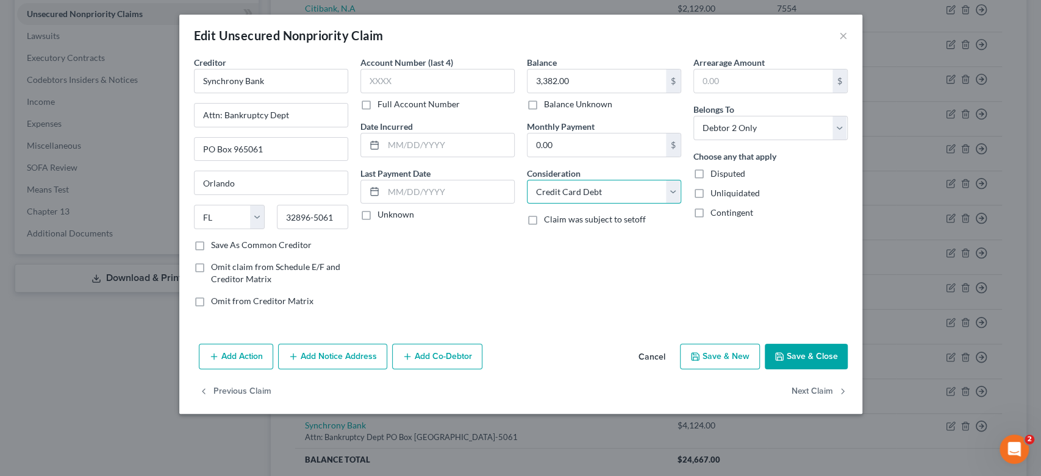
click at [664, 194] on select "Select Cable / Satellite Services Collection Agency Credit Card Debt Debt Couns…" at bounding box center [604, 192] width 154 height 24
select select "14"
click at [527, 180] on select "Select Cable / Satellite Services Collection Agency Credit Card Debt Debt Couns…" at bounding box center [604, 192] width 154 height 24
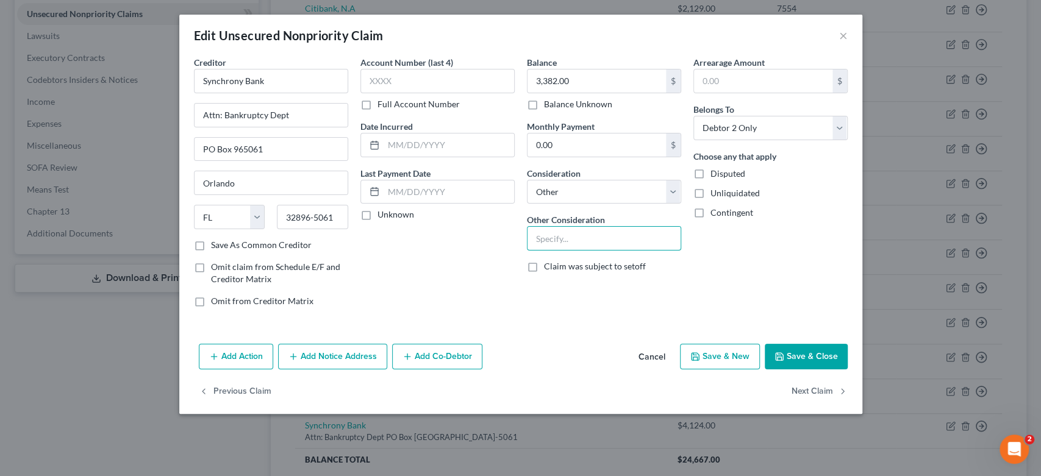
drag, startPoint x: 567, startPoint y: 241, endPoint x: 580, endPoint y: 220, distance: 24.9
click at [569, 240] on input "text" at bounding box center [604, 238] width 153 height 23
type input "Amazon"
click at [792, 359] on button "Save & Close" at bounding box center [806, 357] width 83 height 26
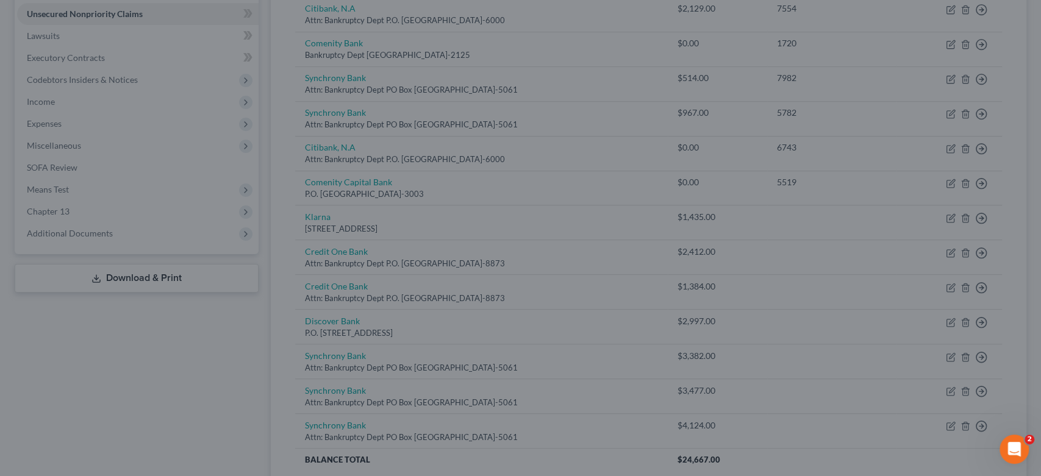
type input "0"
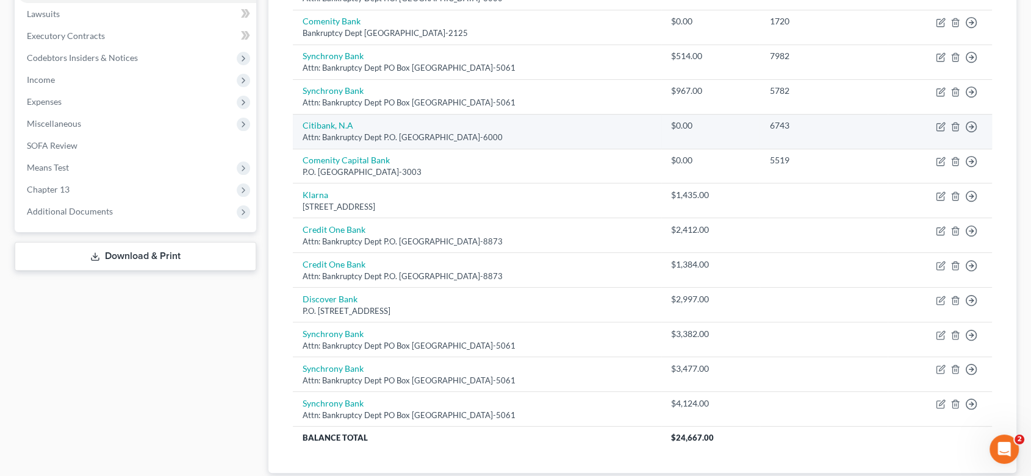
scroll to position [334, 0]
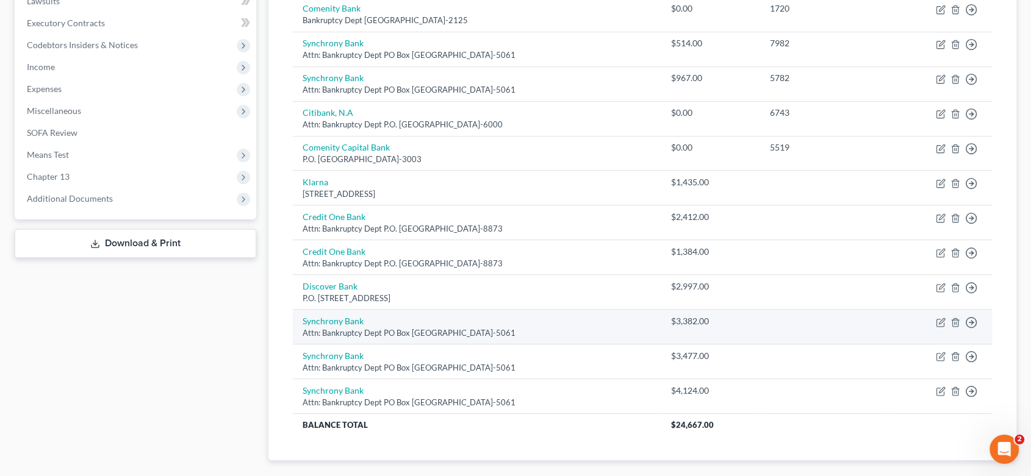
click at [652, 328] on div "Attn: Bankruptcy Dept PO Box [GEOGRAPHIC_DATA]-5061" at bounding box center [477, 334] width 349 height 12
click at [940, 323] on icon "button" at bounding box center [941, 323] width 10 height 10
select select "9"
select select "14"
select select "1"
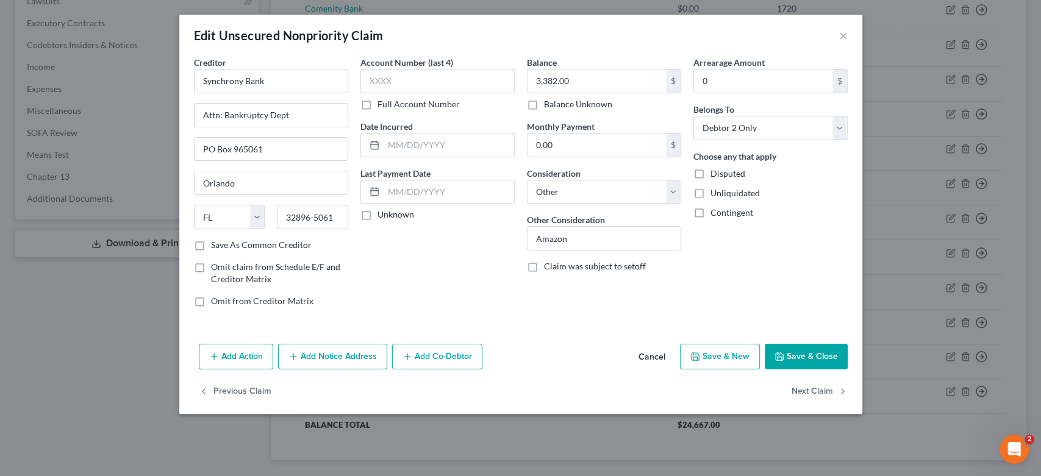
click at [724, 354] on button "Save & New" at bounding box center [720, 357] width 80 height 26
select select "2"
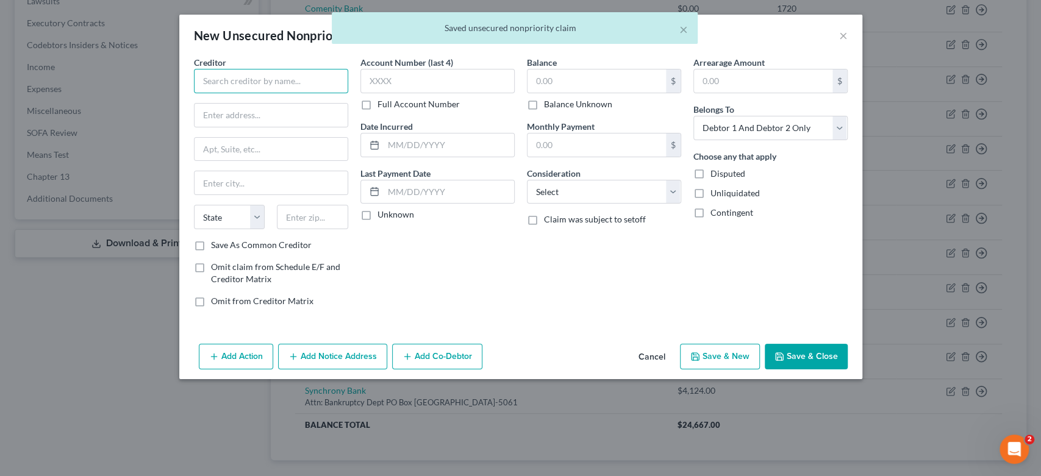
click at [229, 82] on input "text" at bounding box center [271, 81] width 154 height 24
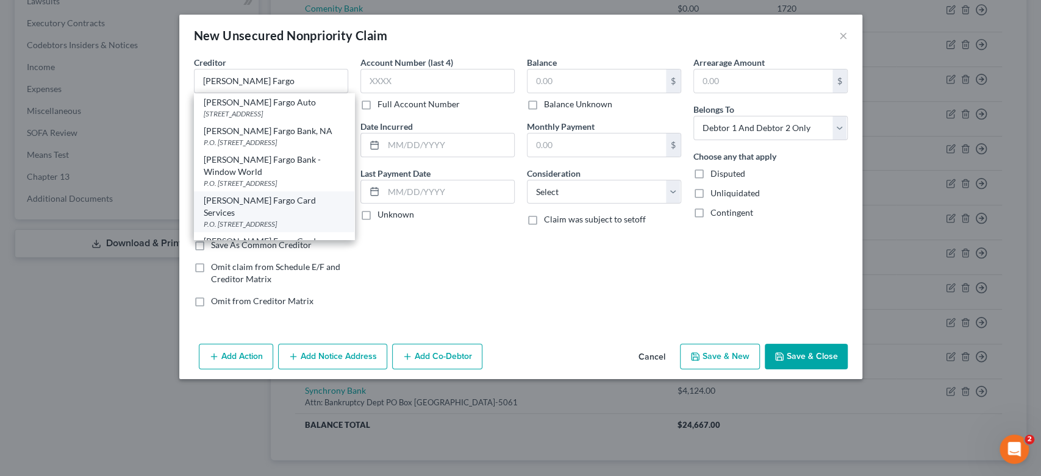
click at [277, 201] on div "[PERSON_NAME] Fargo Card Services" at bounding box center [274, 207] width 141 height 24
type input "[PERSON_NAME] Fargo Card Services"
type input "P.O. Box 10347"
type input "Des Moines"
select select "16"
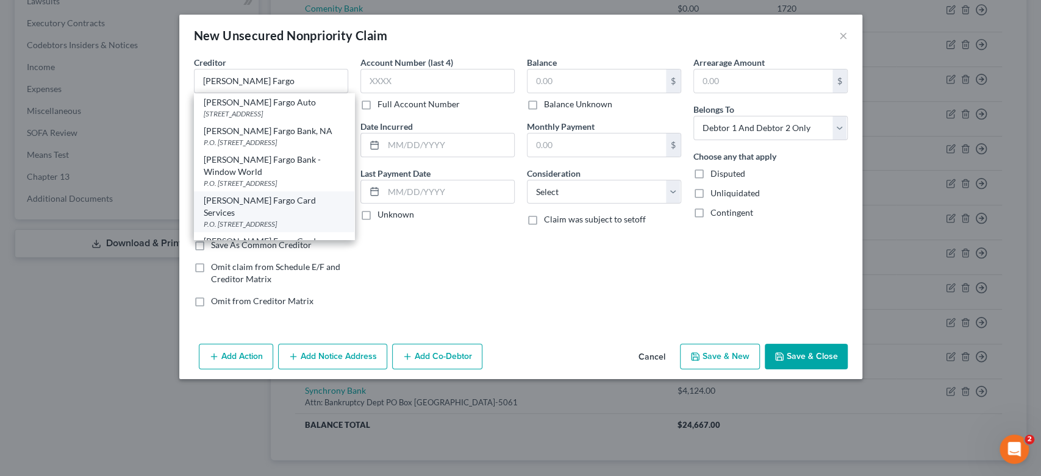
type input "50306-0347"
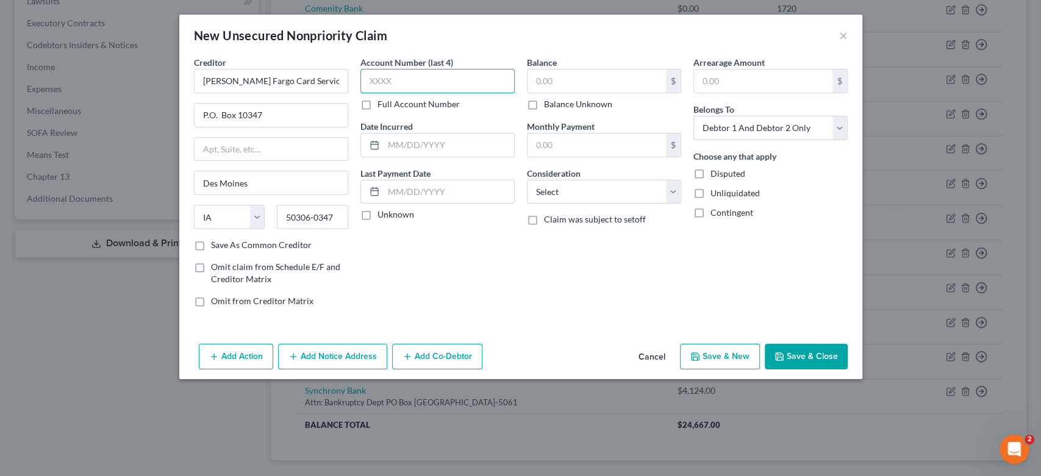
click at [400, 82] on input "text" at bounding box center [438, 81] width 154 height 24
click at [566, 83] on input "text" at bounding box center [597, 81] width 138 height 23
type input "11,920.00"
click at [675, 190] on select "Select Cable / Satellite Services Collection Agency Credit Card Debt Debt Couns…" at bounding box center [604, 192] width 154 height 24
select select "2"
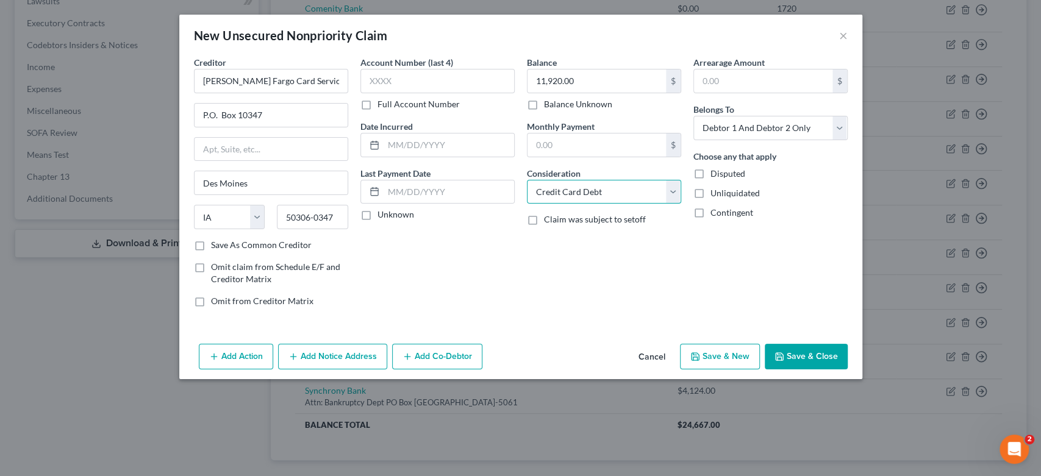
click at [527, 180] on select "Select Cable / Satellite Services Collection Agency Credit Card Debt Debt Couns…" at bounding box center [604, 192] width 154 height 24
click at [835, 127] on select "Select Debtor 1 Only Debtor 2 Only Debtor 1 And Debtor 2 Only At Least One Of T…" at bounding box center [771, 128] width 154 height 24
select select "0"
click at [694, 116] on select "Select Debtor 1 Only Debtor 2 Only Debtor 1 And Debtor 2 Only At Least One Of T…" at bounding box center [771, 128] width 154 height 24
drag, startPoint x: 716, startPoint y: 348, endPoint x: 711, endPoint y: 356, distance: 9.3
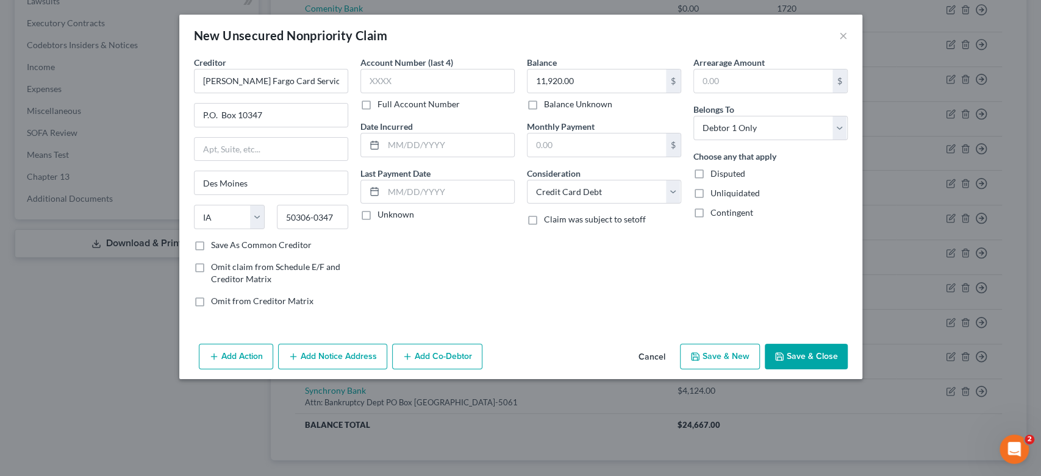
click at [711, 356] on button "Save & New" at bounding box center [720, 357] width 80 height 26
select select "2"
type input "0.00"
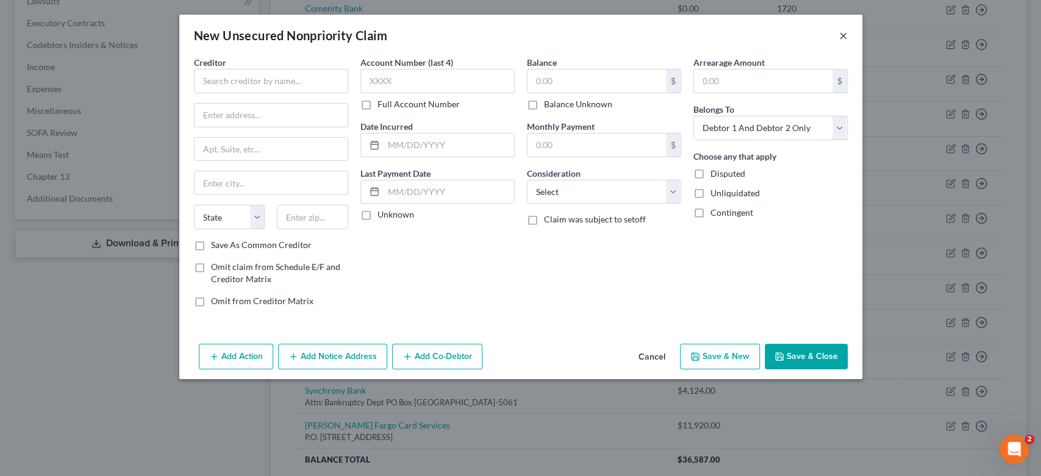
click at [843, 38] on button "×" at bounding box center [843, 35] width 9 height 15
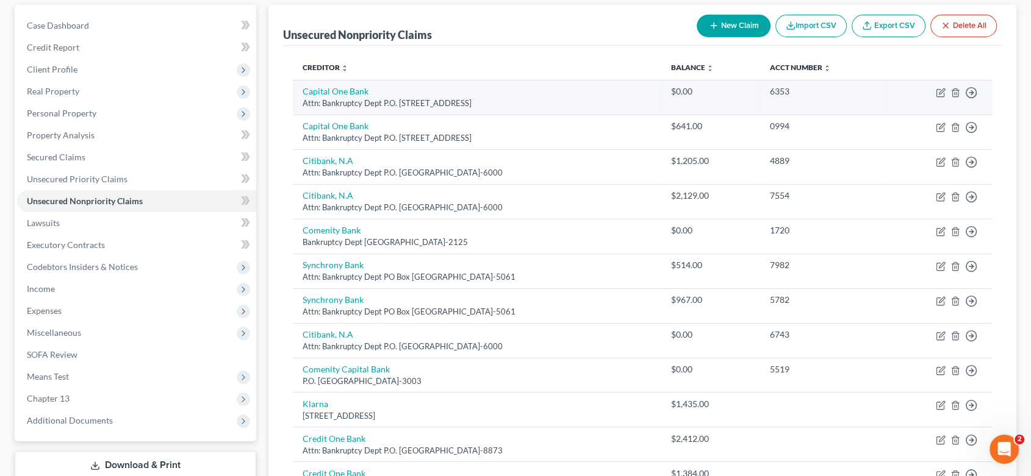
scroll to position [63, 0]
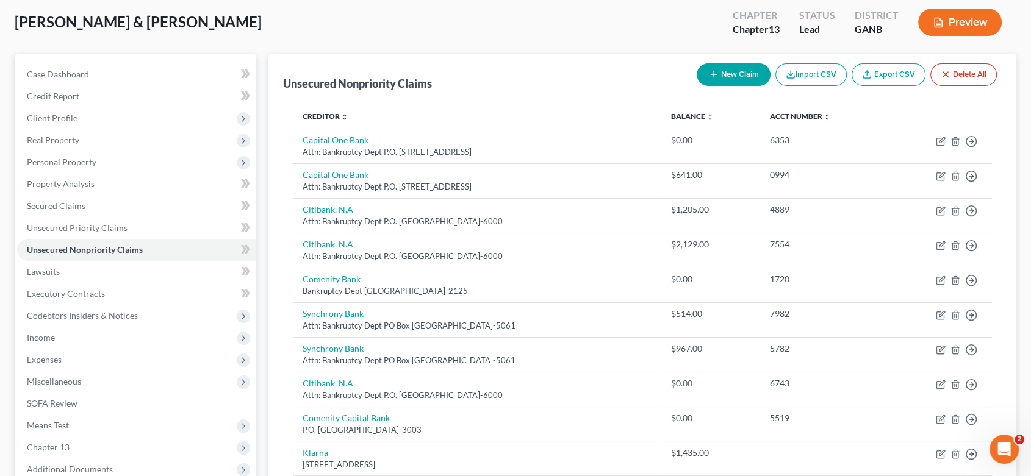
click at [732, 71] on button "New Claim" at bounding box center [734, 74] width 74 height 23
select select "2"
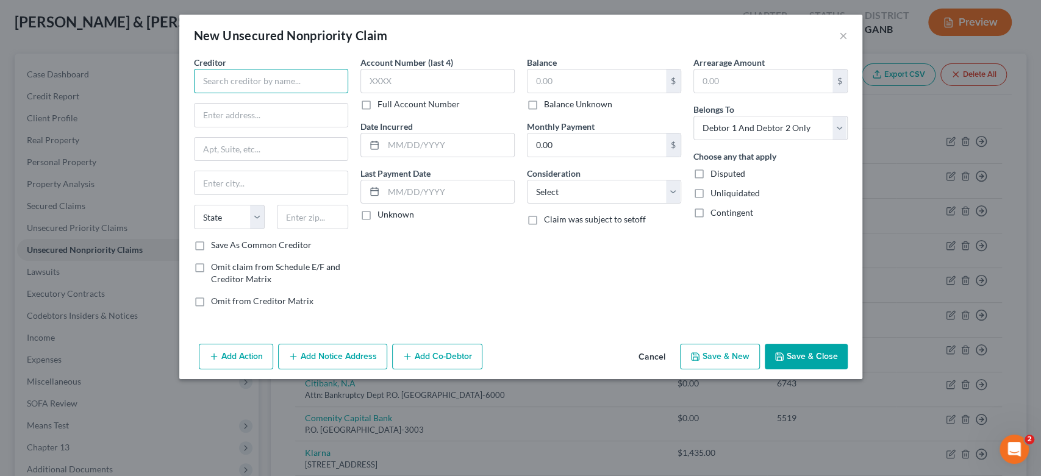
click at [273, 87] on input "text" at bounding box center [271, 81] width 154 height 24
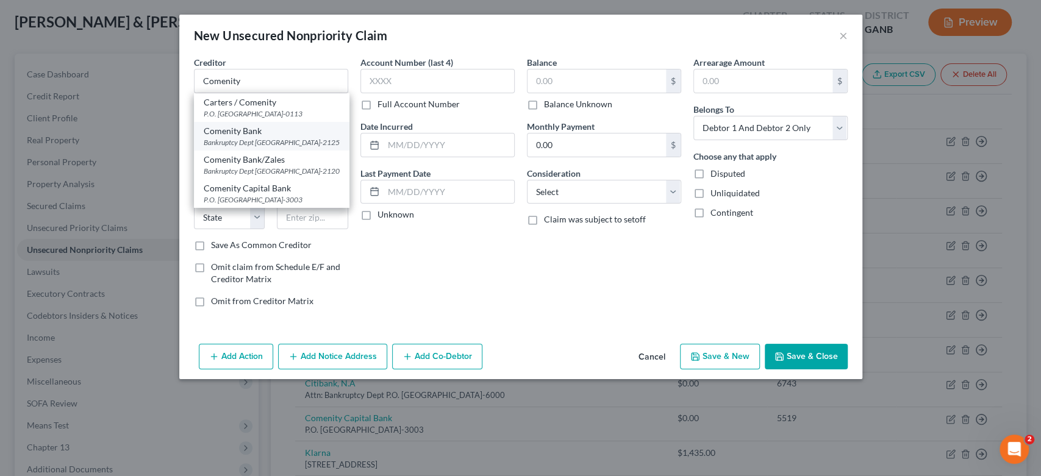
click at [274, 131] on div "Comenity Bank" at bounding box center [272, 131] width 136 height 12
type input "Comenity Bank"
type input "Bankruptcy Dept"
type input "PO Box 182125"
type input "Columbus"
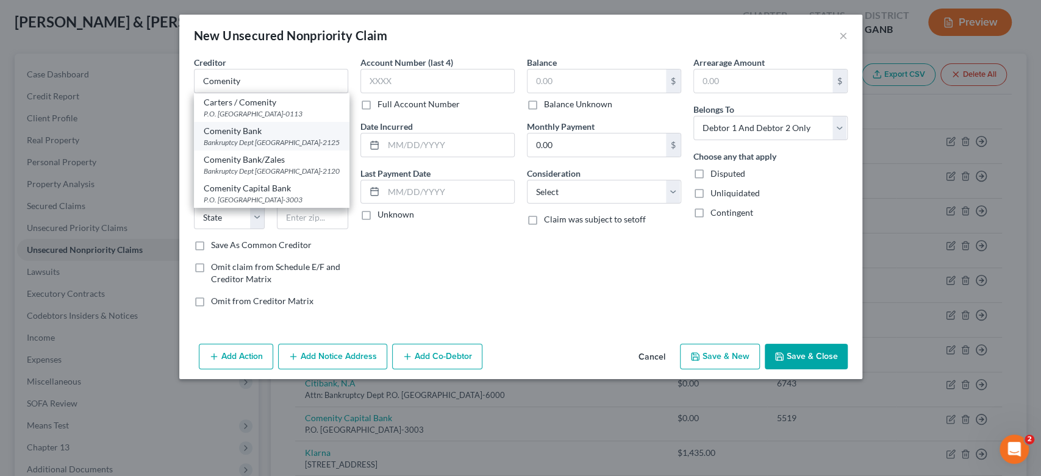
select select "36"
type input "43218-2125"
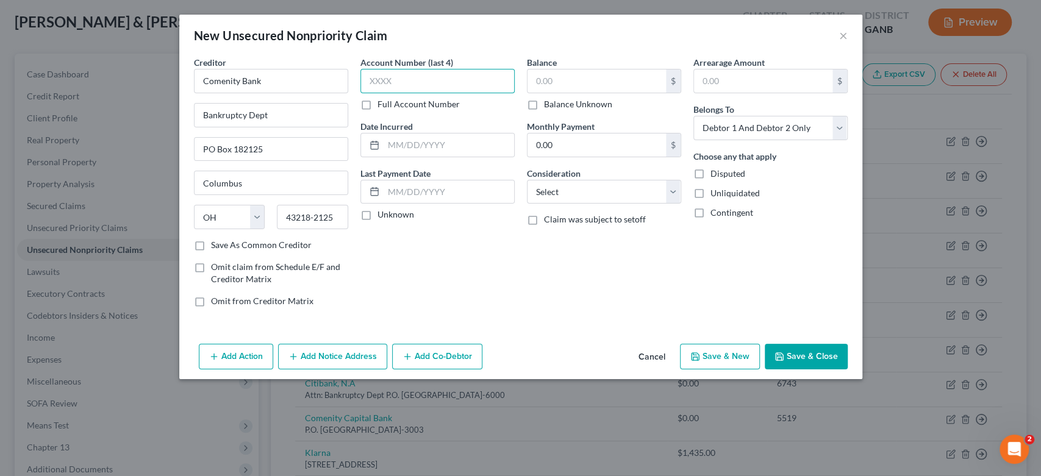
click at [420, 82] on input "text" at bounding box center [438, 81] width 154 height 24
click at [572, 83] on input "text" at bounding box center [597, 81] width 138 height 23
type input "0.00"
click at [672, 191] on select "Select Cable / Satellite Services Collection Agency Credit Card Debt Debt Couns…" at bounding box center [604, 192] width 154 height 24
select select "14"
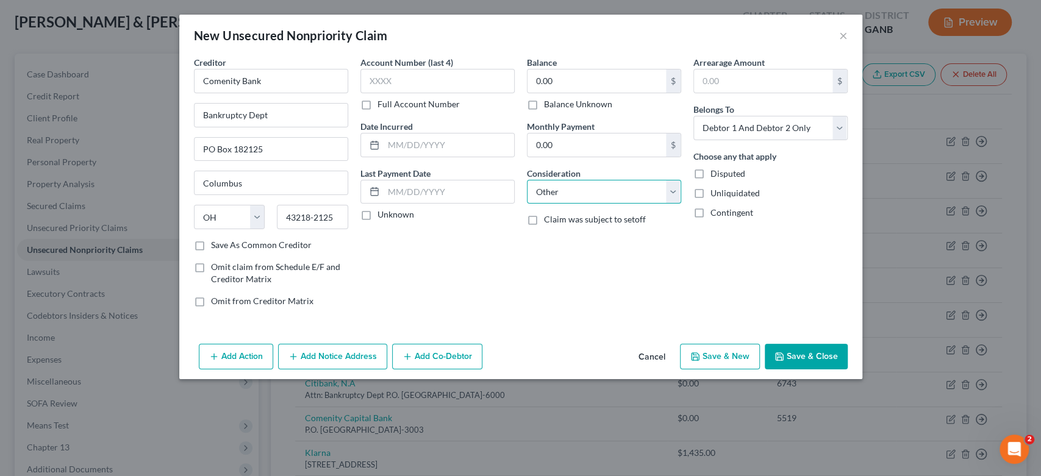
click at [527, 180] on select "Select Cable / Satellite Services Collection Agency Credit Card Debt Debt Couns…" at bounding box center [604, 192] width 154 height 24
click at [547, 248] on input "text" at bounding box center [604, 238] width 153 height 23
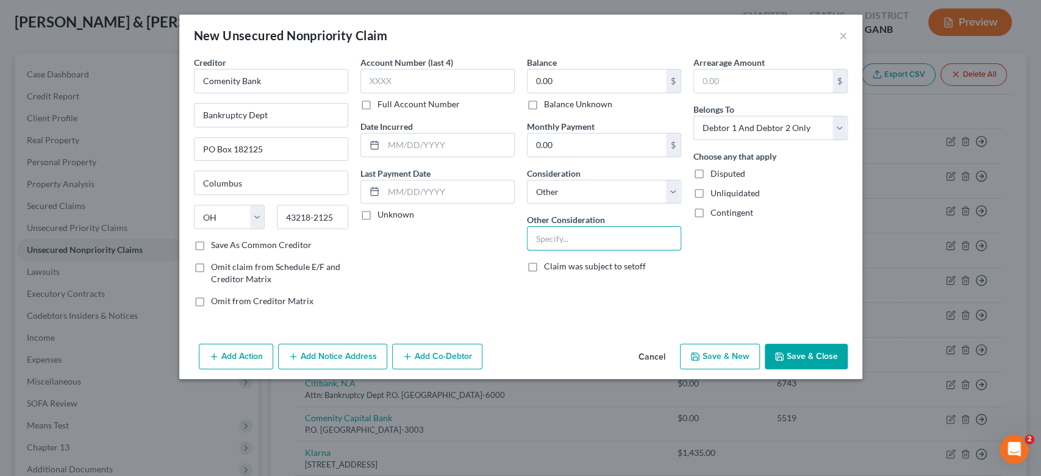
type input "C"
type input "Bealls Credit Card"
click at [835, 124] on select "Select Debtor 1 Only Debtor 2 Only Debtor 1 And Debtor 2 Only At Least One Of T…" at bounding box center [771, 128] width 154 height 24
select select "1"
click at [694, 116] on select "Select Debtor 1 Only Debtor 2 Only Debtor 1 And Debtor 2 Only At Least One Of T…" at bounding box center [771, 128] width 154 height 24
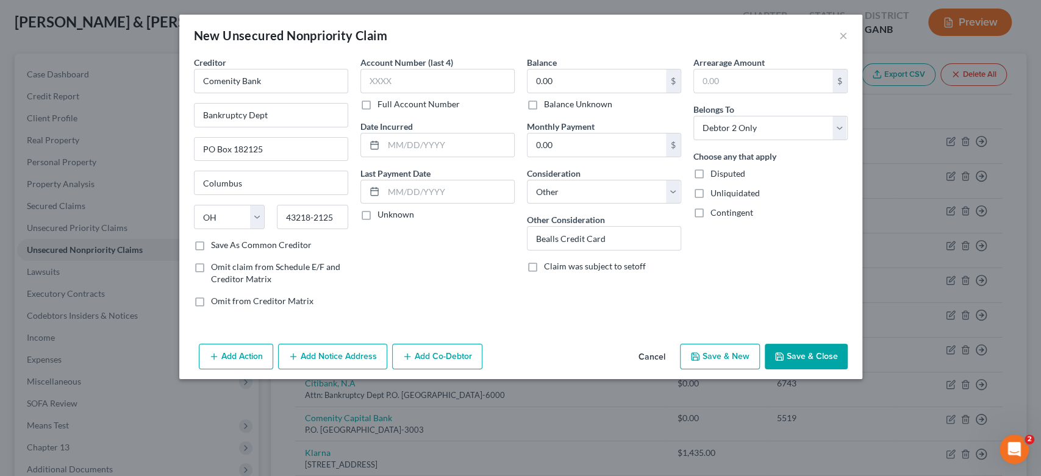
click at [725, 365] on button "Save & New" at bounding box center [720, 357] width 80 height 26
select select "2"
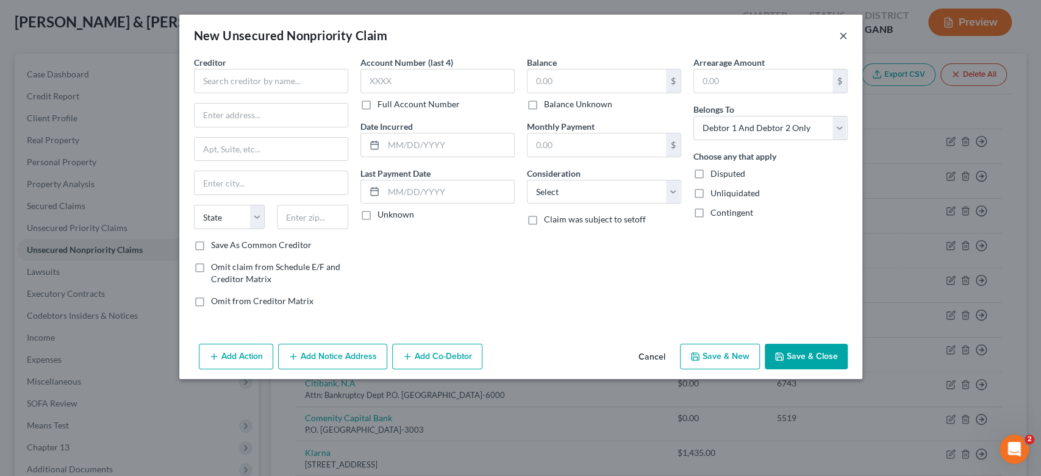
click at [841, 35] on button "×" at bounding box center [843, 35] width 9 height 15
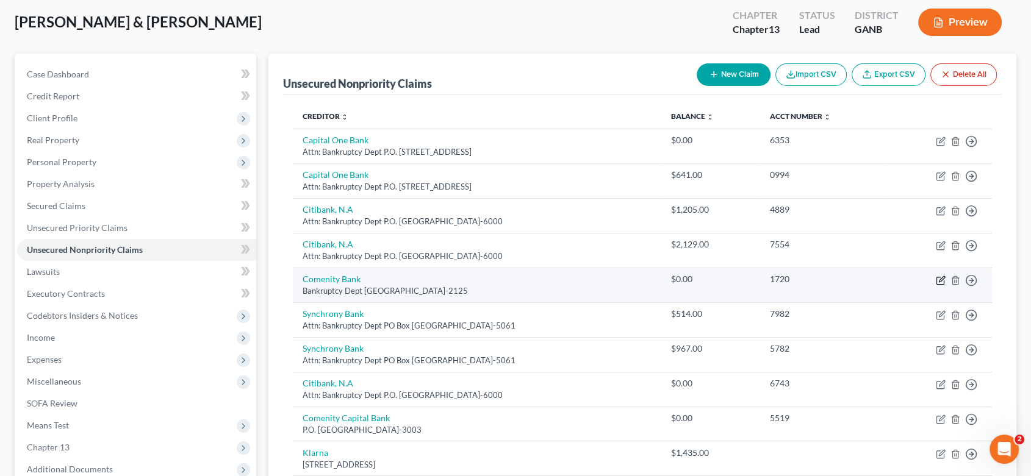
click at [940, 279] on icon "button" at bounding box center [941, 281] width 10 height 10
select select "36"
select select "14"
select select "0"
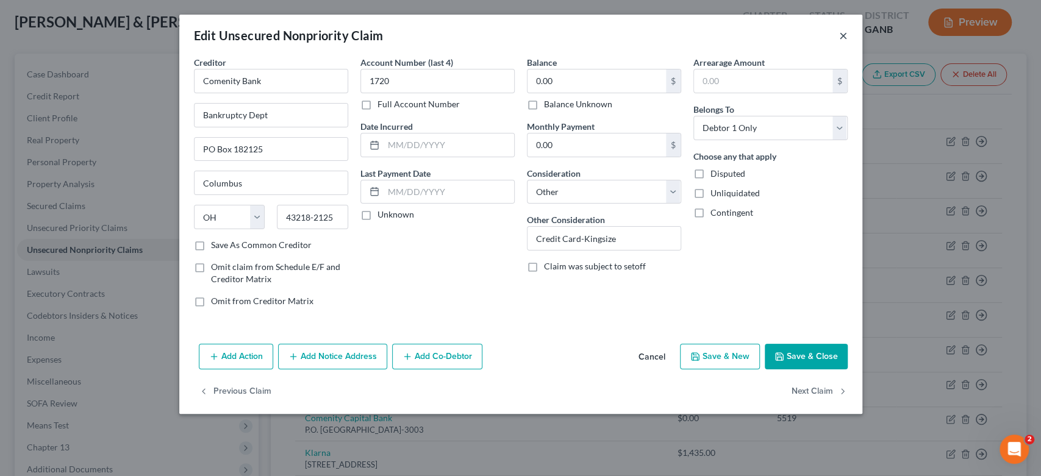
click at [845, 34] on button "×" at bounding box center [843, 35] width 9 height 15
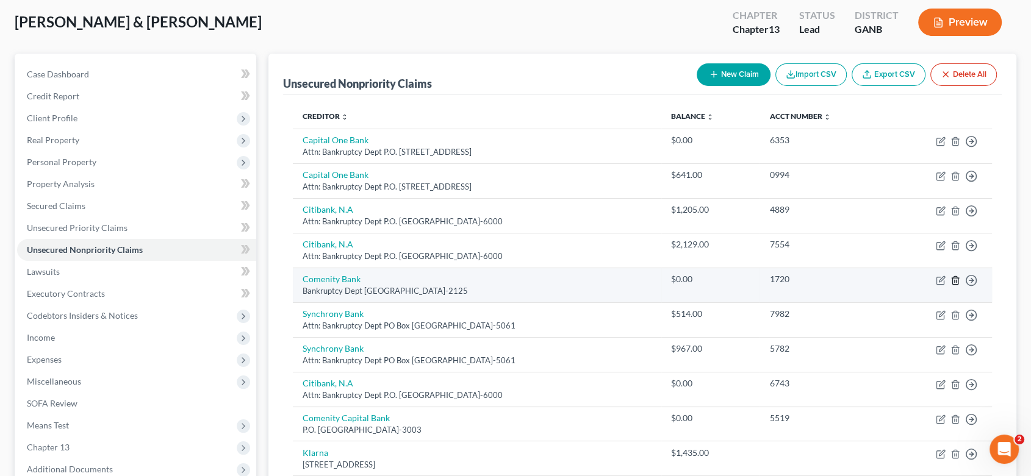
click at [952, 279] on icon "button" at bounding box center [954, 280] width 5 height 8
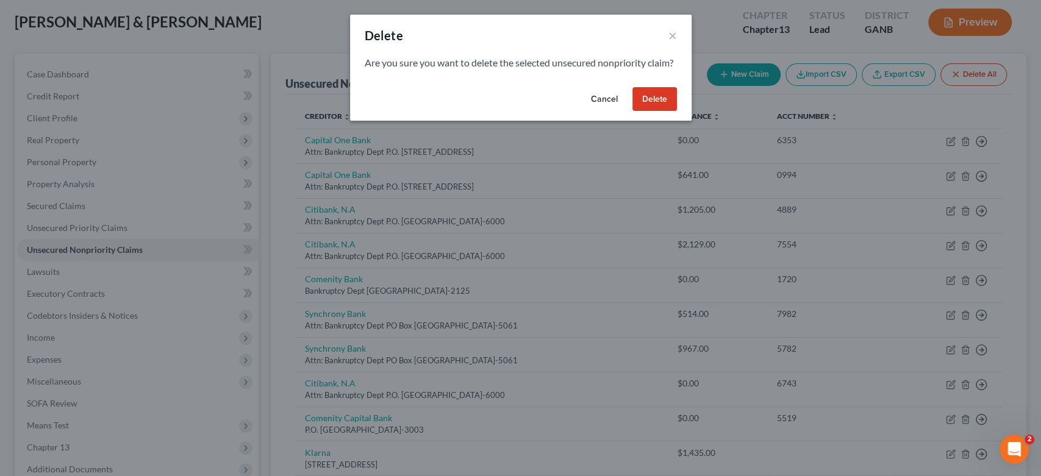
click at [657, 111] on button "Delete" at bounding box center [655, 99] width 45 height 24
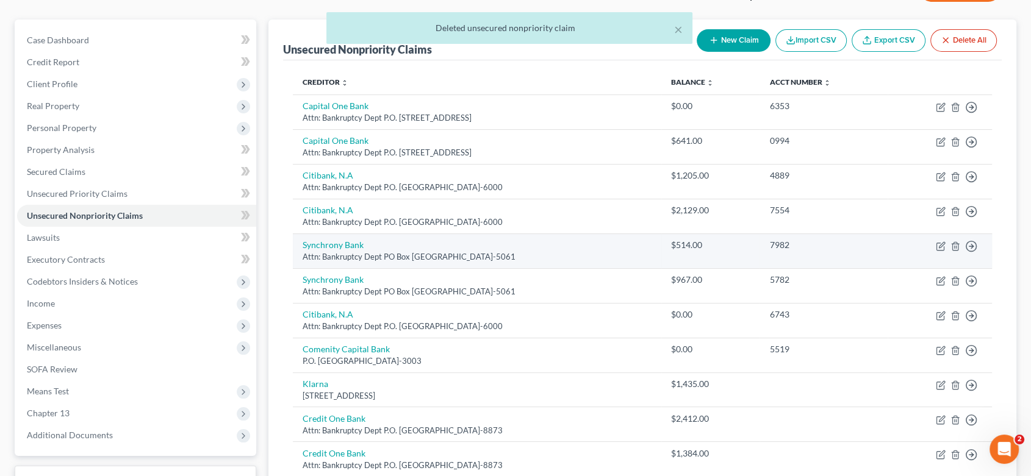
scroll to position [199, 0]
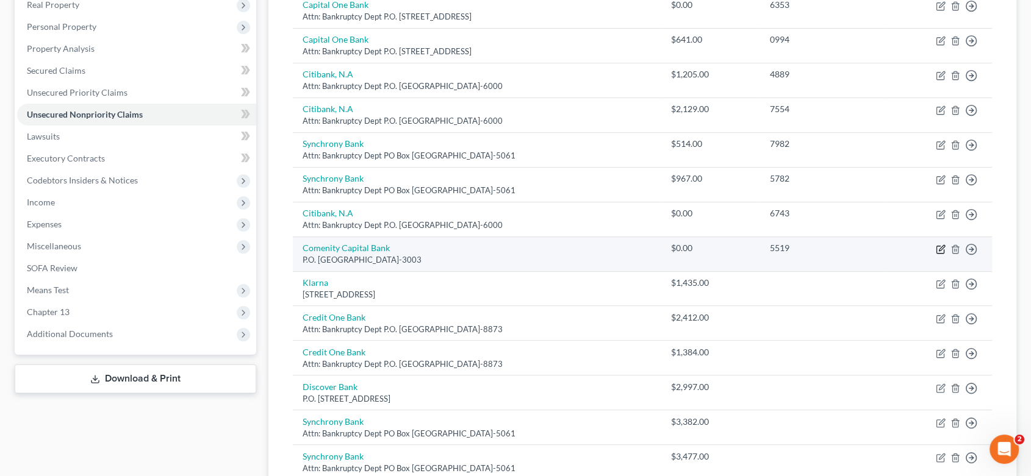
click at [941, 245] on icon "button" at bounding box center [941, 250] width 10 height 10
select select "36"
select select "14"
select select "1"
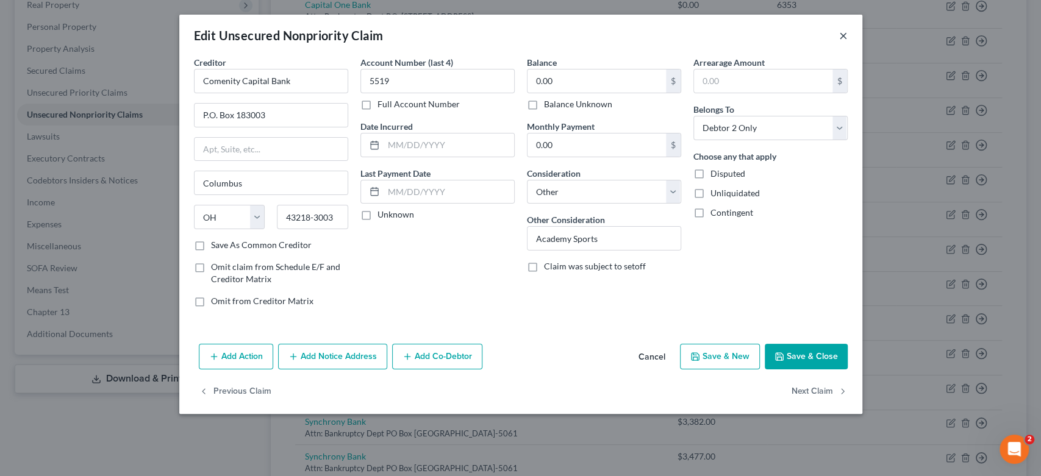
click at [846, 34] on button "×" at bounding box center [843, 35] width 9 height 15
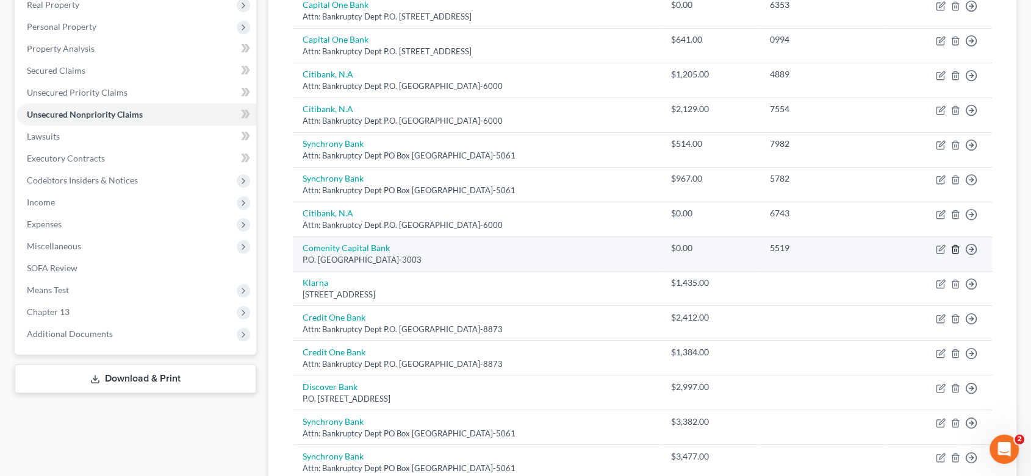
click at [955, 248] on icon "button" at bounding box center [955, 250] width 10 height 10
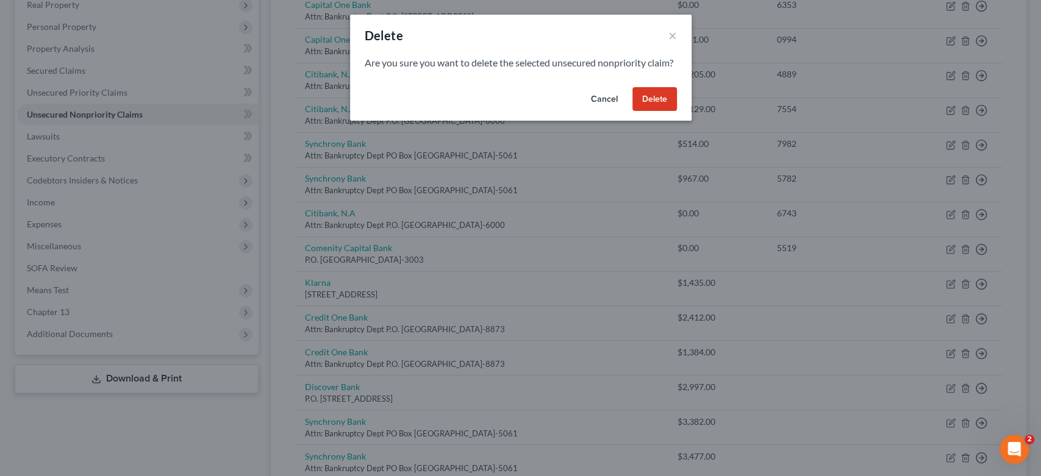
click at [650, 109] on button "Delete" at bounding box center [655, 99] width 45 height 24
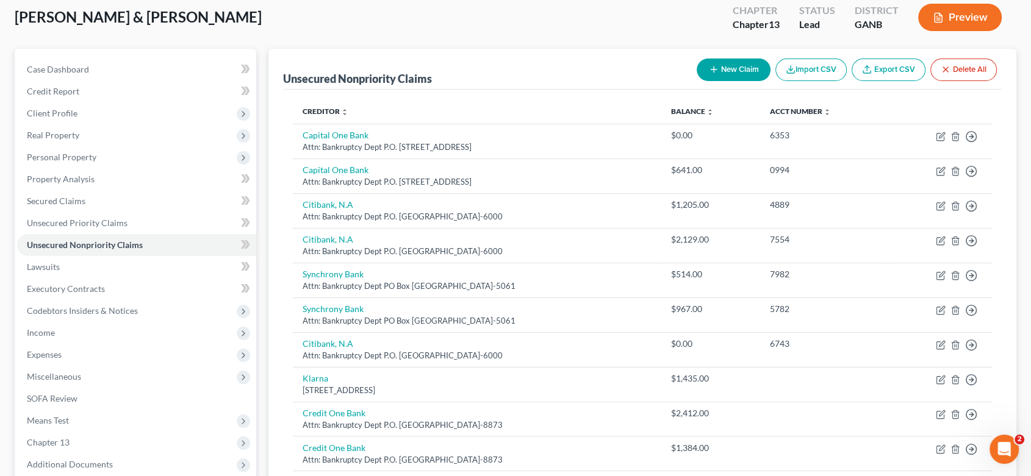
scroll to position [0, 0]
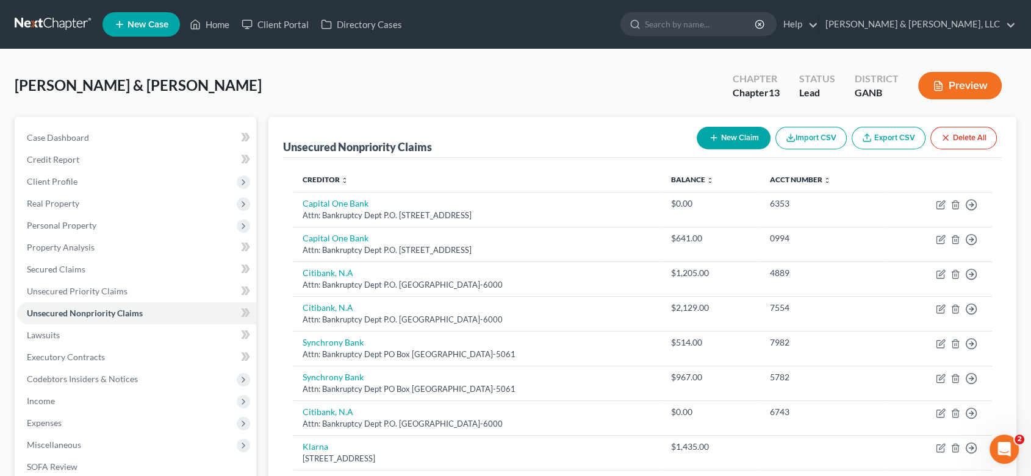
click at [725, 135] on button "New Claim" at bounding box center [734, 138] width 74 height 23
select select "2"
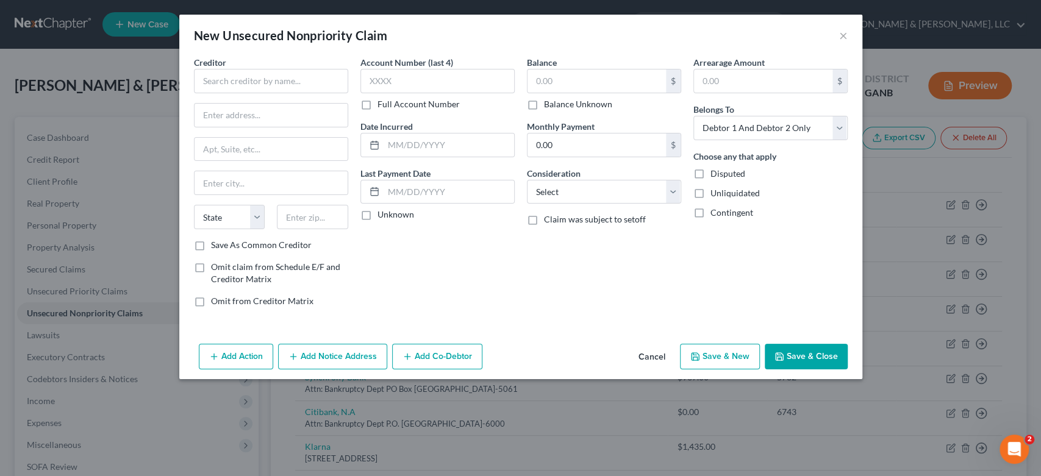
drag, startPoint x: 251, startPoint y: 77, endPoint x: 261, endPoint y: 55, distance: 24.8
click at [254, 62] on div "Creditor *" at bounding box center [271, 74] width 154 height 37
drag, startPoint x: 215, startPoint y: 83, endPoint x: 210, endPoint y: 68, distance: 15.4
click at [217, 85] on input "text" at bounding box center [271, 81] width 154 height 24
type input "OneProgress Services LLC"
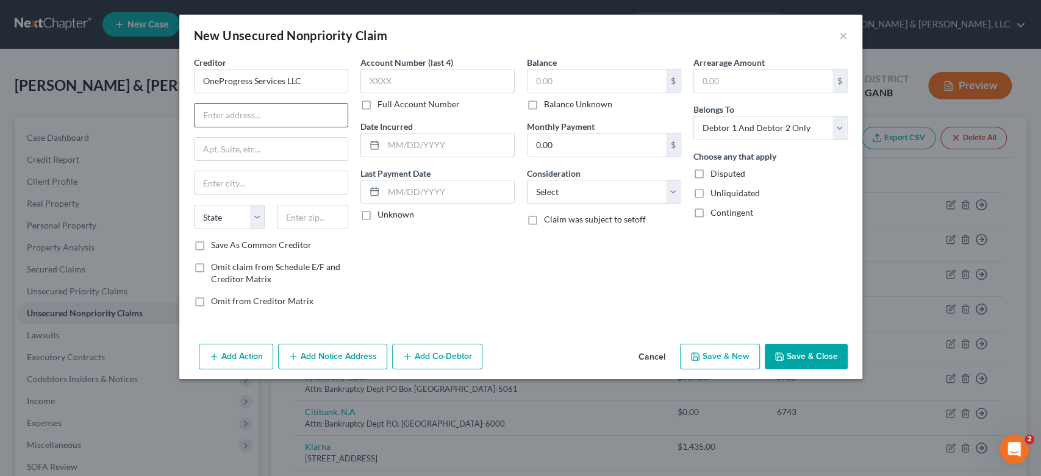
click at [226, 113] on input "text" at bounding box center [271, 115] width 153 height 23
click at [232, 113] on input "P.O. Box 513717" at bounding box center [271, 115] width 153 height 23
type input "P.O. Box 513717"
click at [232, 184] on input "text" at bounding box center [271, 182] width 153 height 23
type input "[GEOGRAPHIC_DATA]"
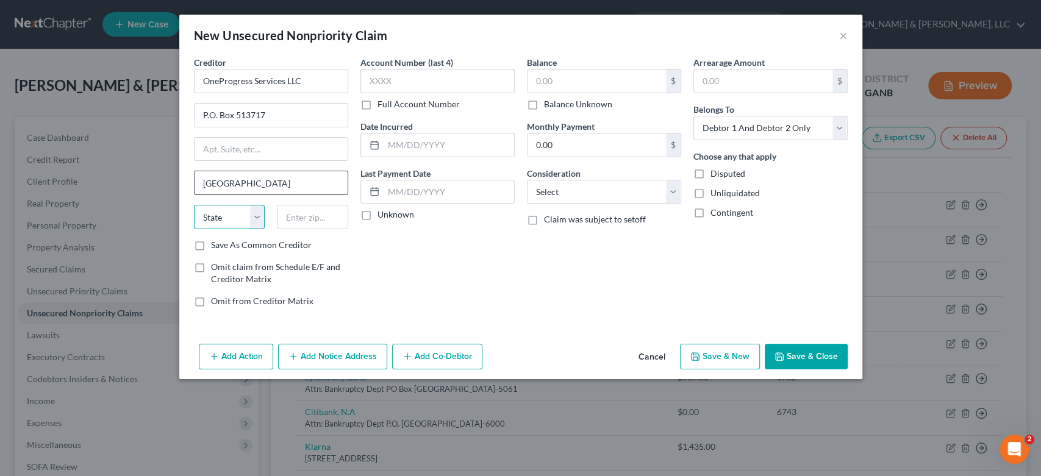
select select "4"
type input "90051"
click at [672, 194] on select "Select Cable / Satellite Services Collection Agency Credit Card Debt Debt Couns…" at bounding box center [604, 192] width 154 height 24
click at [527, 180] on select "Select Cable / Satellite Services Collection Agency Credit Card Debt Debt Couns…" at bounding box center [604, 192] width 154 height 24
click at [667, 192] on select "Select Cable / Satellite Services Collection Agency Credit Card Debt Debt Couns…" at bounding box center [604, 192] width 154 height 24
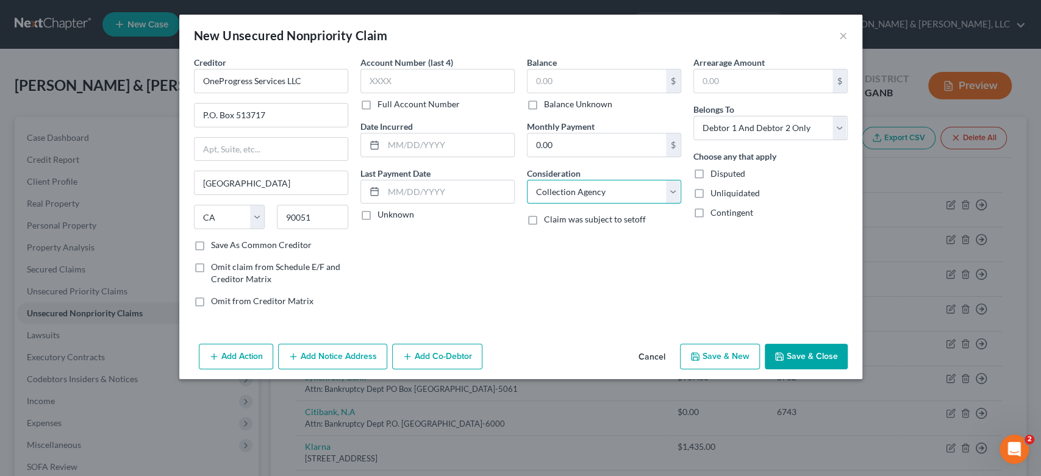
select select "10"
click at [527, 180] on select "Select Cable / Satellite Services Collection Agency Credit Card Debt Debt Couns…" at bounding box center [604, 192] width 154 height 24
click at [600, 79] on input "text" at bounding box center [597, 81] width 138 height 23
type input "172.00"
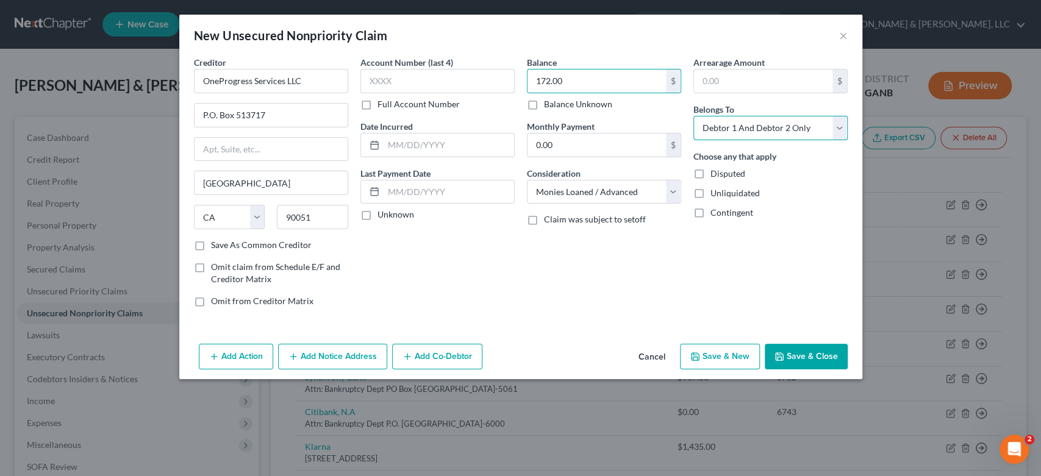
click at [838, 129] on select "Select Debtor 1 Only Debtor 2 Only Debtor 1 And Debtor 2 Only At Least One Of T…" at bounding box center [771, 128] width 154 height 24
click at [694, 116] on select "Select Debtor 1 Only Debtor 2 Only Debtor 1 And Debtor 2 Only At Least One Of T…" at bounding box center [771, 128] width 154 height 24
click at [839, 126] on select "Select Debtor 1 Only Debtor 2 Only Debtor 1 And Debtor 2 Only At Least One Of T…" at bounding box center [771, 128] width 154 height 24
select select "1"
click at [694, 116] on select "Select Debtor 1 Only Debtor 2 Only Debtor 1 And Debtor 2 Only At Least One Of T…" at bounding box center [771, 128] width 154 height 24
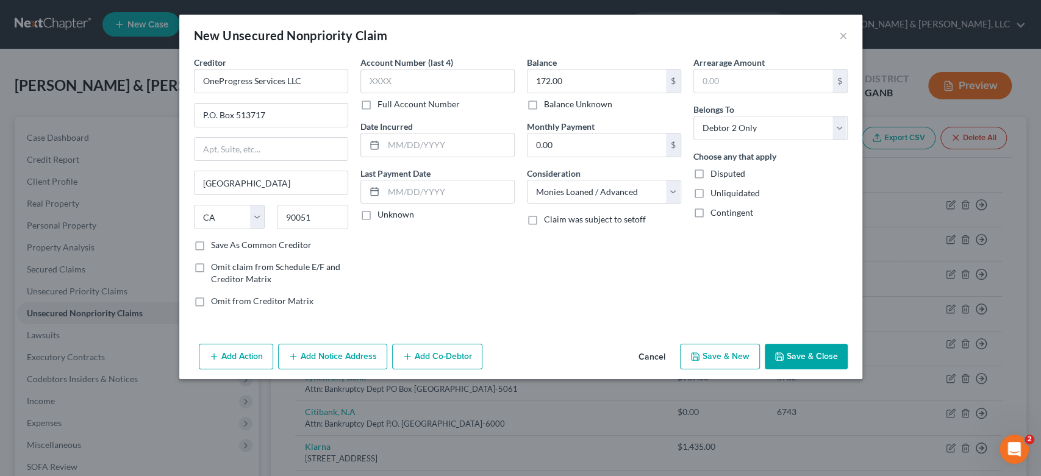
click at [789, 356] on button "Save & Close" at bounding box center [806, 357] width 83 height 26
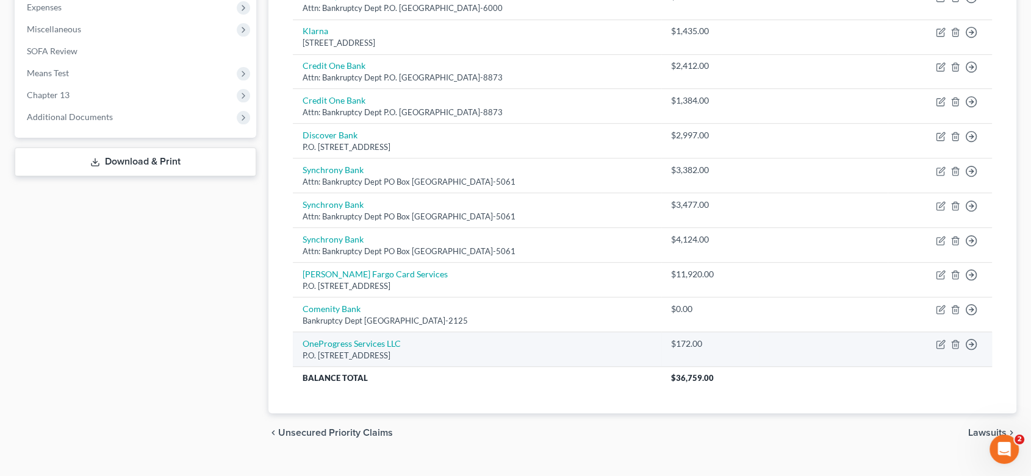
scroll to position [437, 0]
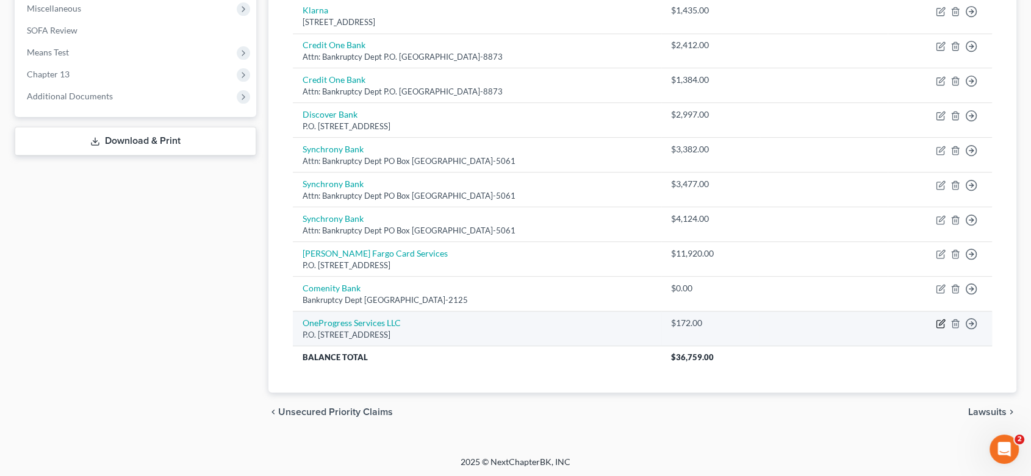
click at [943, 323] on icon "button" at bounding box center [939, 324] width 7 height 7
select select "4"
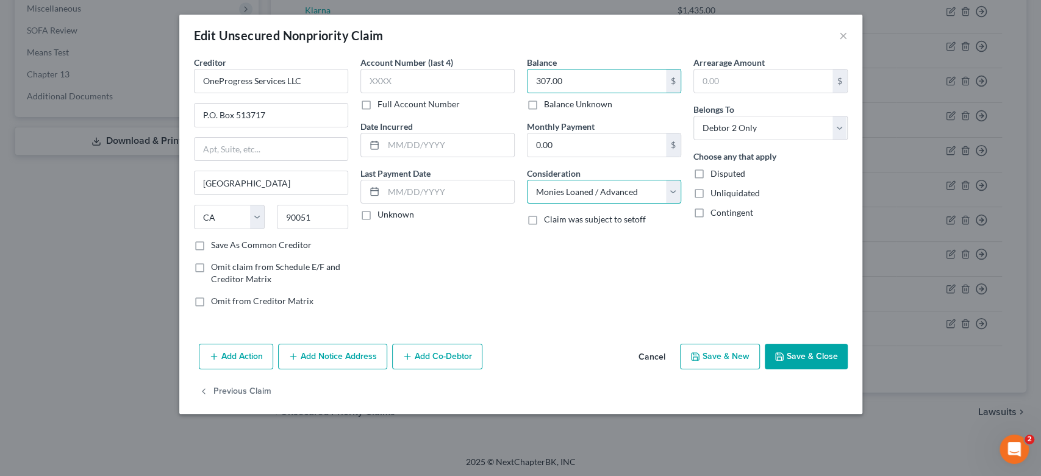
click at [670, 192] on select "Select Cable / Satellite Services Collection Agency Credit Card Debt Debt Couns…" at bounding box center [604, 192] width 154 height 24
click at [527, 180] on select "Select Cable / Satellite Services Collection Agency Credit Card Debt Debt Couns…" at bounding box center [604, 192] width 154 height 24
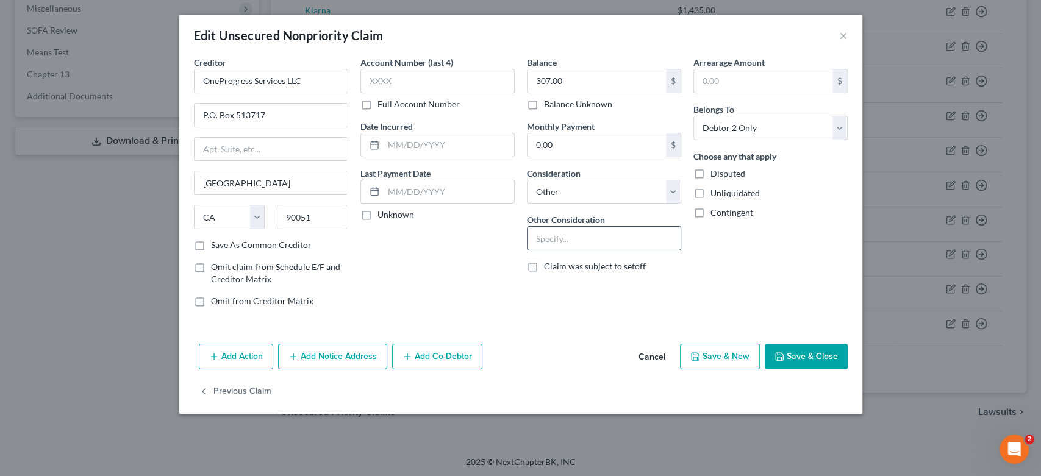
click at [559, 239] on input "text" at bounding box center [604, 238] width 153 height 23
click at [717, 356] on button "Save & New" at bounding box center [720, 357] width 80 height 26
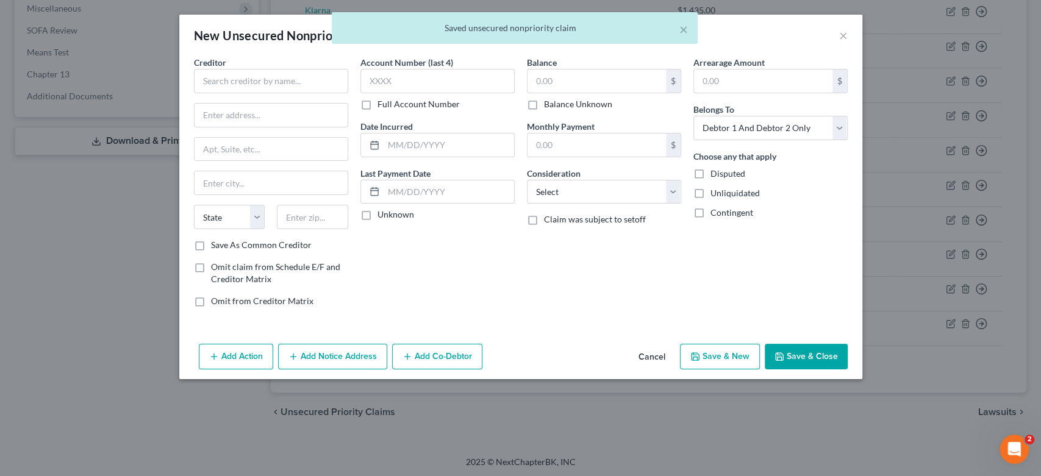
click at [841, 38] on div "× Saved unsecured nonpriority claim" at bounding box center [514, 31] width 1041 height 38
click at [684, 31] on button "×" at bounding box center [684, 29] width 9 height 15
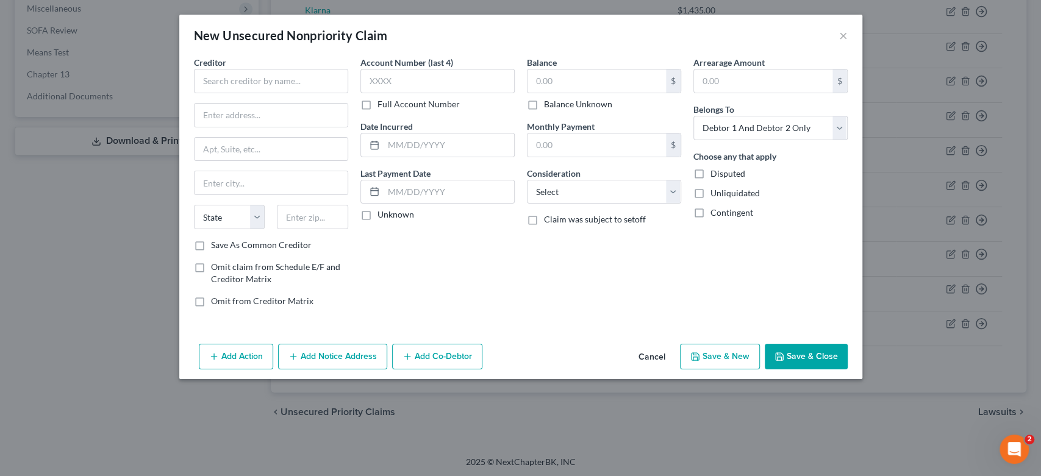
click at [849, 35] on div "New Unsecured Nonpriority Claim ×" at bounding box center [520, 35] width 683 height 41
click at [842, 34] on button "×" at bounding box center [843, 35] width 9 height 15
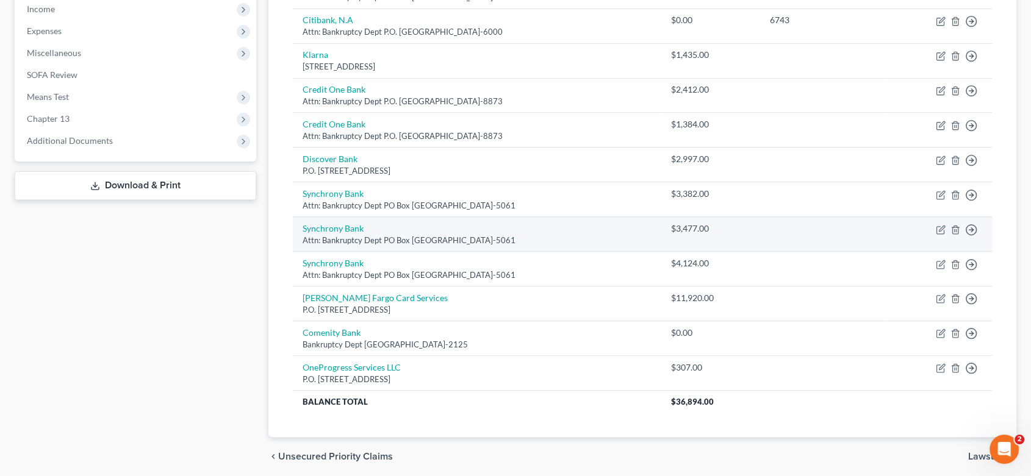
scroll to position [369, 0]
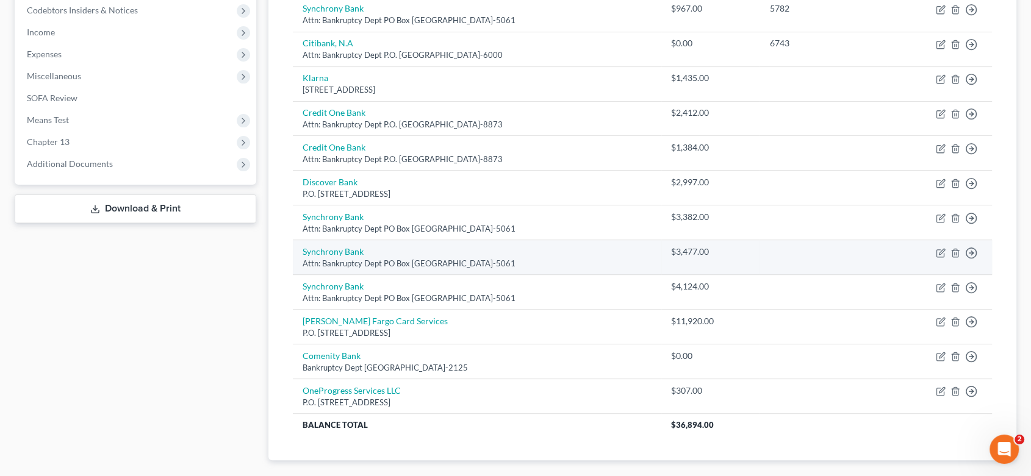
click at [713, 261] on td "$3,477.00" at bounding box center [710, 257] width 99 height 35
click at [942, 250] on icon "button" at bounding box center [941, 253] width 10 height 10
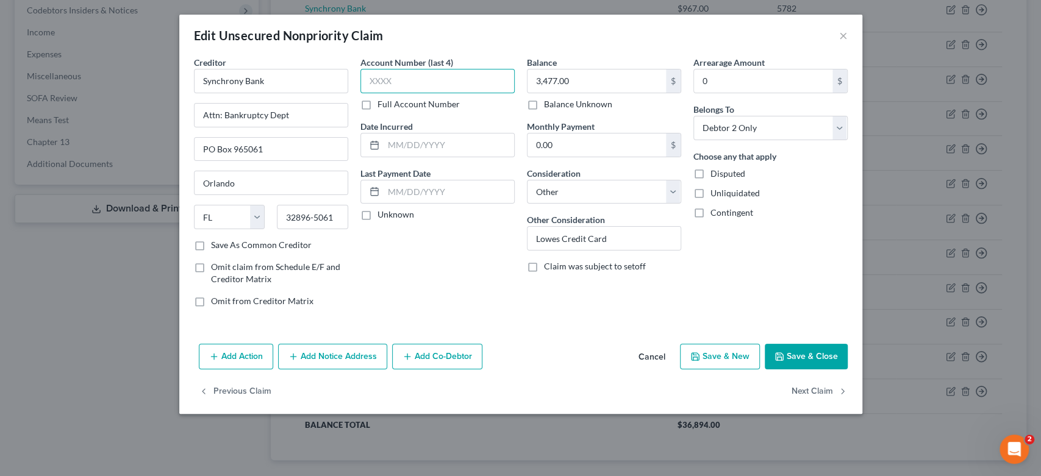
click at [410, 82] on input "text" at bounding box center [438, 81] width 154 height 24
click at [722, 347] on button "Save & New" at bounding box center [720, 357] width 80 height 26
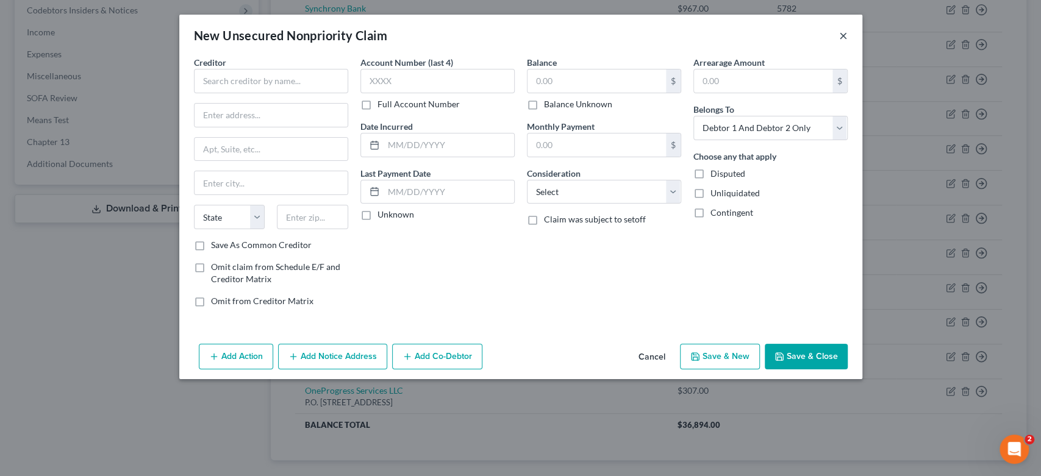
click at [841, 35] on button "×" at bounding box center [843, 35] width 9 height 15
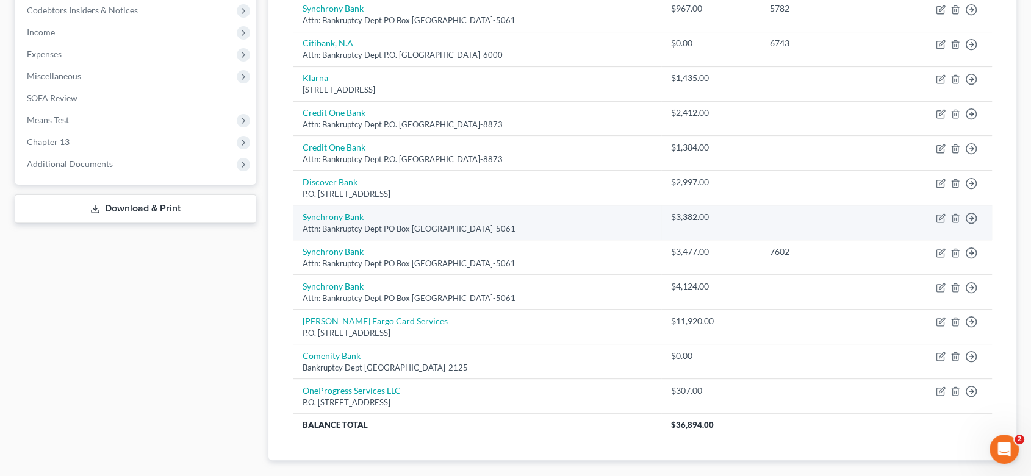
click at [706, 215] on div "$3,382.00" at bounding box center [710, 217] width 79 height 12
click at [937, 215] on icon "button" at bounding box center [941, 219] width 10 height 10
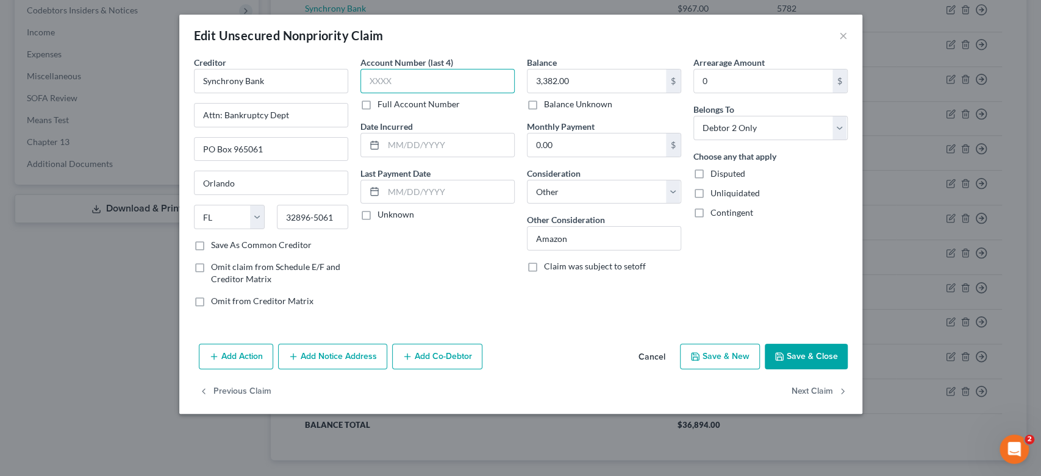
drag, startPoint x: 422, startPoint y: 77, endPoint x: 437, endPoint y: 69, distance: 17.2
click at [424, 75] on input "text" at bounding box center [438, 81] width 154 height 24
click at [722, 355] on button "Save & New" at bounding box center [720, 357] width 80 height 26
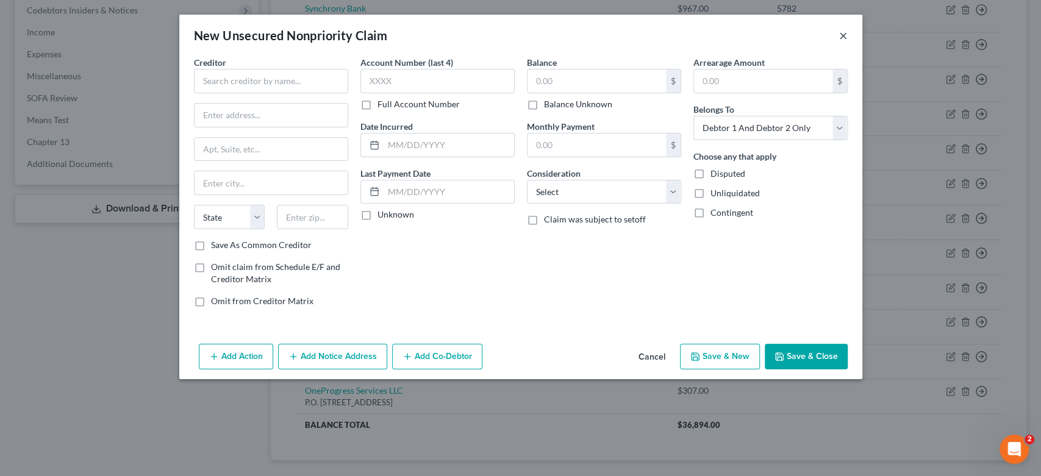
click at [843, 32] on button "×" at bounding box center [843, 35] width 9 height 15
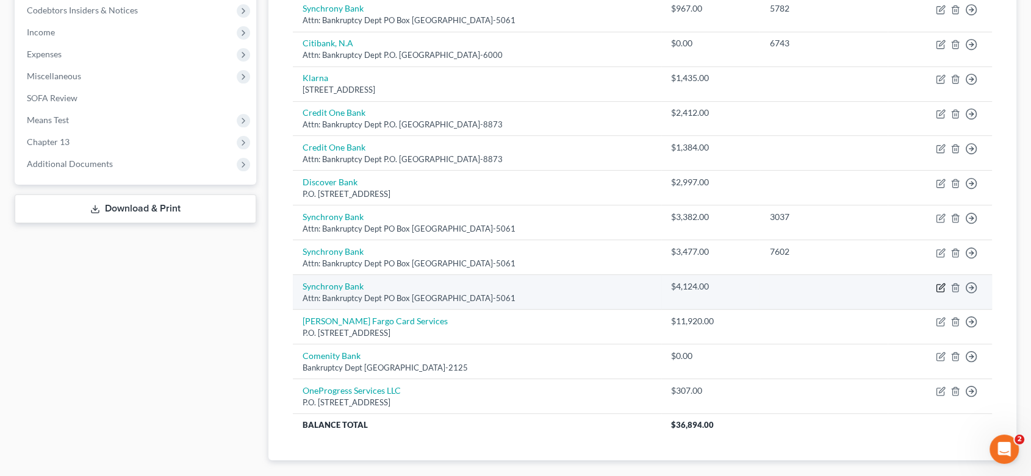
click at [942, 283] on icon "button" at bounding box center [941, 288] width 10 height 10
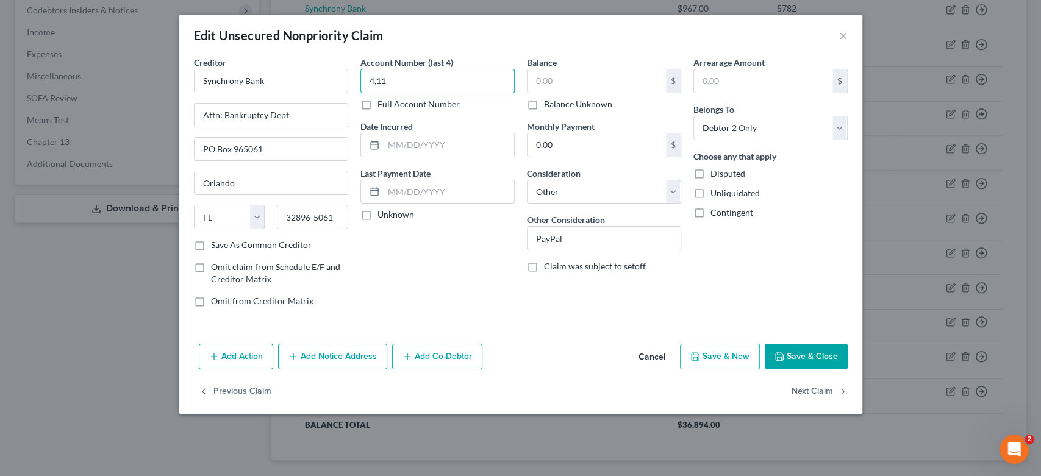
click at [431, 84] on input "4,11" at bounding box center [438, 81] width 154 height 24
click at [566, 72] on input "text" at bounding box center [597, 81] width 138 height 23
click at [807, 348] on button "Save & Close" at bounding box center [806, 357] width 83 height 26
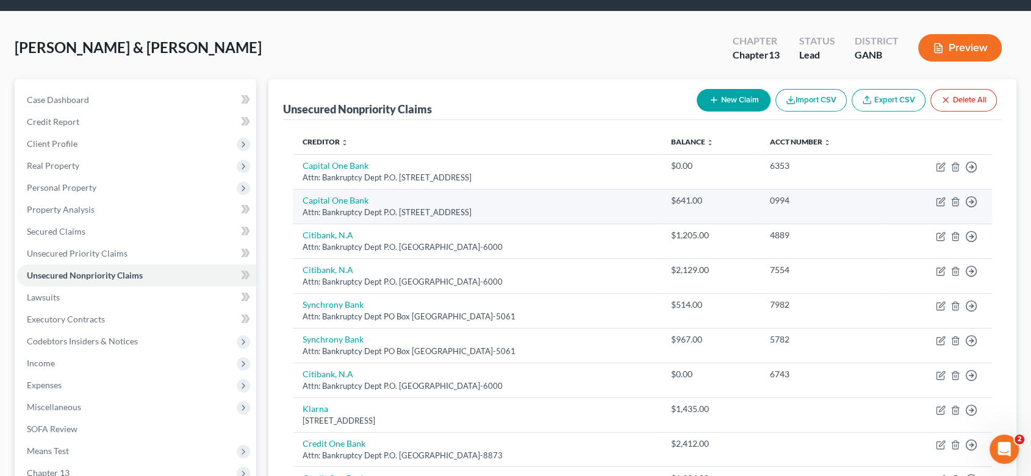
scroll to position [0, 0]
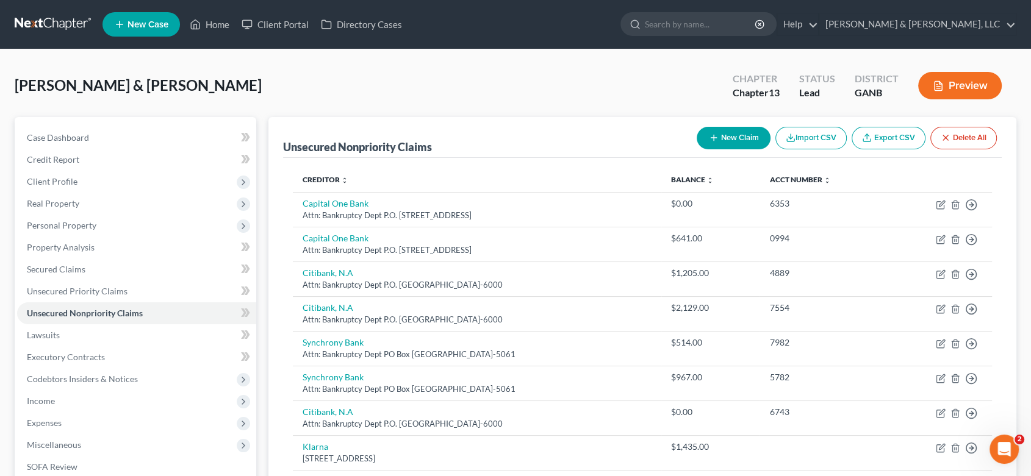
click at [724, 140] on button "New Claim" at bounding box center [734, 138] width 74 height 23
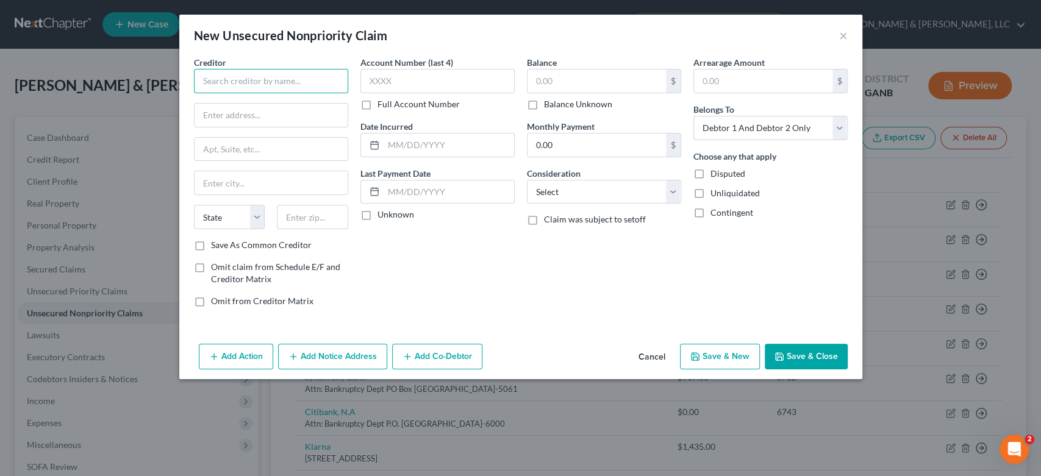
click at [263, 83] on input "text" at bounding box center [271, 81] width 154 height 24
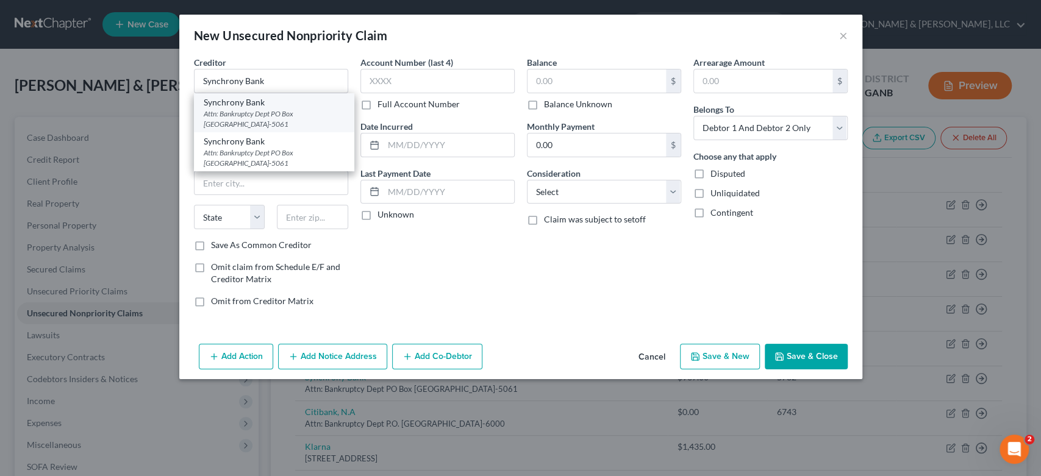
click at [271, 100] on div "Synchrony Bank" at bounding box center [274, 102] width 141 height 12
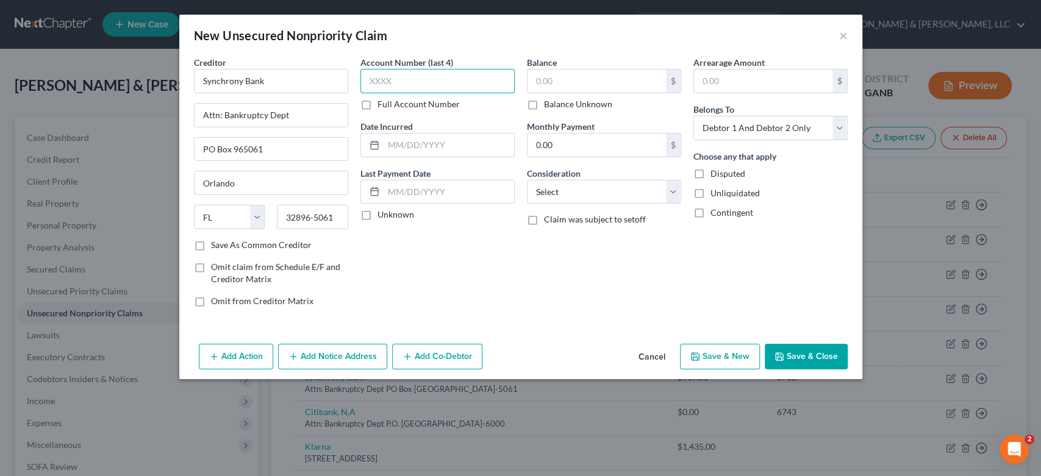
click at [431, 76] on input "text" at bounding box center [438, 81] width 154 height 24
click at [566, 82] on input "text" at bounding box center [597, 81] width 138 height 23
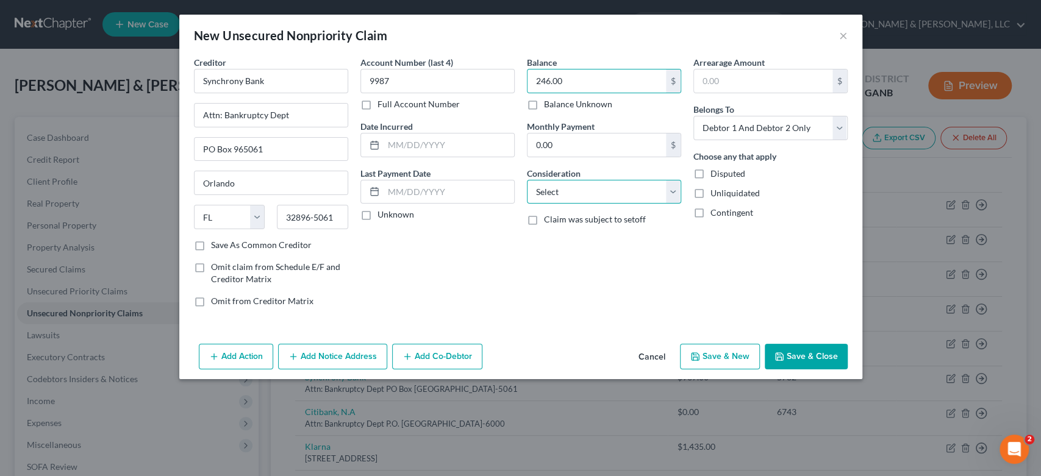
drag, startPoint x: 673, startPoint y: 188, endPoint x: 659, endPoint y: 181, distance: 16.1
click at [672, 188] on select "Select Cable / Satellite Services Collection Agency Credit Card Debt Debt Couns…" at bounding box center [604, 192] width 154 height 24
click at [527, 180] on select "Select Cable / Satellite Services Collection Agency Credit Card Debt Debt Couns…" at bounding box center [604, 192] width 154 height 24
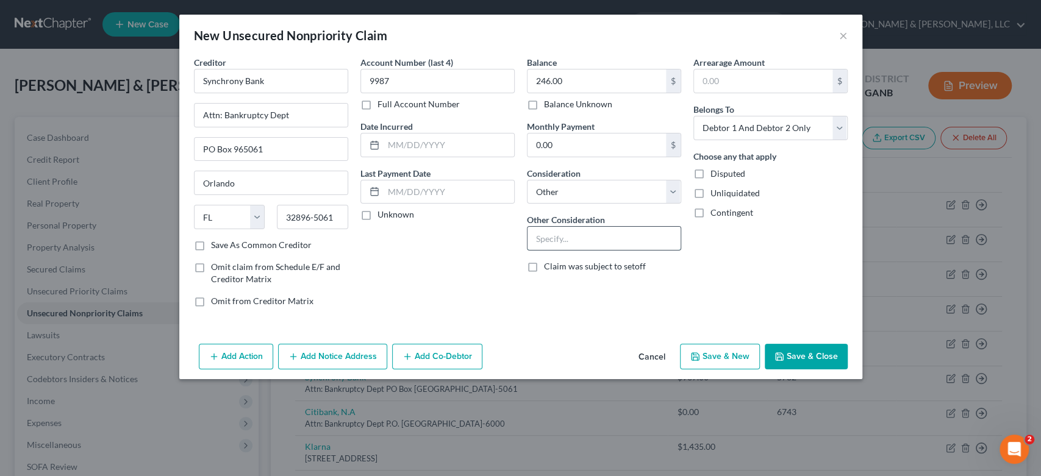
click at [555, 236] on input "text" at bounding box center [604, 238] width 153 height 23
click at [838, 131] on select "Select Debtor 1 Only Debtor 2 Only Debtor 1 And Debtor 2 Only At Least One Of T…" at bounding box center [771, 128] width 154 height 24
click at [694, 116] on select "Select Debtor 1 Only Debtor 2 Only Debtor 1 And Debtor 2 Only At Least One Of T…" at bounding box center [771, 128] width 154 height 24
click at [718, 360] on button "Save & New" at bounding box center [720, 357] width 80 height 26
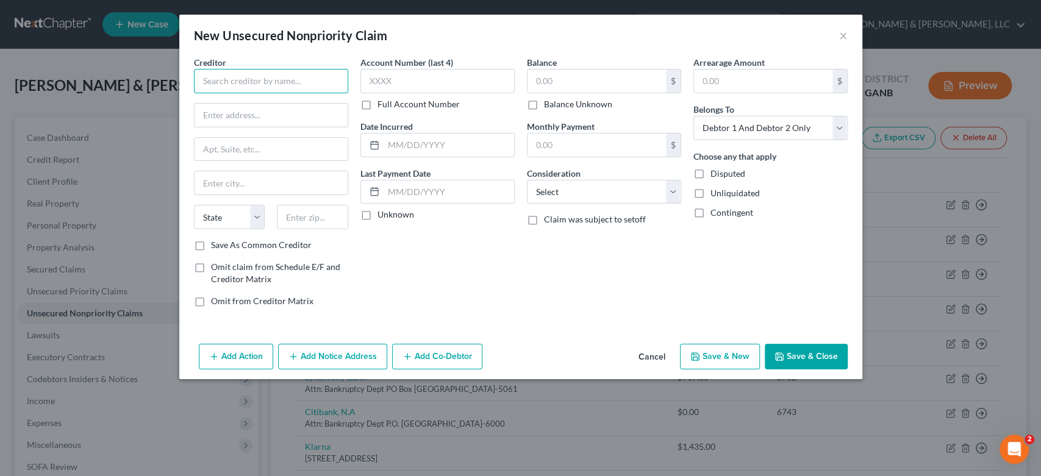
click at [248, 91] on input "text" at bounding box center [271, 81] width 154 height 24
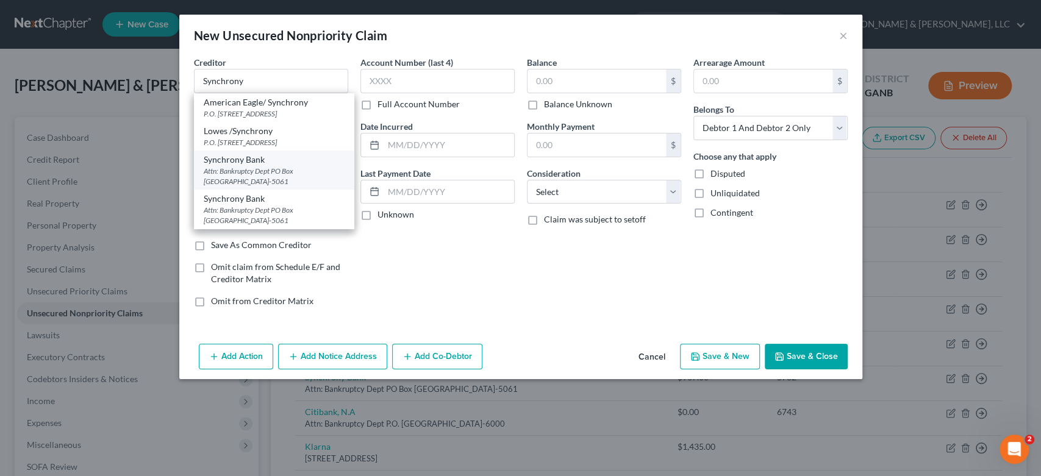
click at [259, 165] on div "Synchrony Bank" at bounding box center [274, 160] width 141 height 12
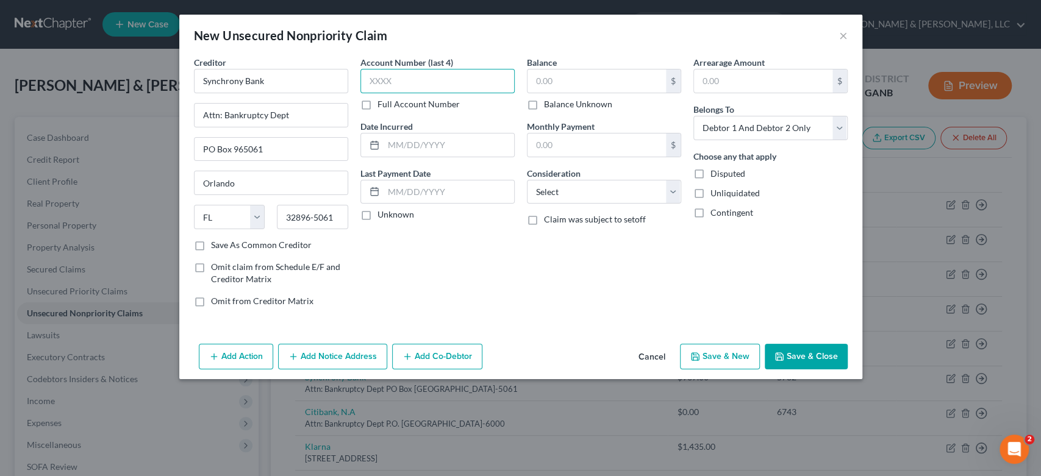
drag, startPoint x: 469, startPoint y: 79, endPoint x: 513, endPoint y: 67, distance: 45.6
click at [473, 77] on input "text" at bounding box center [438, 81] width 154 height 24
click at [405, 82] on input "text" at bounding box center [438, 81] width 154 height 24
click at [587, 82] on input "text" at bounding box center [597, 81] width 138 height 23
click at [669, 187] on select "Select Cable / Satellite Services Collection Agency Credit Card Debt Debt Couns…" at bounding box center [604, 192] width 154 height 24
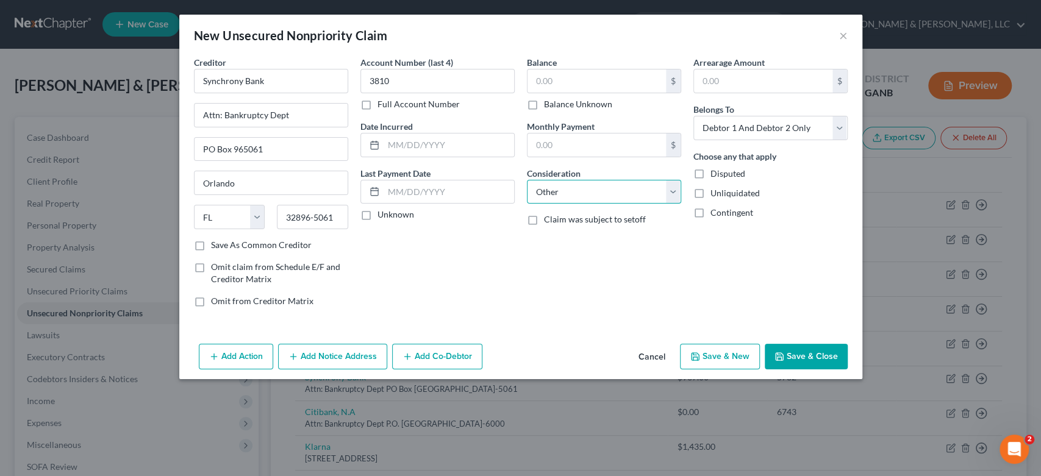
click at [527, 180] on select "Select Cable / Satellite Services Collection Agency Credit Card Debt Debt Couns…" at bounding box center [604, 192] width 154 height 24
click at [551, 244] on input "text" at bounding box center [604, 238] width 153 height 23
click at [588, 243] on input "text" at bounding box center [604, 238] width 153 height 23
click at [572, 248] on input "text" at bounding box center [604, 238] width 153 height 23
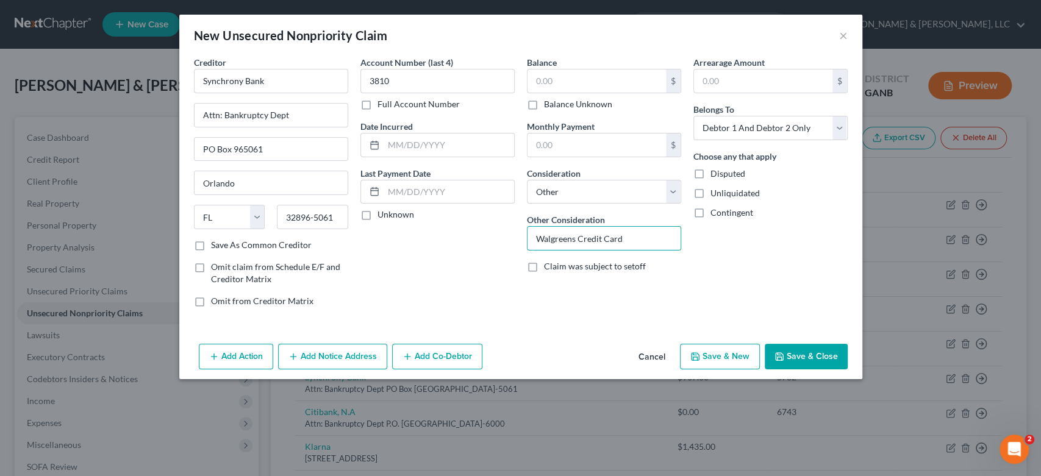
click at [651, 356] on button "Cancel" at bounding box center [652, 357] width 46 height 24
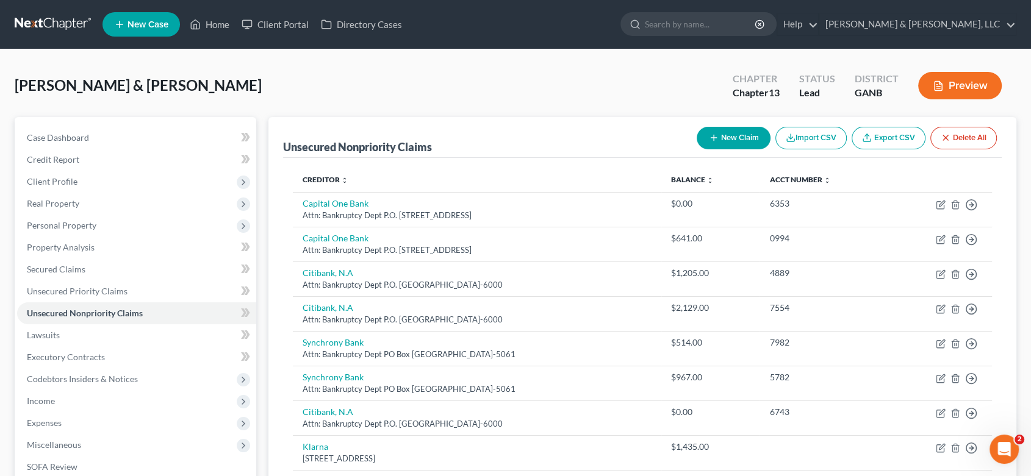
click at [744, 145] on button "New Claim" at bounding box center [734, 138] width 74 height 23
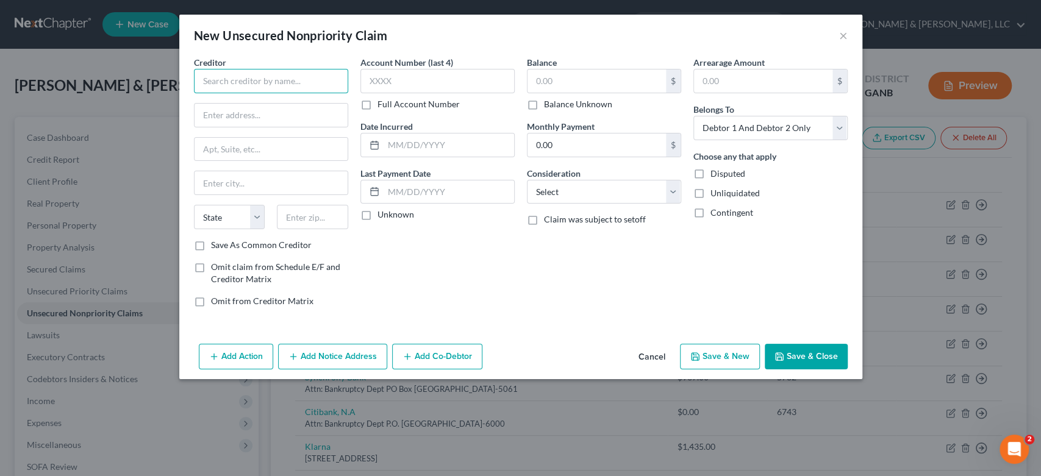
drag, startPoint x: 215, startPoint y: 89, endPoint x: 225, endPoint y: 76, distance: 17.0
click at [216, 85] on input "text" at bounding box center [271, 81] width 154 height 24
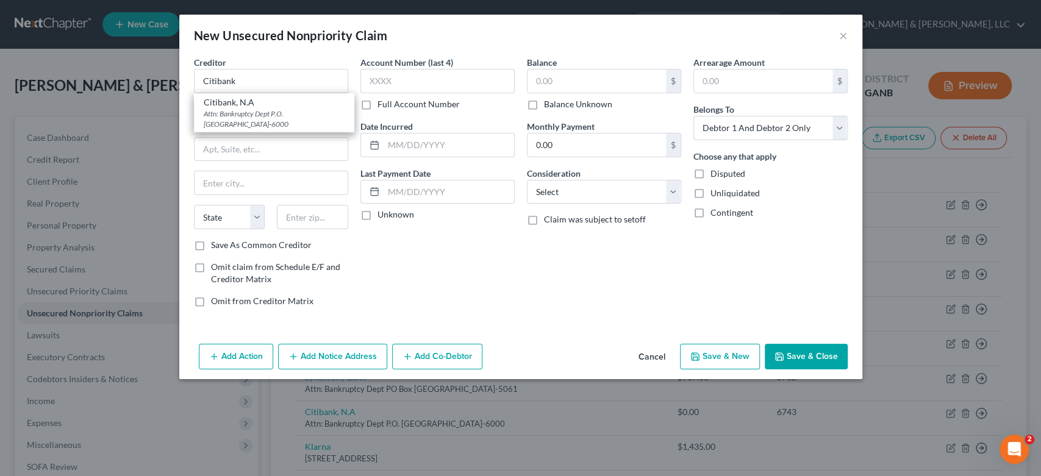
click at [271, 123] on div "Attn: Bankruptcy Dept P.O. [GEOGRAPHIC_DATA]-6000" at bounding box center [274, 119] width 141 height 21
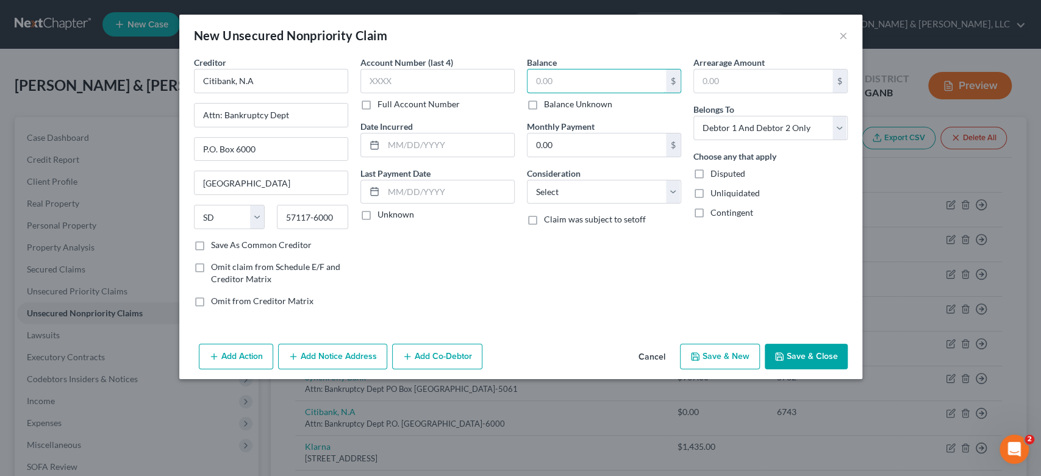
drag, startPoint x: 560, startPoint y: 84, endPoint x: 737, endPoint y: 60, distance: 178.4
click at [576, 81] on input "text" at bounding box center [597, 81] width 138 height 23
click at [401, 80] on input "text" at bounding box center [438, 81] width 154 height 24
drag, startPoint x: 429, startPoint y: 78, endPoint x: 374, endPoint y: 62, distance: 57.3
click at [351, 65] on div "Creditor * Citibank, N.A Attn: Bankruptcy Dept P.O. [GEOGRAPHIC_DATA] [US_STATE…" at bounding box center [521, 186] width 666 height 261
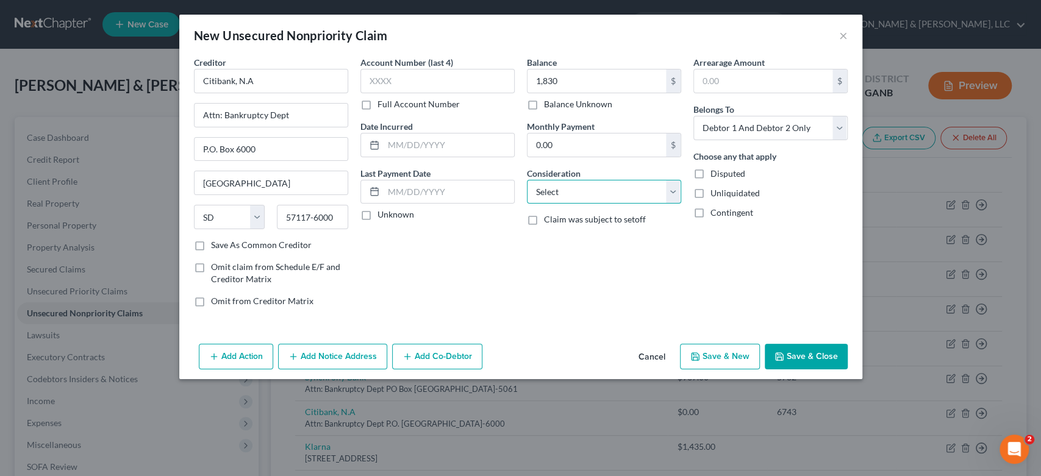
click at [676, 194] on select "Select Cable / Satellite Services Collection Agency Credit Card Debt Debt Couns…" at bounding box center [604, 192] width 154 height 24
click at [527, 180] on select "Select Cable / Satellite Services Collection Agency Credit Card Debt Debt Couns…" at bounding box center [604, 192] width 154 height 24
drag, startPoint x: 561, startPoint y: 248, endPoint x: 562, endPoint y: 242, distance: 6.8
click at [561, 248] on input "text" at bounding box center [604, 238] width 153 height 23
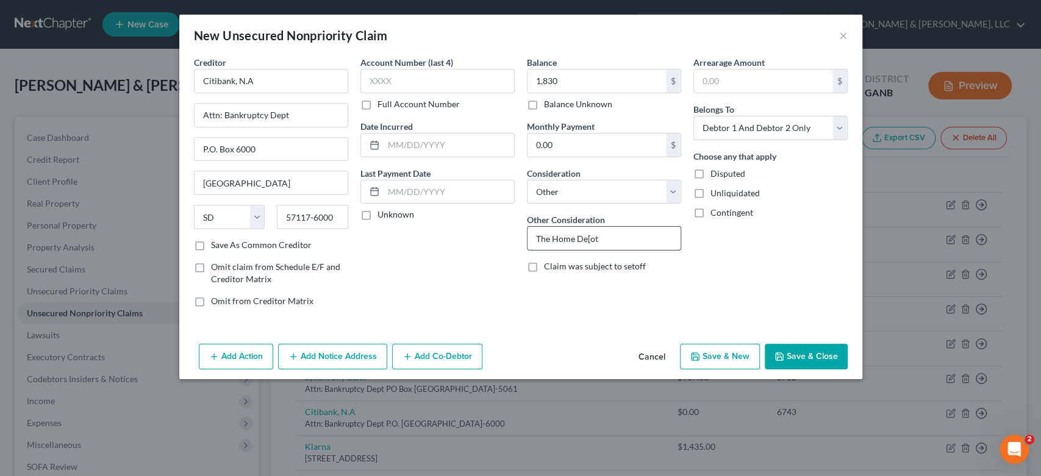
click at [617, 230] on input "The Home De[ot" at bounding box center [604, 238] width 153 height 23
click at [840, 127] on select "Select Debtor 1 Only Debtor 2 Only Debtor 1 And Debtor 2 Only At Least One Of T…" at bounding box center [771, 128] width 154 height 24
click at [694, 116] on select "Select Debtor 1 Only Debtor 2 Only Debtor 1 And Debtor 2 Only At Least One Of T…" at bounding box center [771, 128] width 154 height 24
click at [721, 353] on button "Save & New" at bounding box center [720, 357] width 80 height 26
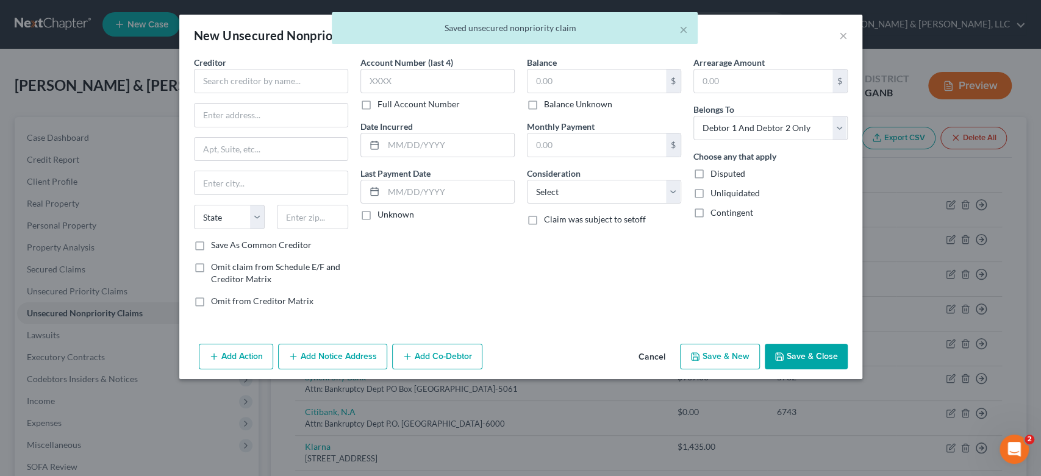
click at [844, 37] on div "× Saved unsecured nonpriority claim" at bounding box center [514, 31] width 1041 height 38
click at [680, 26] on button "×" at bounding box center [684, 29] width 9 height 15
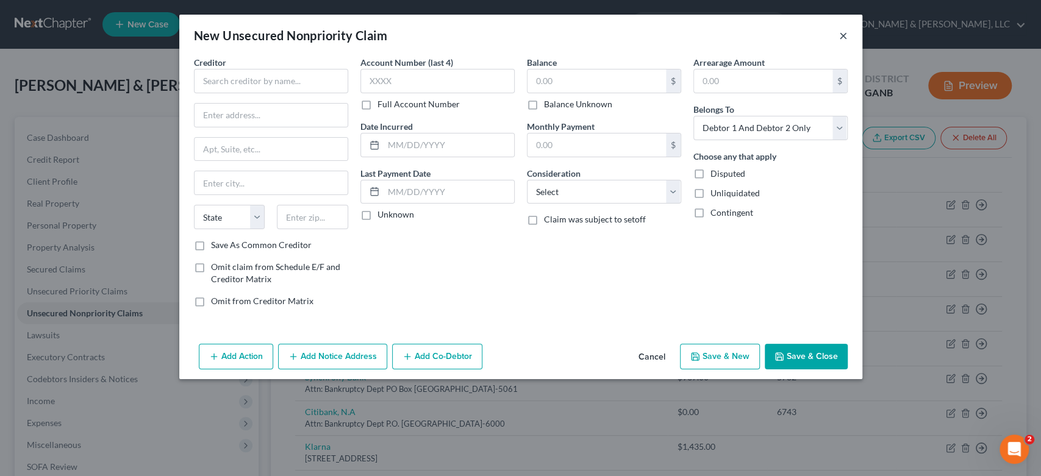
click at [839, 34] on button "×" at bounding box center [843, 35] width 9 height 15
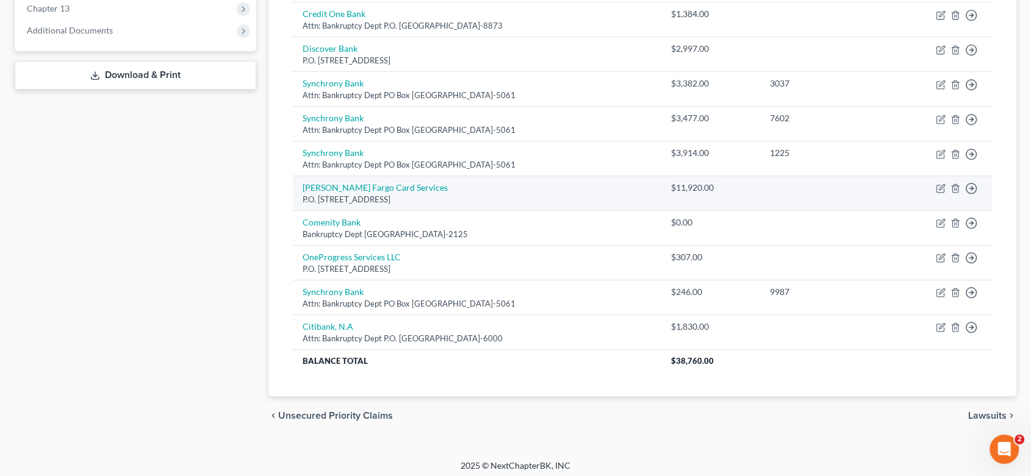
scroll to position [506, 0]
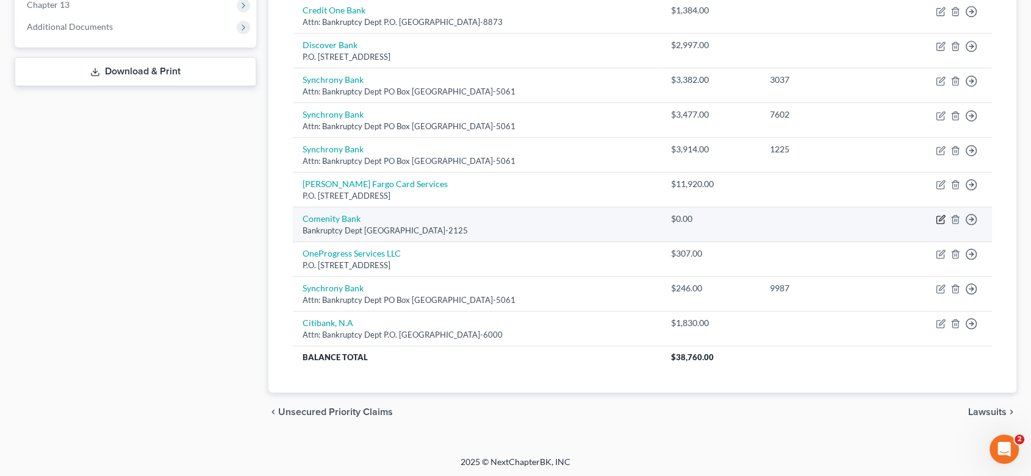
click at [938, 217] on icon "button" at bounding box center [941, 220] width 10 height 10
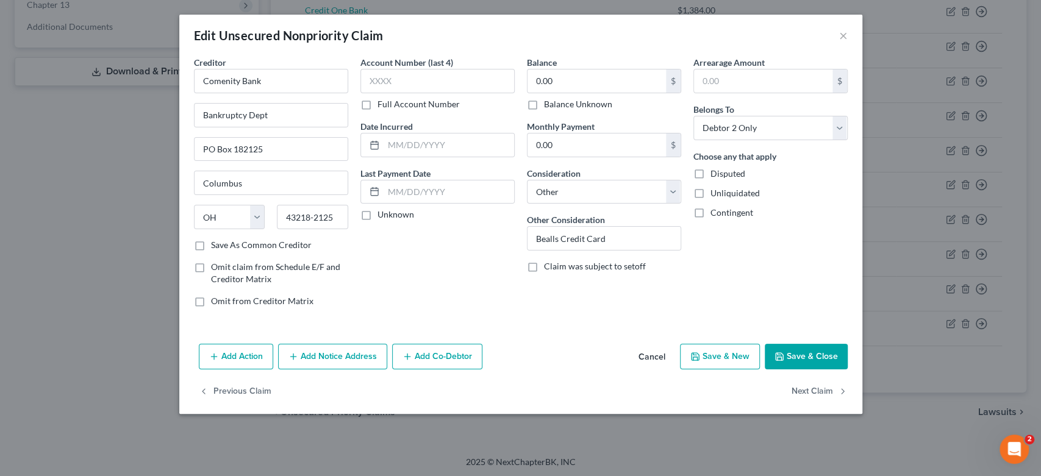
click at [649, 354] on button "Cancel" at bounding box center [652, 357] width 46 height 24
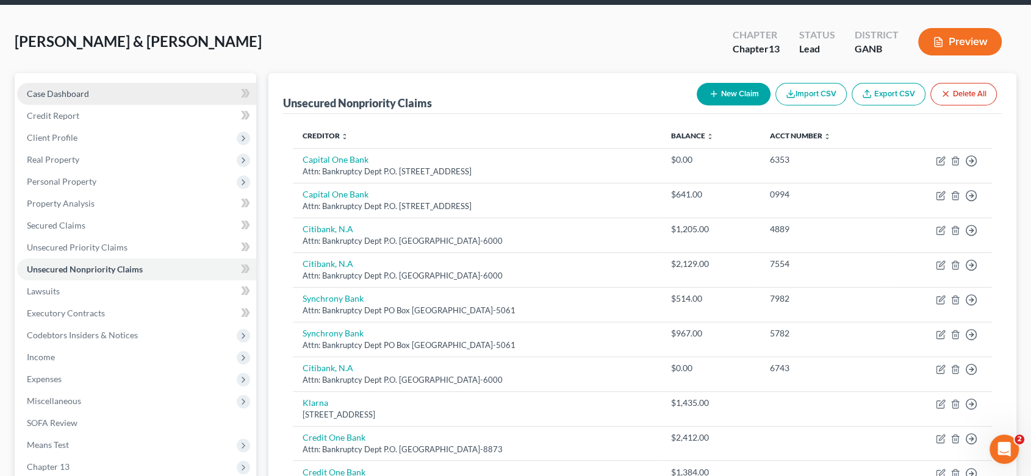
scroll to position [68, 0]
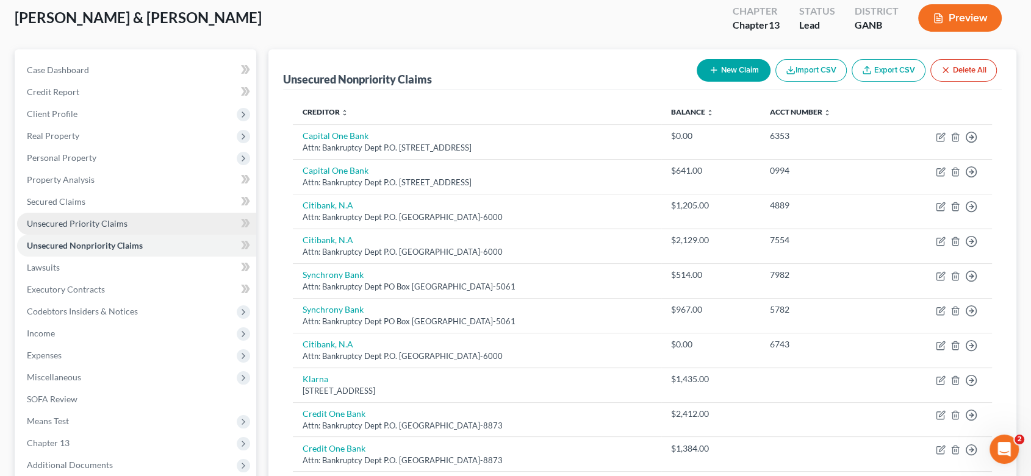
click at [71, 215] on link "Unsecured Priority Claims" at bounding box center [136, 224] width 239 height 22
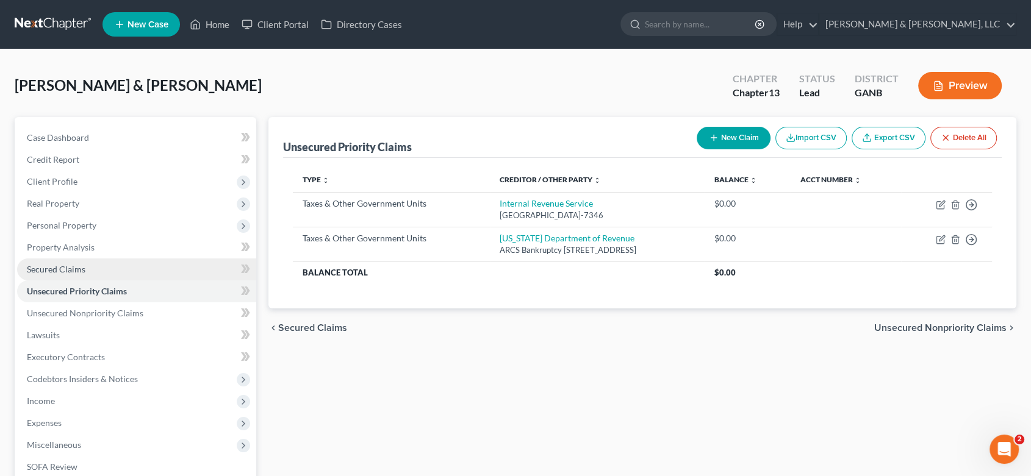
click at [70, 264] on span "Secured Claims" at bounding box center [56, 269] width 59 height 10
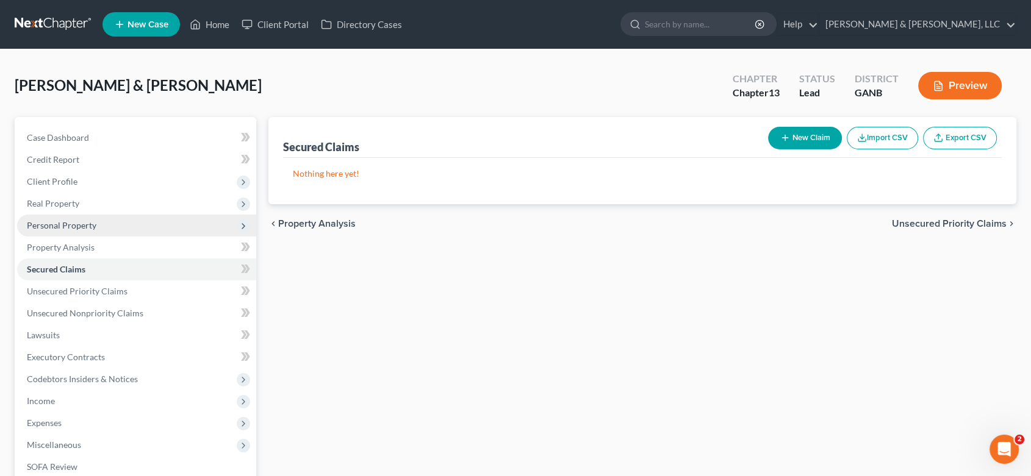
click at [78, 228] on span "Personal Property" at bounding box center [62, 225] width 70 height 10
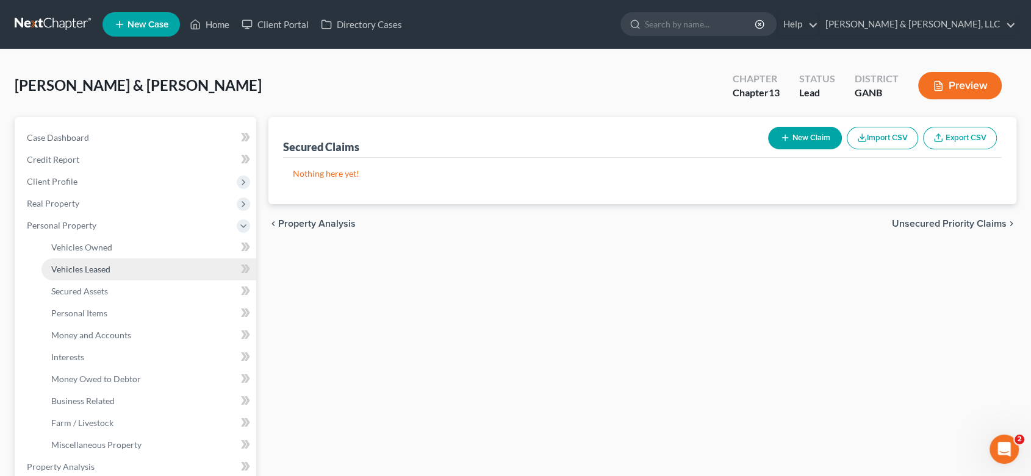
click at [117, 267] on link "Vehicles Leased" at bounding box center [148, 270] width 215 height 22
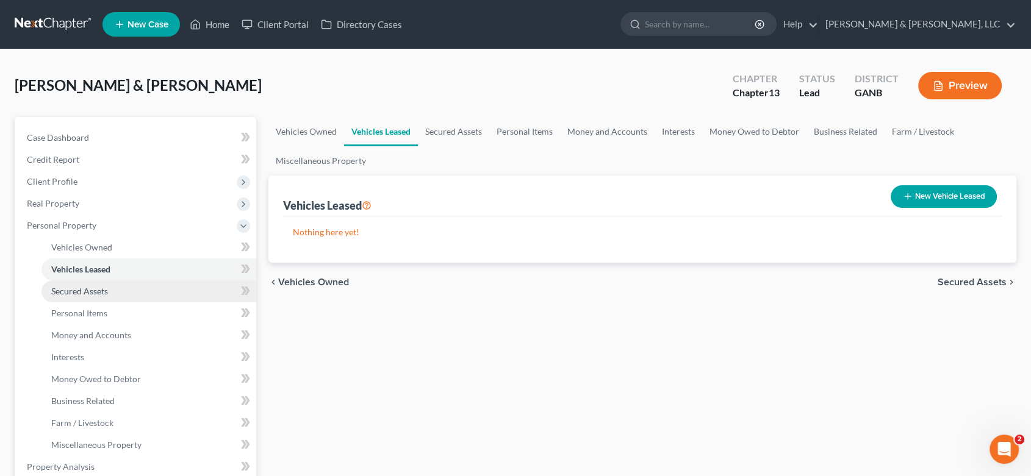
click at [88, 292] on span "Secured Assets" at bounding box center [79, 291] width 57 height 10
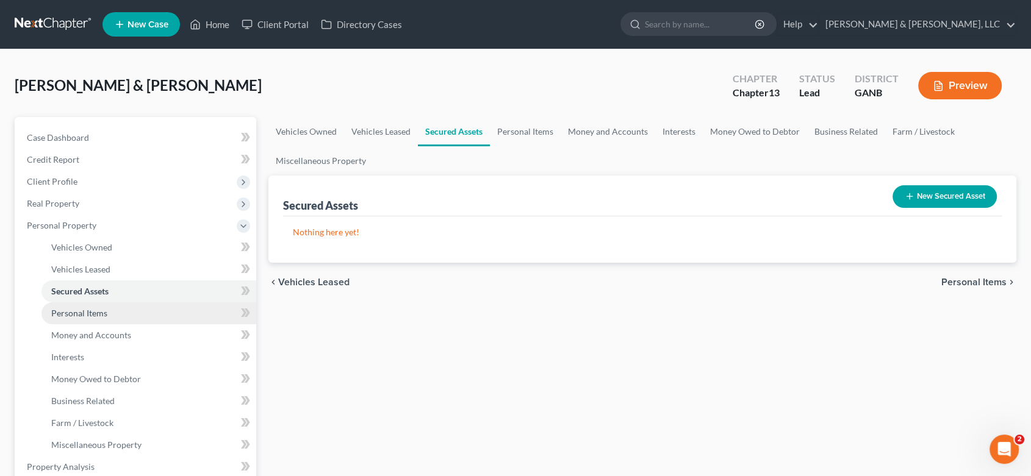
click at [93, 311] on span "Personal Items" at bounding box center [79, 313] width 56 height 10
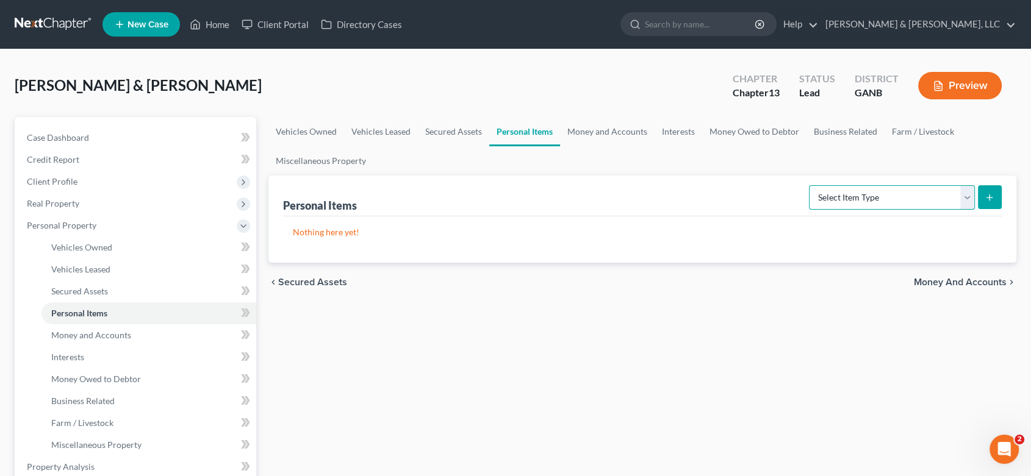
drag, startPoint x: 968, startPoint y: 194, endPoint x: 963, endPoint y: 198, distance: 6.5
click at [963, 198] on select "Select Item Type Clothing (A/B: 11) Collectibles Of Value (A/B: 8) Electronics …" at bounding box center [892, 197] width 166 height 24
click at [811, 185] on select "Select Item Type Clothing (A/B: 11) Collectibles Of Value (A/B: 8) Electronics …" at bounding box center [892, 197] width 166 height 24
click at [994, 198] on button "submit" at bounding box center [990, 197] width 24 height 24
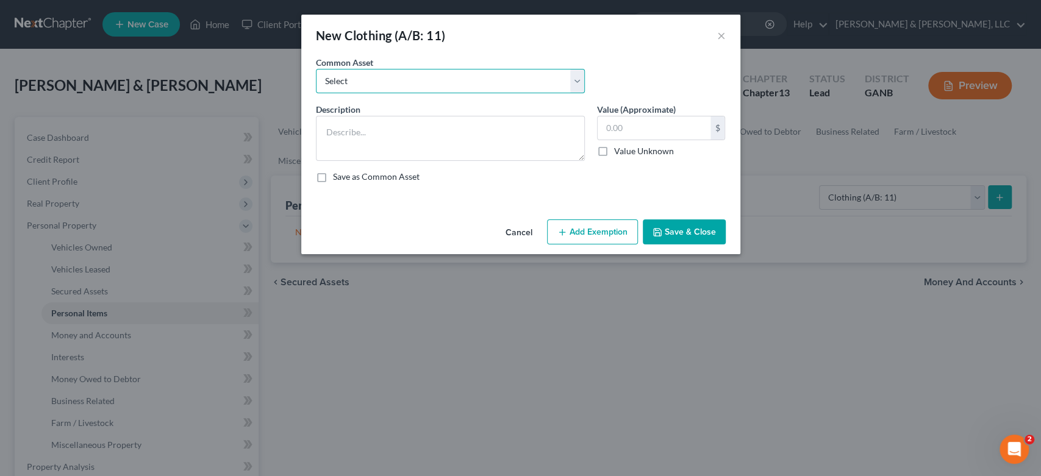
click at [575, 82] on select "Select Misc. Clothing & Apparel" at bounding box center [450, 81] width 269 height 24
click at [316, 69] on select "Select Misc. Clothing & Apparel" at bounding box center [450, 81] width 269 height 24
click at [694, 234] on button "Save & Close" at bounding box center [684, 233] width 83 height 26
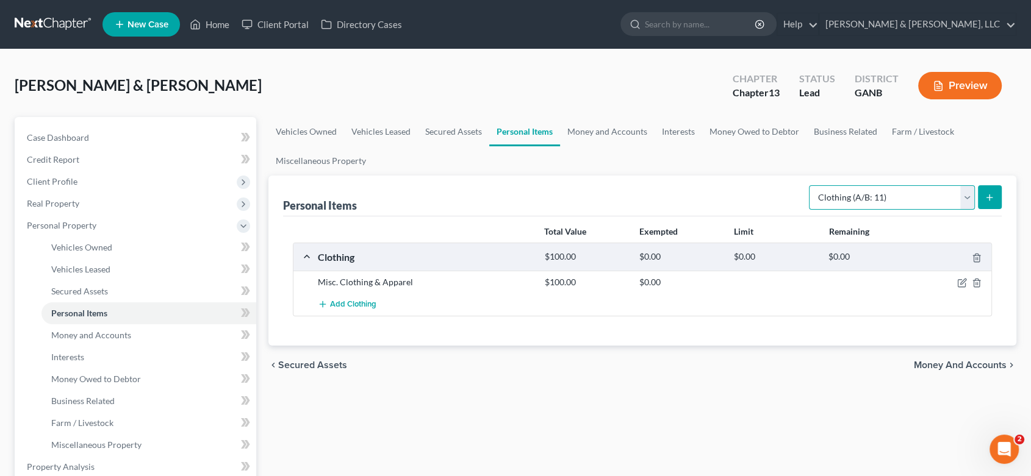
click at [969, 198] on select "Select Item Type Clothing (A/B: 11) Collectibles Of Value (A/B: 8) Electronics …" at bounding box center [892, 197] width 166 height 24
click at [811, 185] on select "Select Item Type Clothing (A/B: 11) Collectibles Of Value (A/B: 8) Electronics …" at bounding box center [892, 197] width 166 height 24
click at [983, 192] on button "submit" at bounding box center [990, 197] width 24 height 24
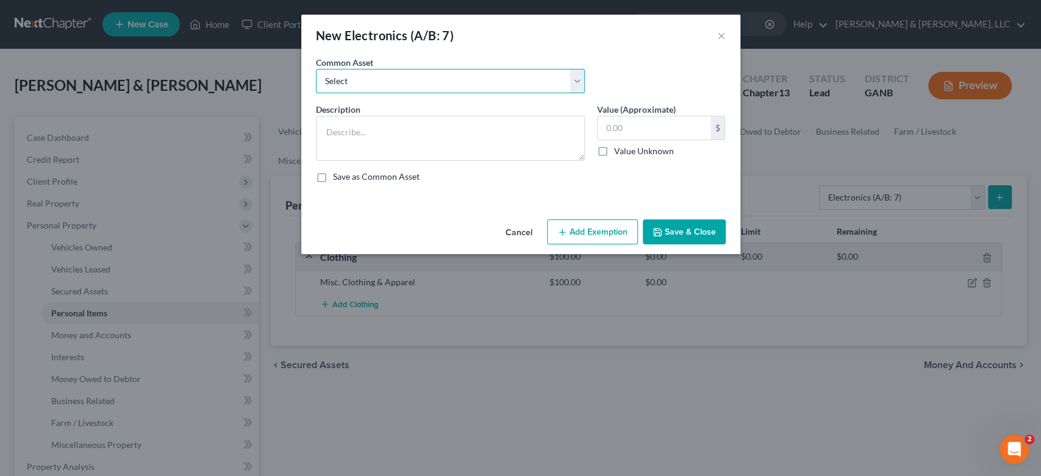
click at [580, 81] on select "Select Misc. Electronics" at bounding box center [450, 81] width 269 height 24
click at [316, 69] on select "Select Misc. Electronics" at bounding box center [450, 81] width 269 height 24
click at [678, 233] on button "Save & Close" at bounding box center [684, 233] width 83 height 26
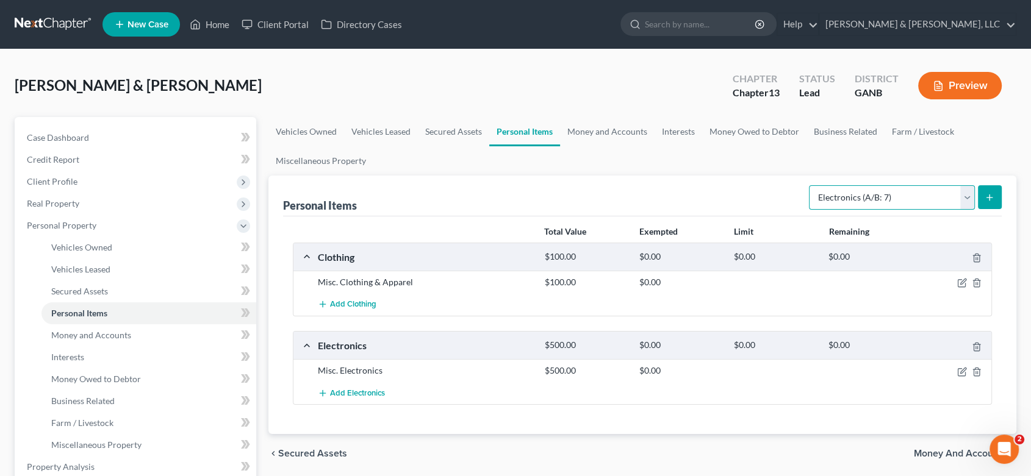
click at [966, 201] on select "Select Item Type Clothing (A/B: 11) Collectibles Of Value (A/B: 8) Electronics …" at bounding box center [892, 197] width 166 height 24
click at [811, 185] on select "Select Item Type Clothing (A/B: 11) Collectibles Of Value (A/B: 8) Electronics …" at bounding box center [892, 197] width 166 height 24
click at [987, 186] on button "submit" at bounding box center [990, 197] width 24 height 24
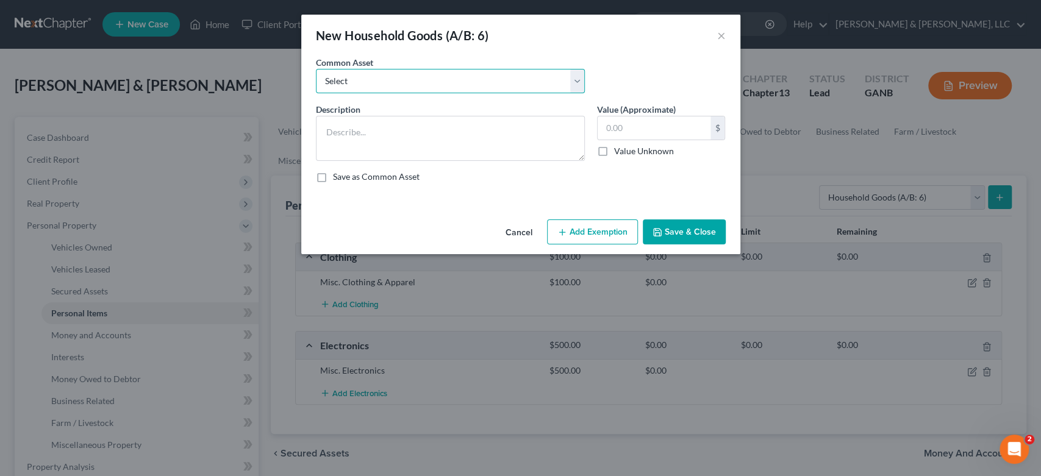
click at [576, 81] on select "Select Misc. Household Goods and Furniture" at bounding box center [450, 81] width 269 height 24
click at [316, 69] on select "Select Misc. Household Goods and Furniture" at bounding box center [450, 81] width 269 height 24
click at [670, 232] on button "Save & Close" at bounding box center [684, 233] width 83 height 26
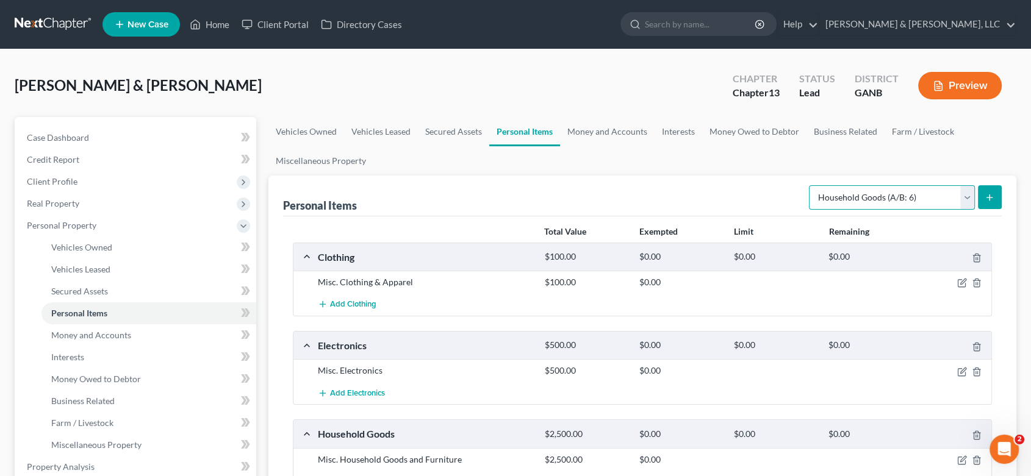
click at [961, 196] on select "Select Item Type Clothing (A/B: 11) Collectibles Of Value (A/B: 8) Electronics …" at bounding box center [892, 197] width 166 height 24
click at [811, 185] on select "Select Item Type Clothing (A/B: 11) Collectibles Of Value (A/B: 8) Electronics …" at bounding box center [892, 197] width 166 height 24
click at [991, 195] on icon "submit" at bounding box center [990, 198] width 10 height 10
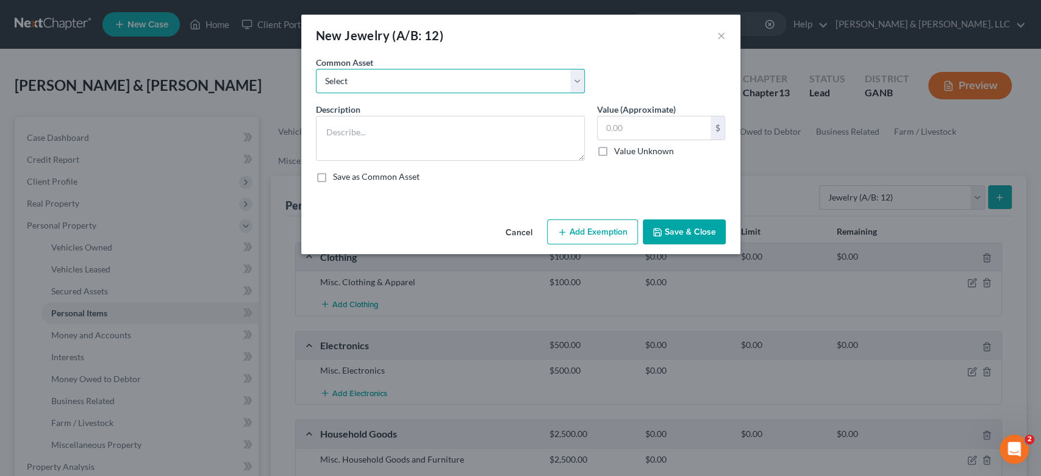
click at [572, 78] on select "Select Misc Jewelry" at bounding box center [450, 81] width 269 height 24
click at [316, 69] on select "Select Misc Jewelry" at bounding box center [450, 81] width 269 height 24
click at [691, 224] on button "Save & Close" at bounding box center [684, 233] width 83 height 26
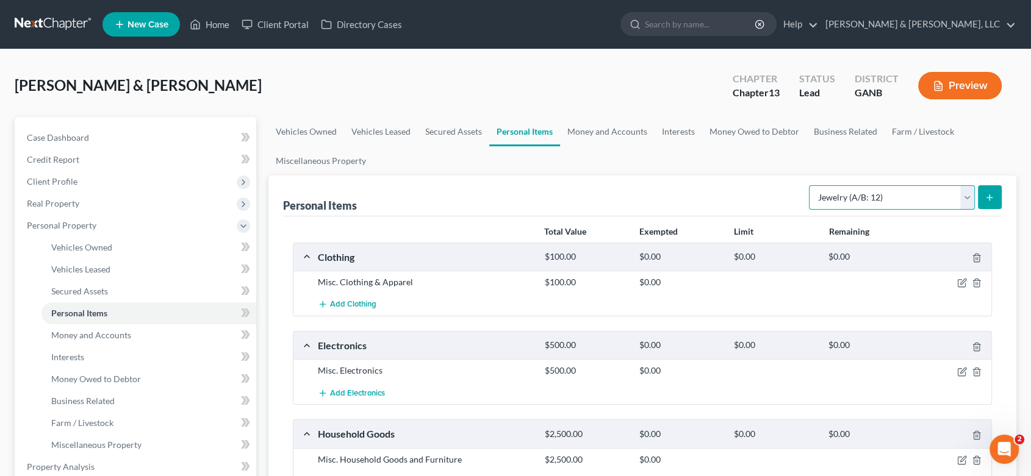
click at [964, 198] on select "Select Item Type Clothing (A/B: 11) Collectibles Of Value (A/B: 8) Electronics …" at bounding box center [892, 197] width 166 height 24
click at [634, 87] on div "[PERSON_NAME] & [PERSON_NAME] Upgraded Chapter Chapter 13 Status Lead District …" at bounding box center [516, 90] width 1002 height 53
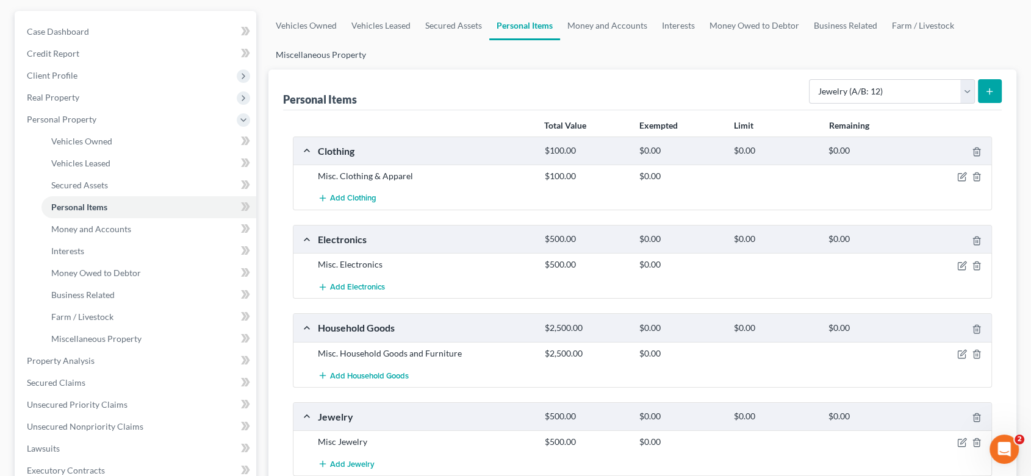
scroll to position [68, 0]
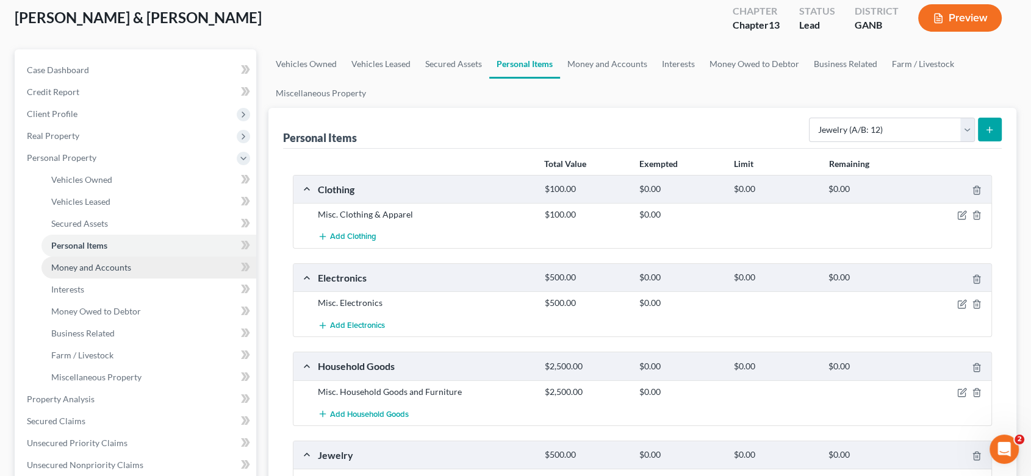
click at [143, 264] on link "Money and Accounts" at bounding box center [148, 268] width 215 height 22
